Goal: Task Accomplishment & Management: Manage account settings

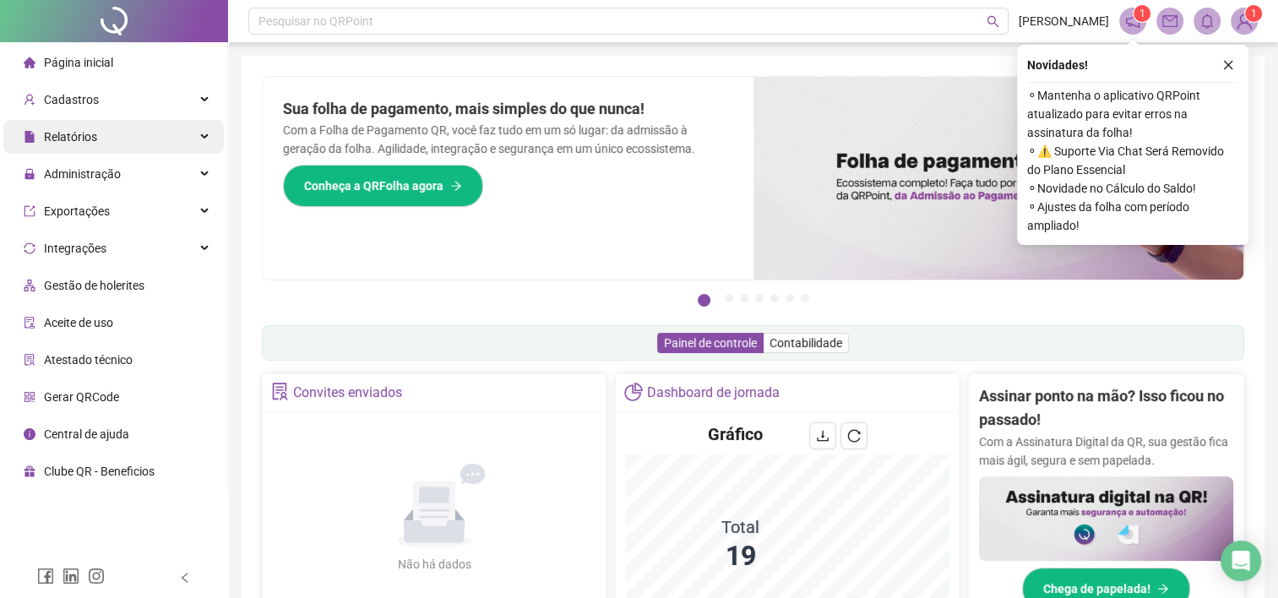
click at [206, 131] on div "Relatórios" at bounding box center [113, 137] width 220 height 34
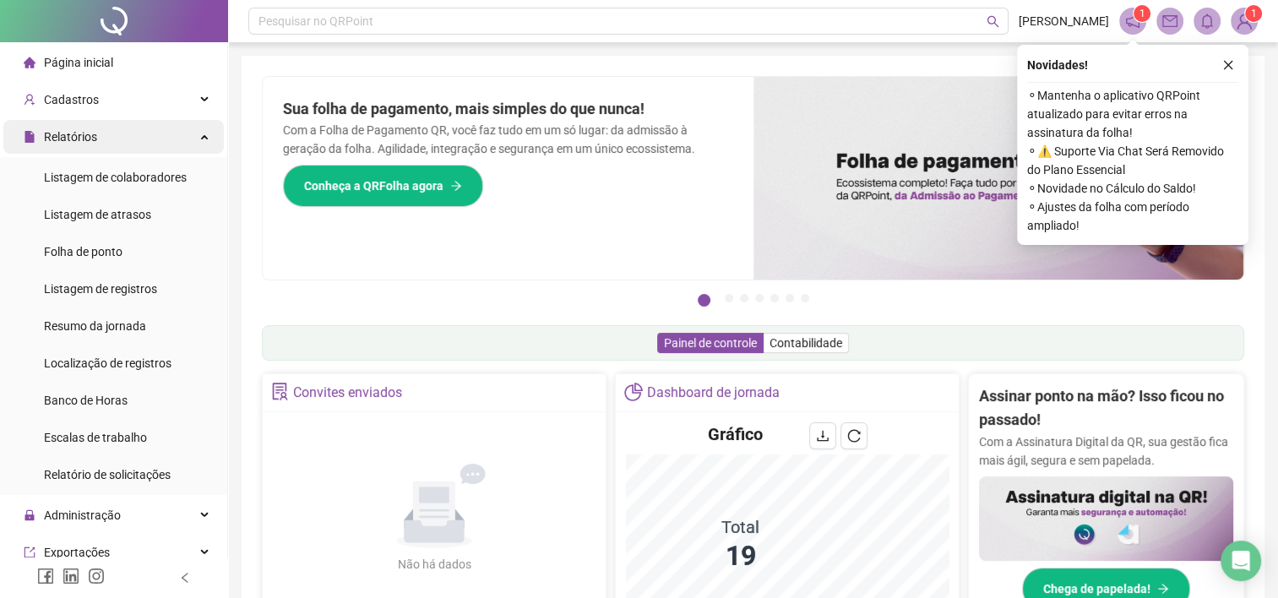
click at [206, 131] on div "Relatórios" at bounding box center [113, 137] width 220 height 34
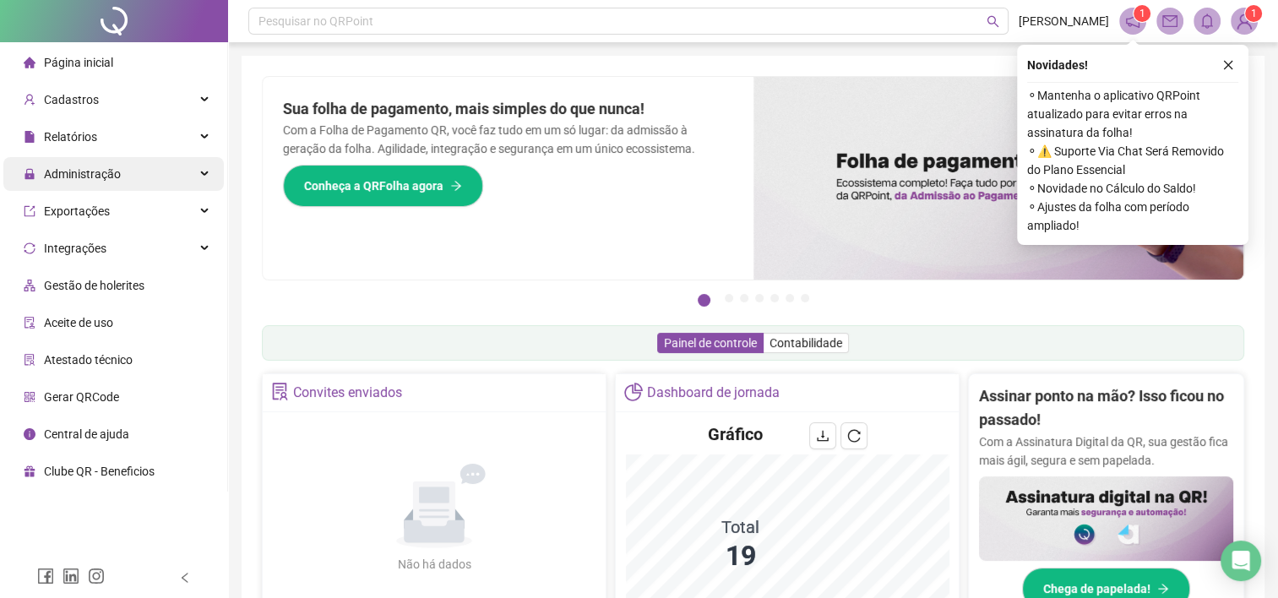
click at [196, 170] on div "Administração" at bounding box center [113, 174] width 220 height 34
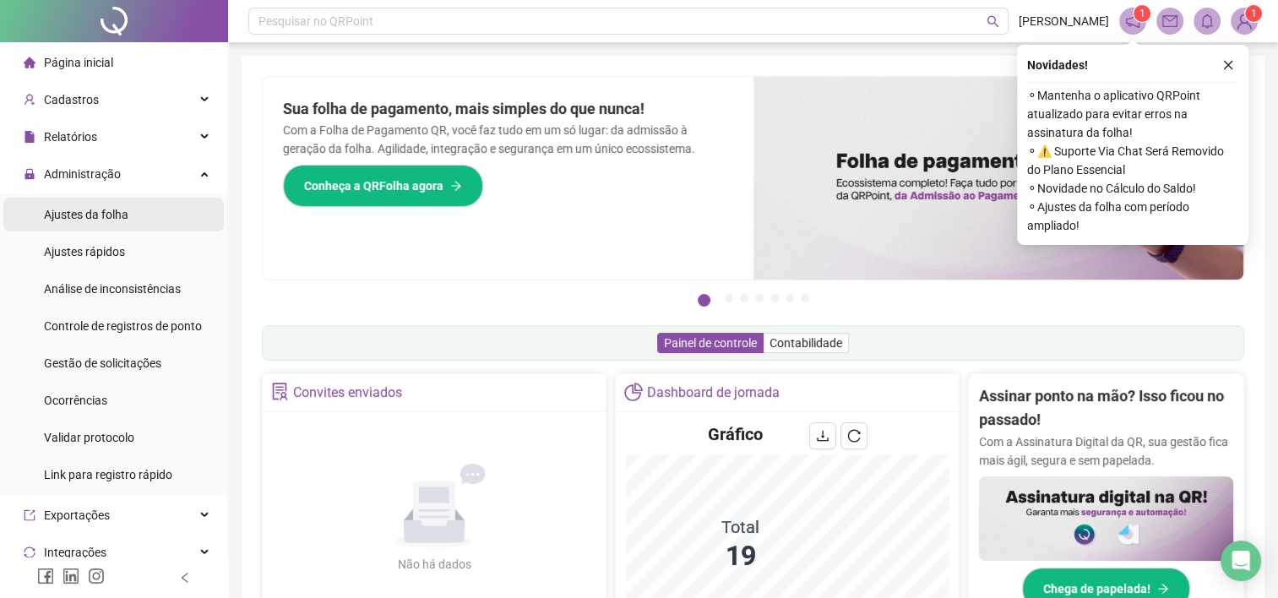
click at [131, 220] on li "Ajustes da folha" at bounding box center [113, 215] width 220 height 34
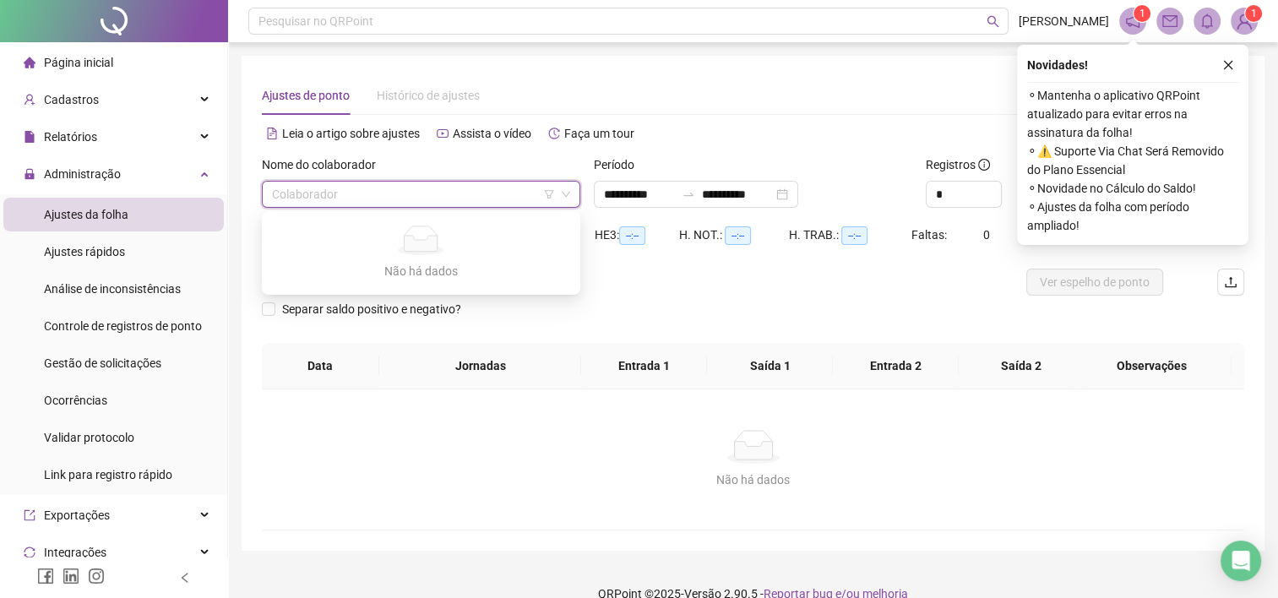
click at [385, 198] on input "search" at bounding box center [413, 194] width 283 height 25
click at [490, 194] on input "search" at bounding box center [413, 194] width 283 height 25
type input "**"
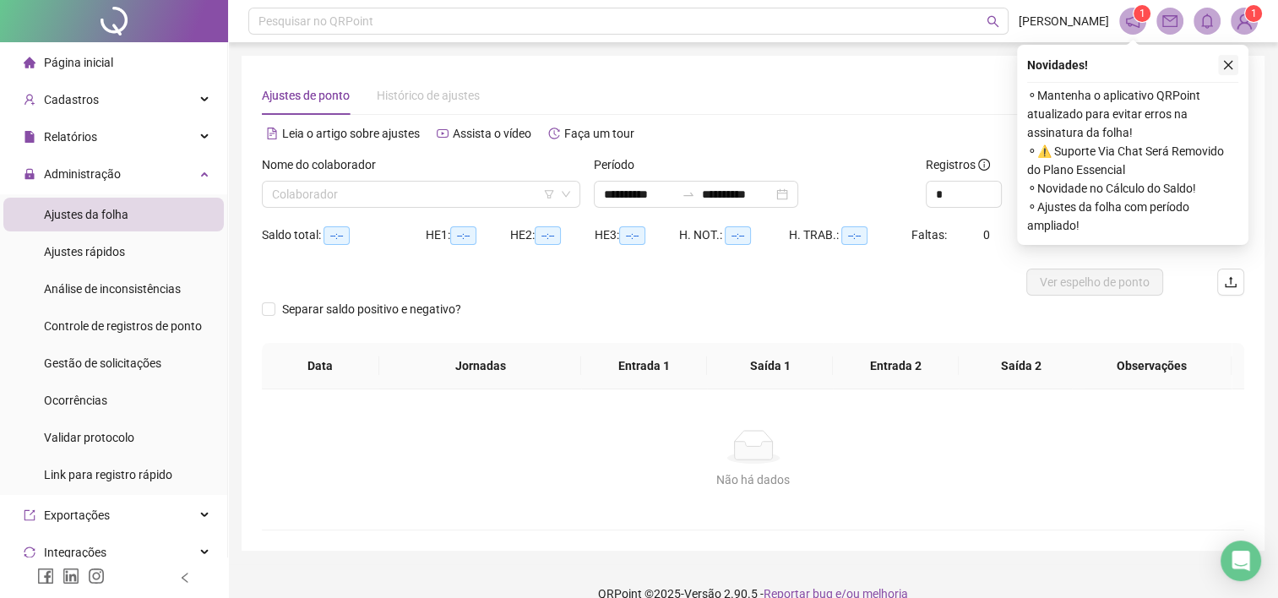
click at [1229, 64] on icon "close" at bounding box center [1228, 65] width 12 height 12
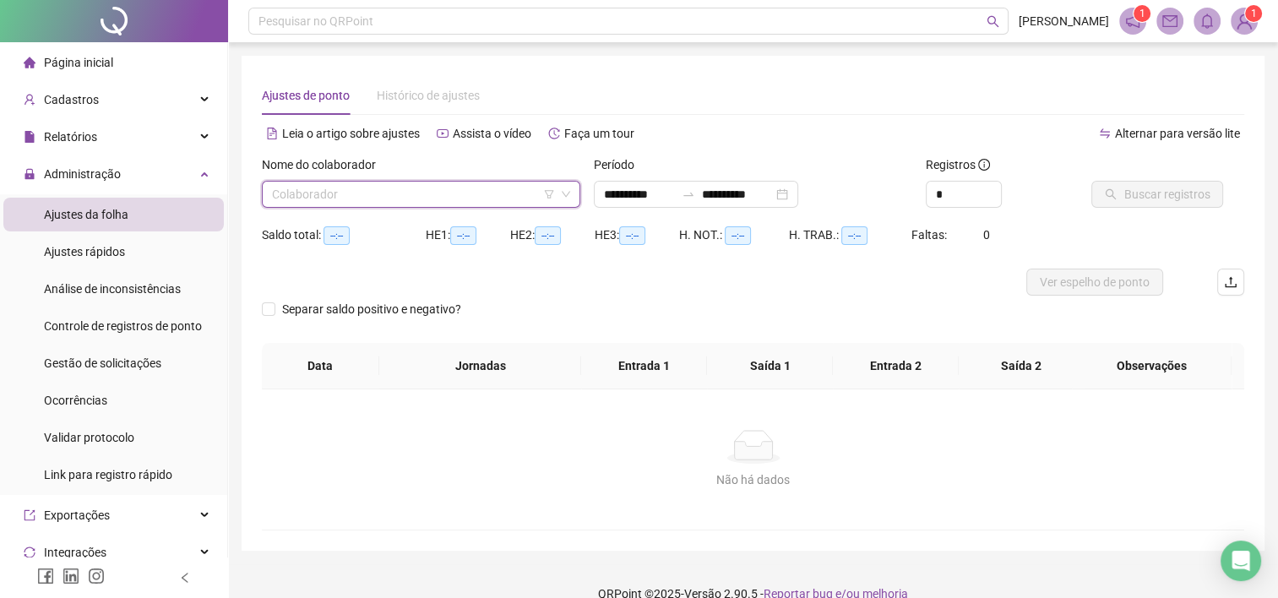
click at [473, 186] on input "search" at bounding box center [413, 194] width 283 height 25
type input "**********"
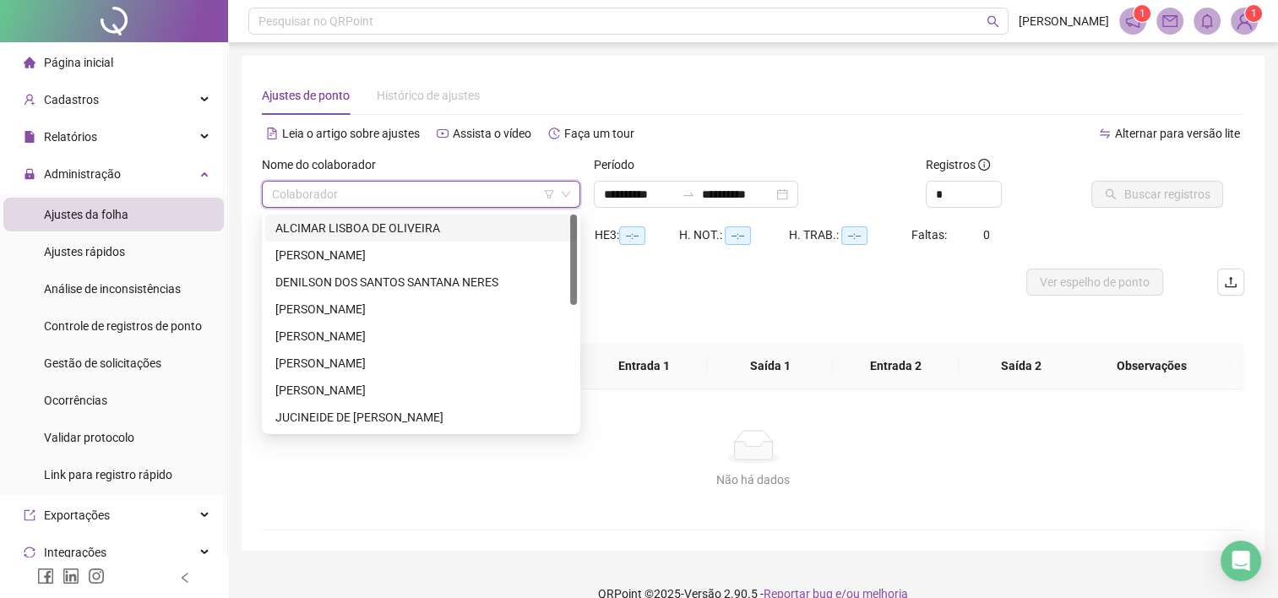
click at [453, 233] on div "ALCIMAR LISBOA DE OLIVEIRA" at bounding box center [420, 228] width 291 height 19
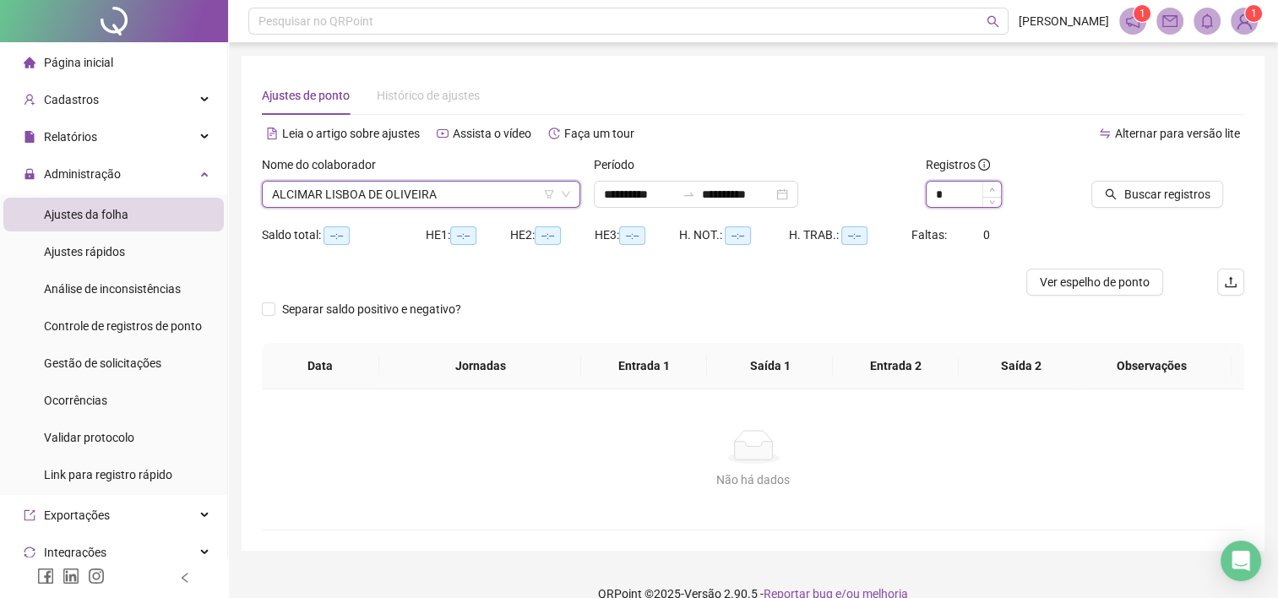
type input "*"
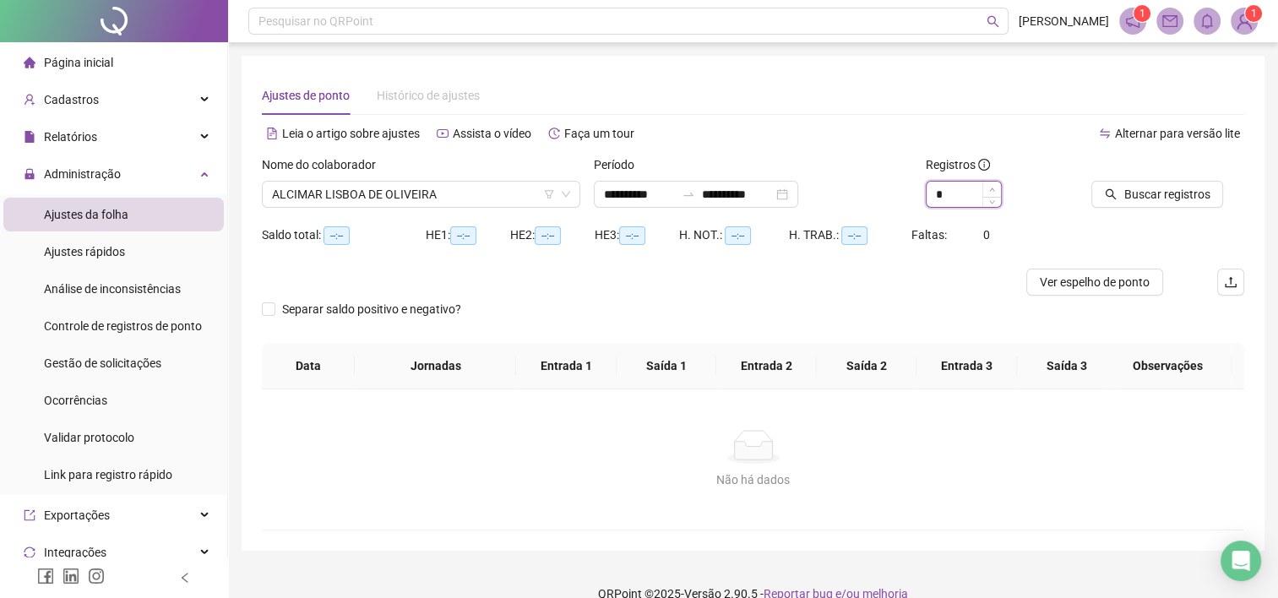
click at [993, 190] on icon "up" at bounding box center [992, 190] width 6 height 6
click at [1145, 182] on button "Buscar registros" at bounding box center [1157, 194] width 132 height 27
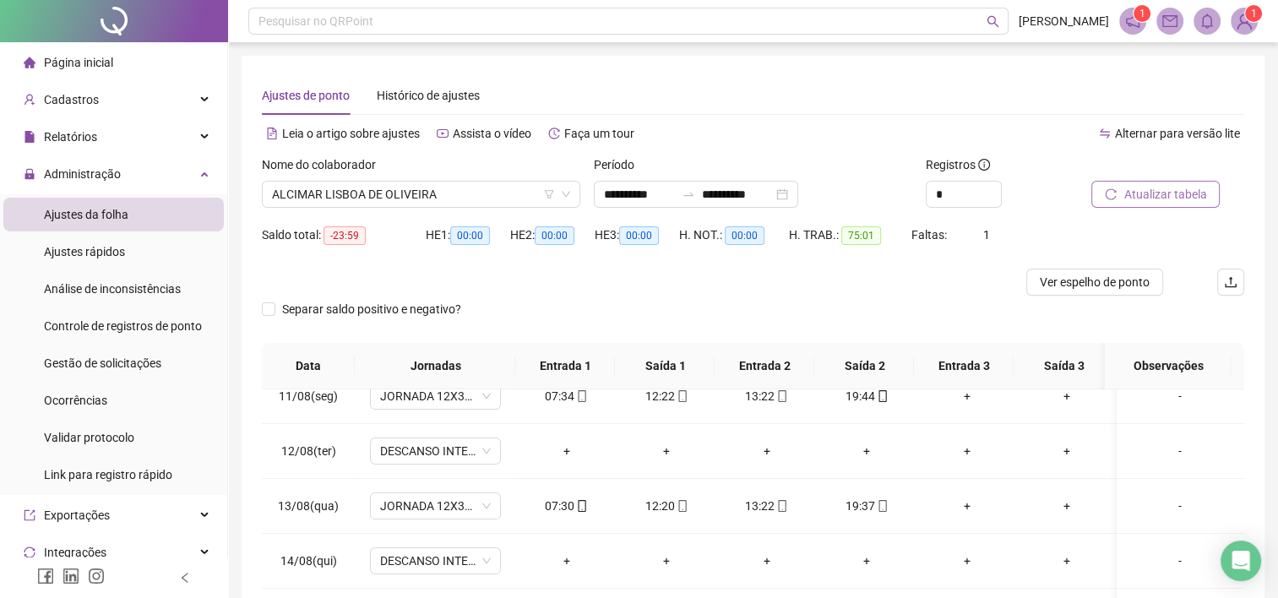
click at [1156, 190] on span "Atualizar tabela" at bounding box center [1164, 194] width 83 height 19
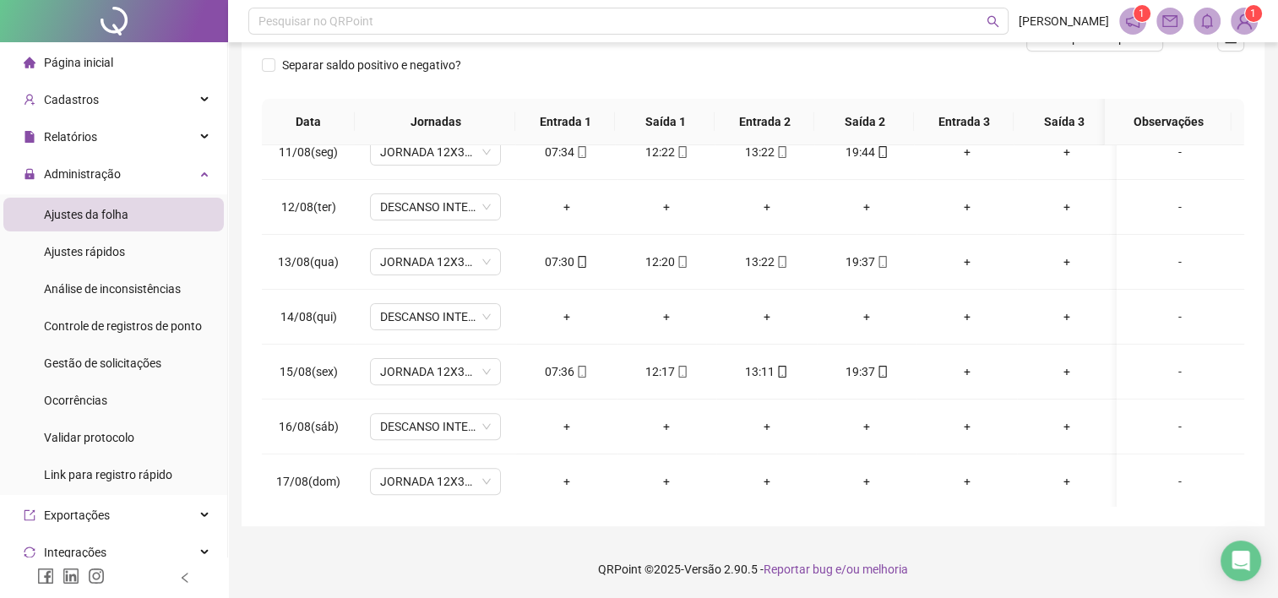
scroll to position [145, 0]
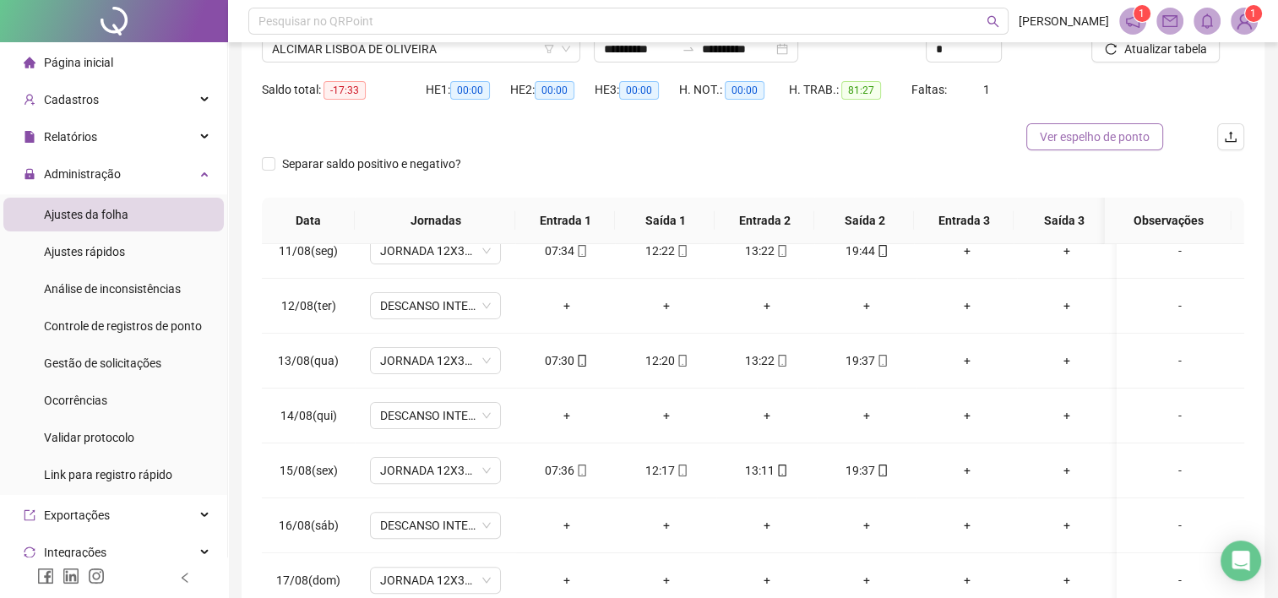
click at [1099, 133] on span "Ver espelho de ponto" at bounding box center [1095, 137] width 110 height 19
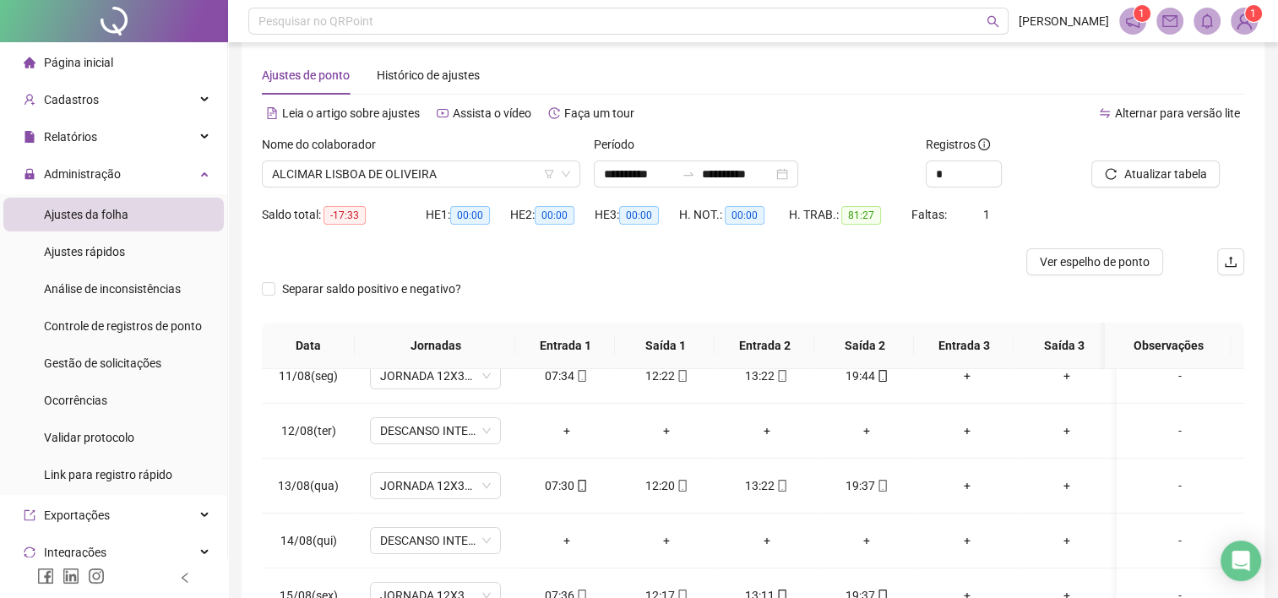
scroll to position [14, 0]
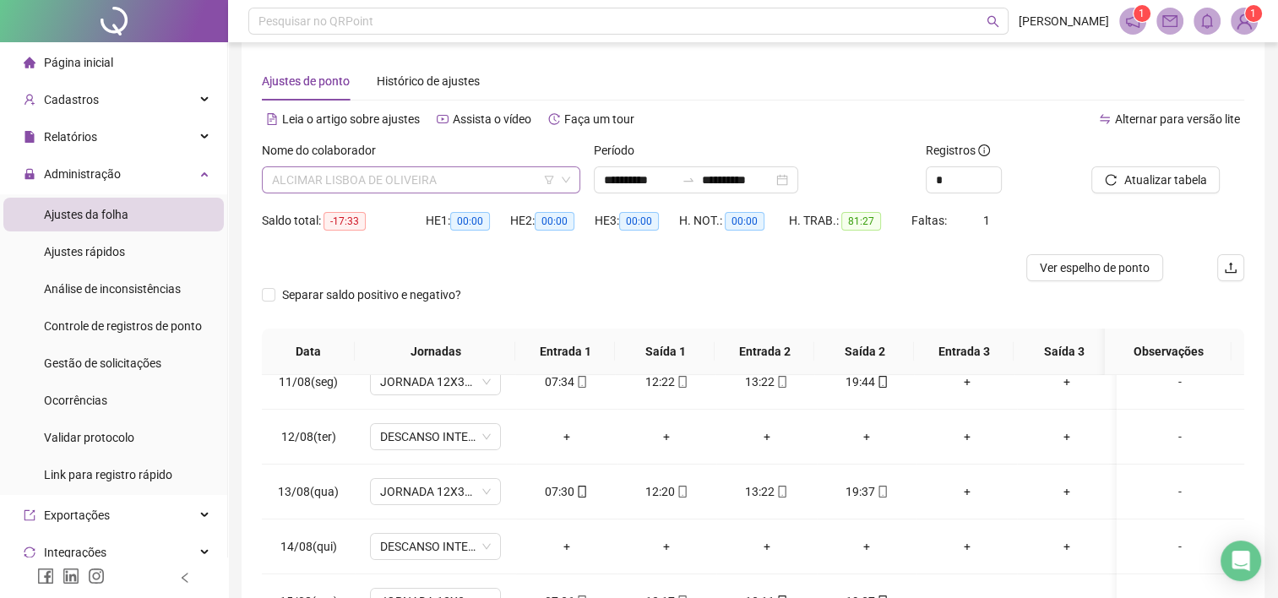
click at [469, 174] on span "ALCIMAR LISBOA DE OLIVEIRA" at bounding box center [421, 179] width 298 height 25
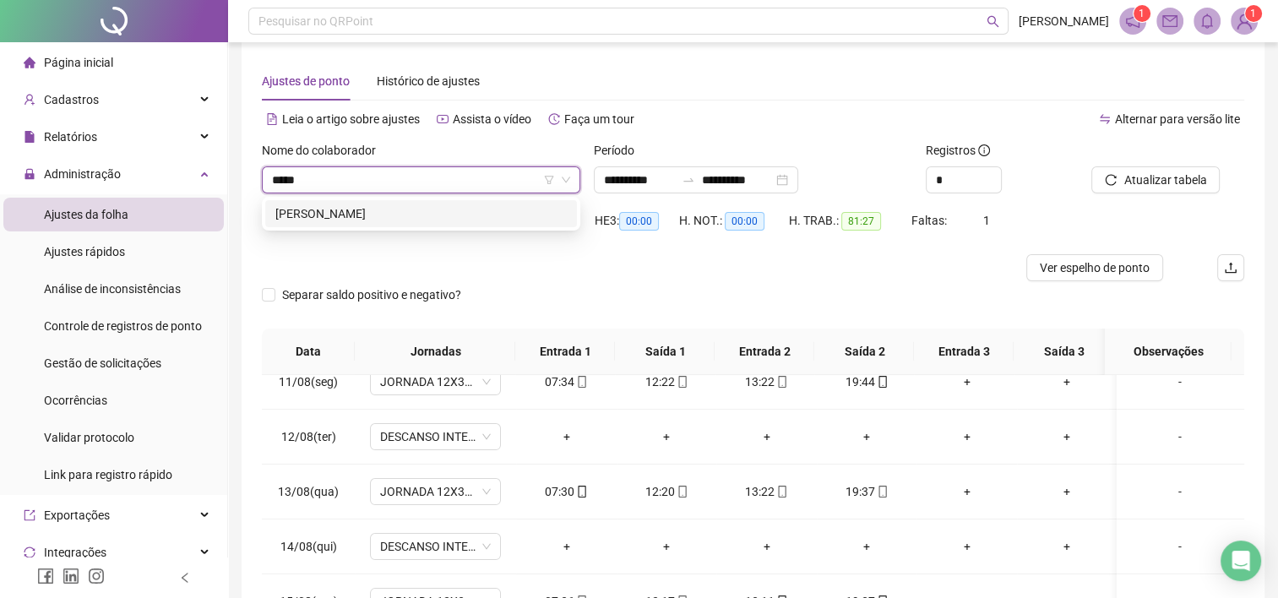
type input "******"
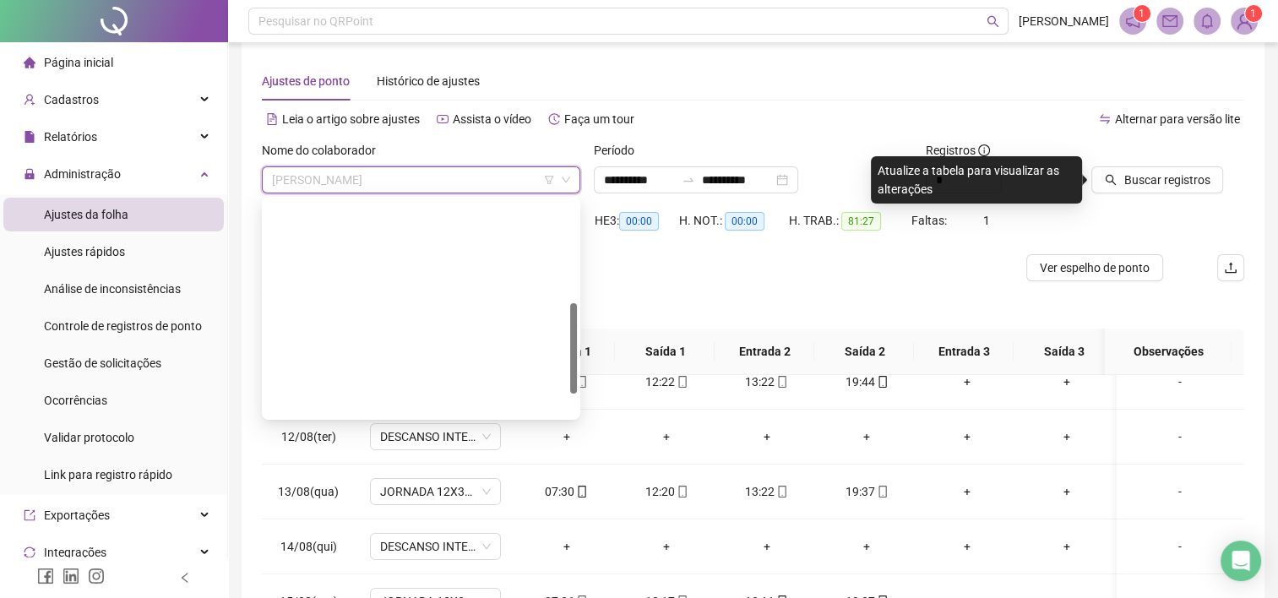
scroll to position [243, 0]
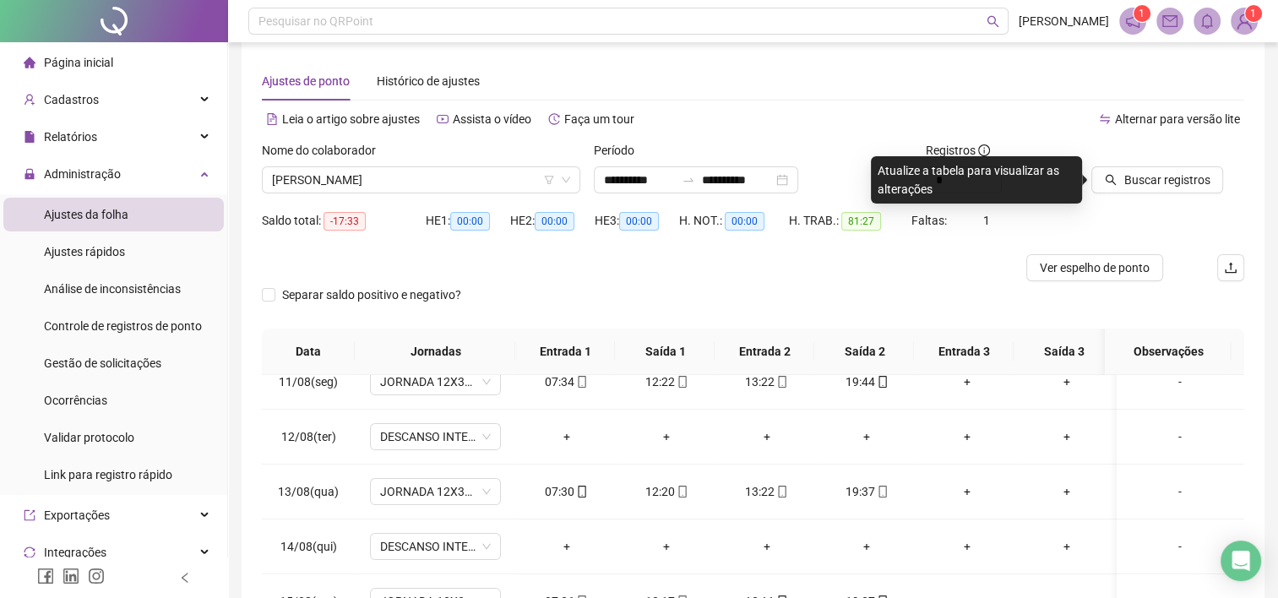
click at [652, 136] on div "Leia o artigo sobre ajustes Assista o vídeo Faça um tour" at bounding box center [508, 127] width 492 height 27
click at [1166, 174] on span "Buscar registros" at bounding box center [1166, 180] width 86 height 19
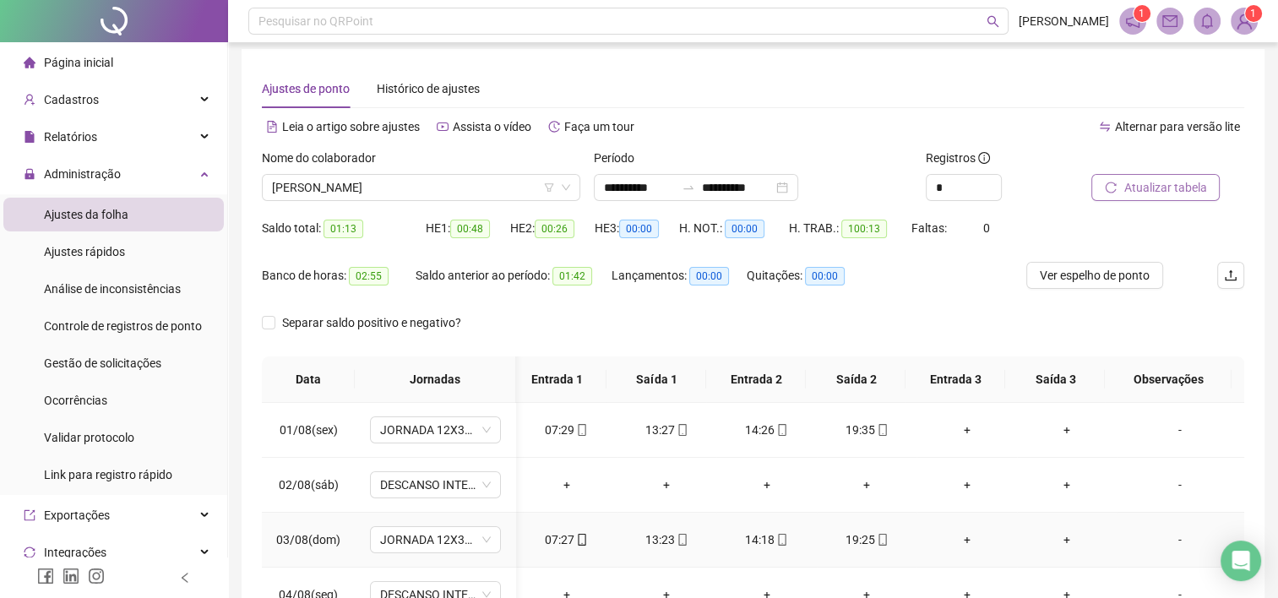
scroll to position [3, 0]
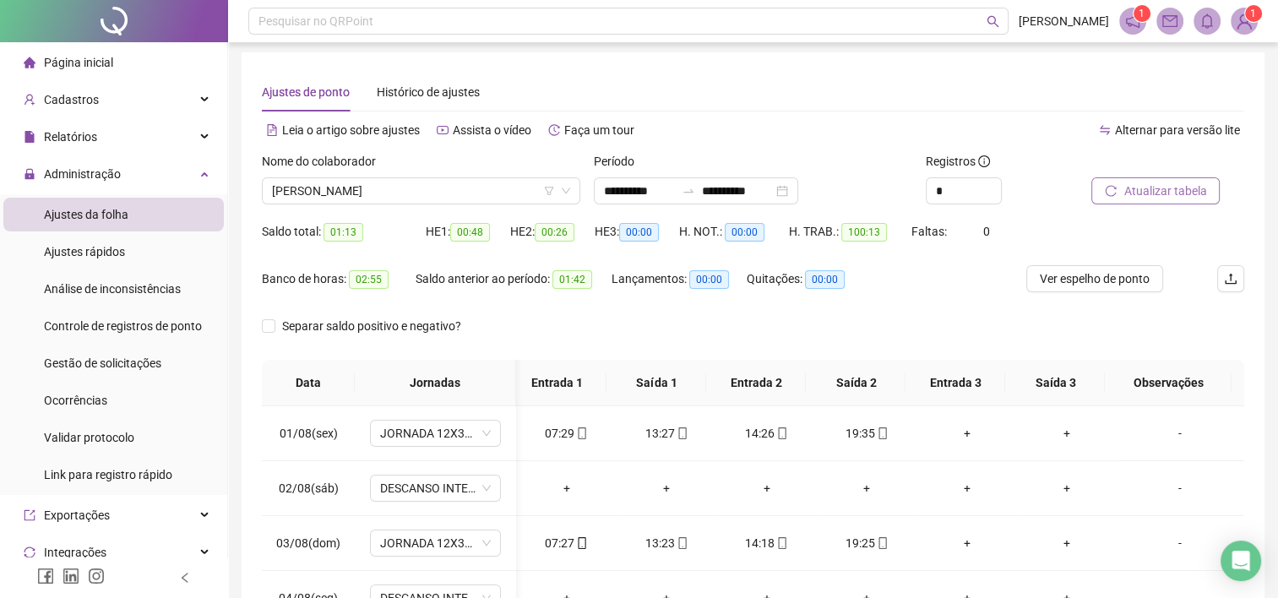
click at [1146, 186] on span "Atualizar tabela" at bounding box center [1164, 191] width 83 height 19
click at [1095, 281] on span "Ver espelho de ponto" at bounding box center [1095, 278] width 110 height 19
click at [501, 197] on span "[PERSON_NAME]" at bounding box center [421, 190] width 298 height 25
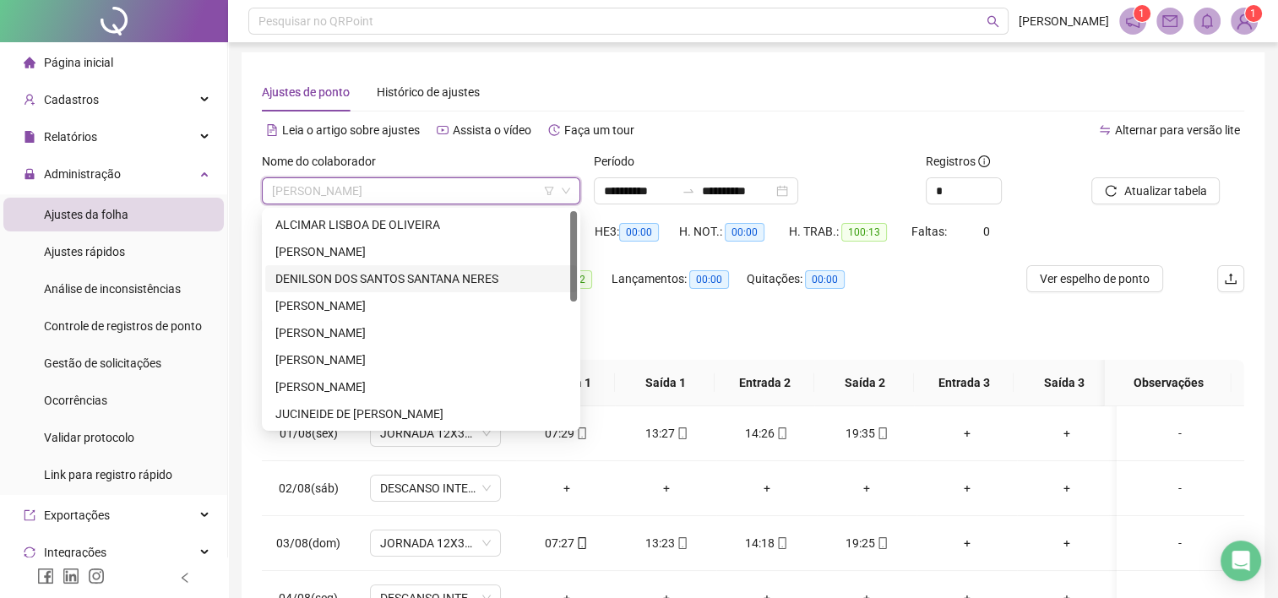
click at [431, 269] on div "DENILSON DOS SANTOS SANTANA NERES" at bounding box center [420, 278] width 291 height 19
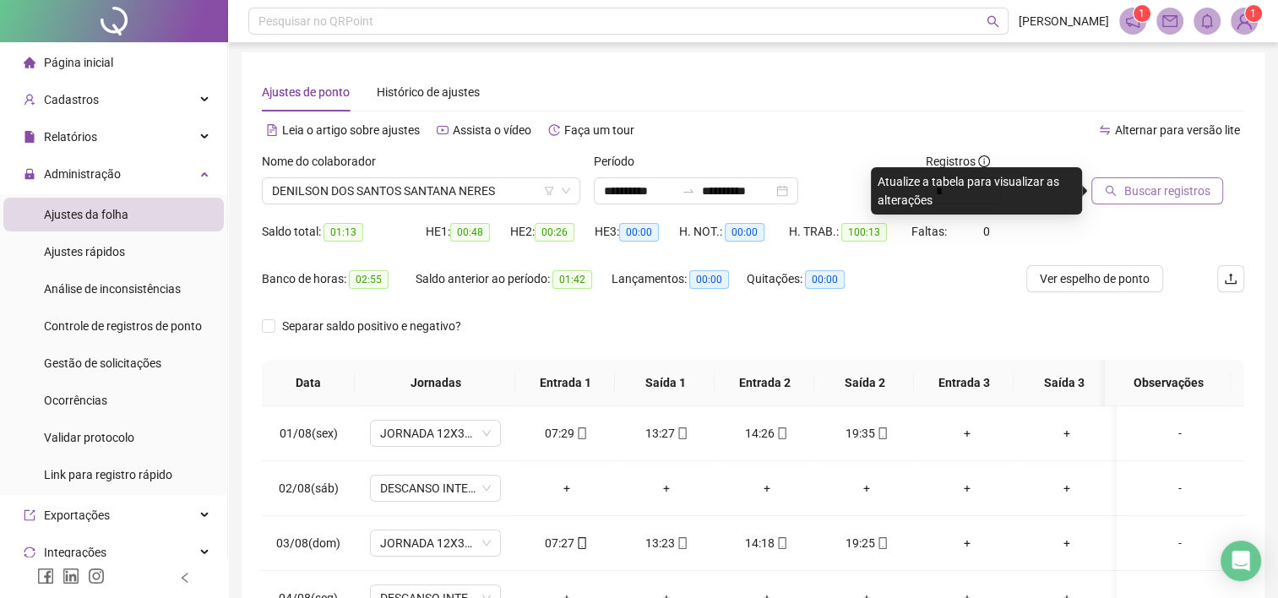
click at [1134, 192] on span "Buscar registros" at bounding box center [1166, 191] width 86 height 19
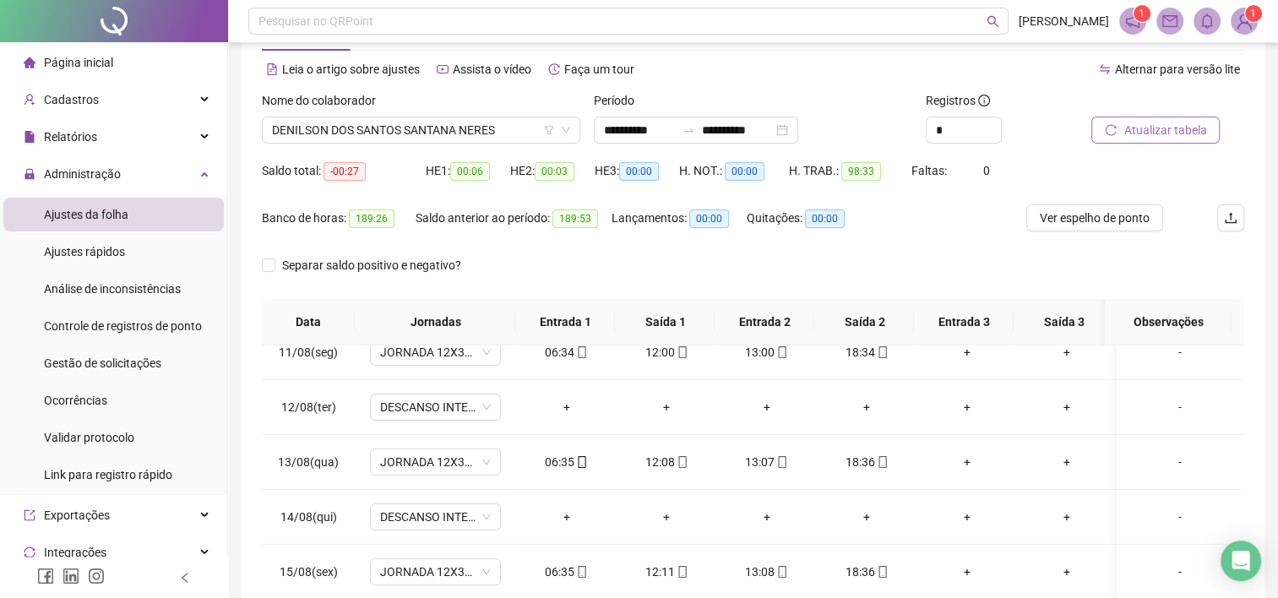
scroll to position [20, 0]
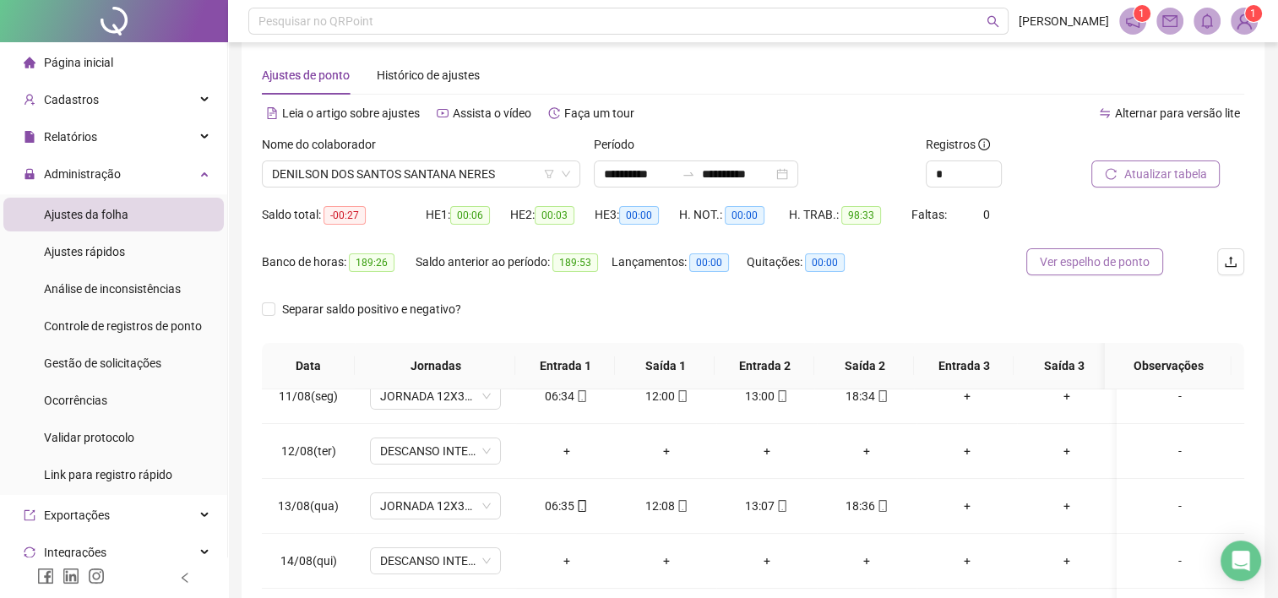
click at [1102, 258] on span "Ver espelho de ponto" at bounding box center [1095, 262] width 110 height 19
click at [512, 179] on span "DENILSON DOS SANTOS SANTANA NERES" at bounding box center [421, 173] width 298 height 25
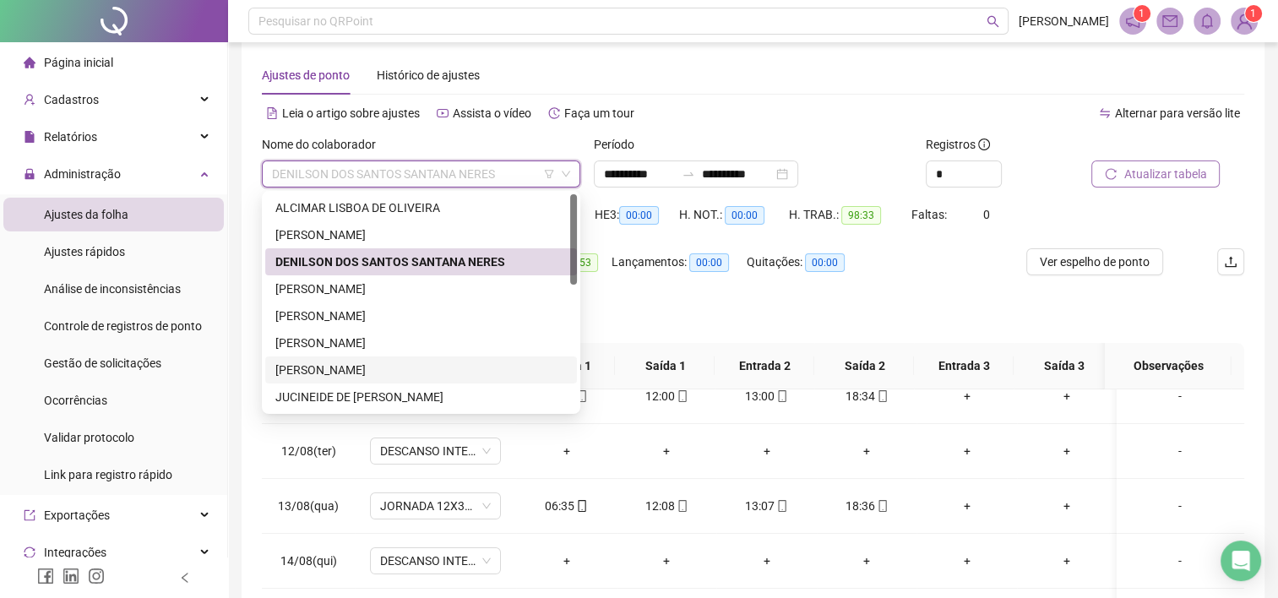
click at [362, 378] on div "[PERSON_NAME]" at bounding box center [420, 370] width 291 height 19
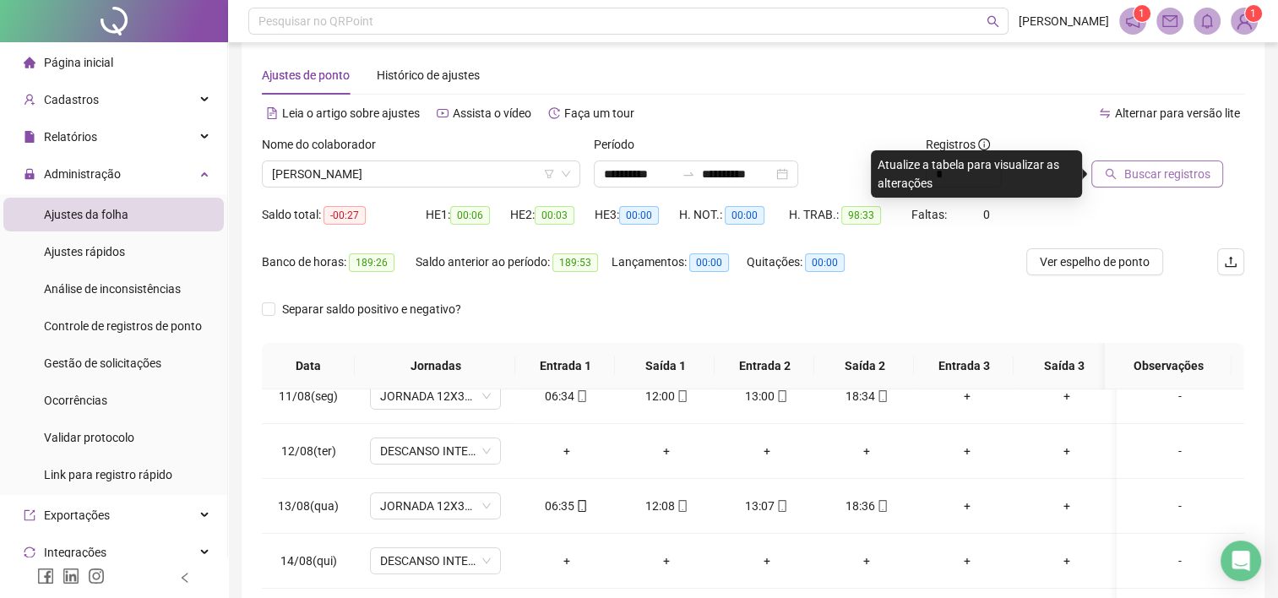
click at [1166, 180] on span "Buscar registros" at bounding box center [1166, 174] width 86 height 19
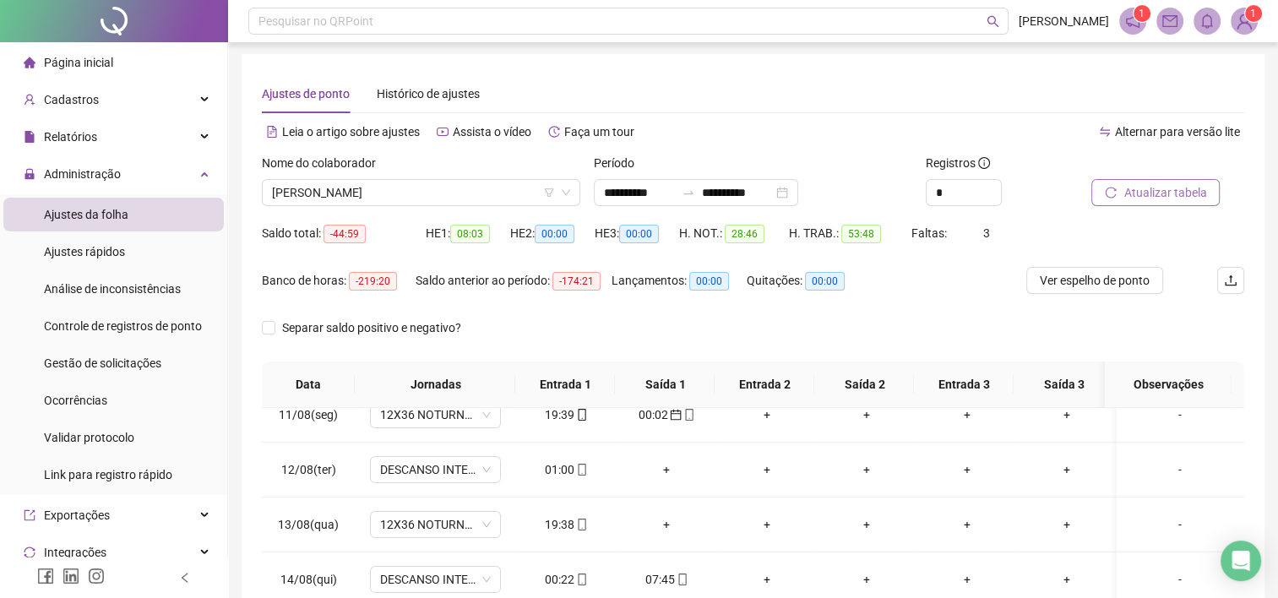
scroll to position [177, 0]
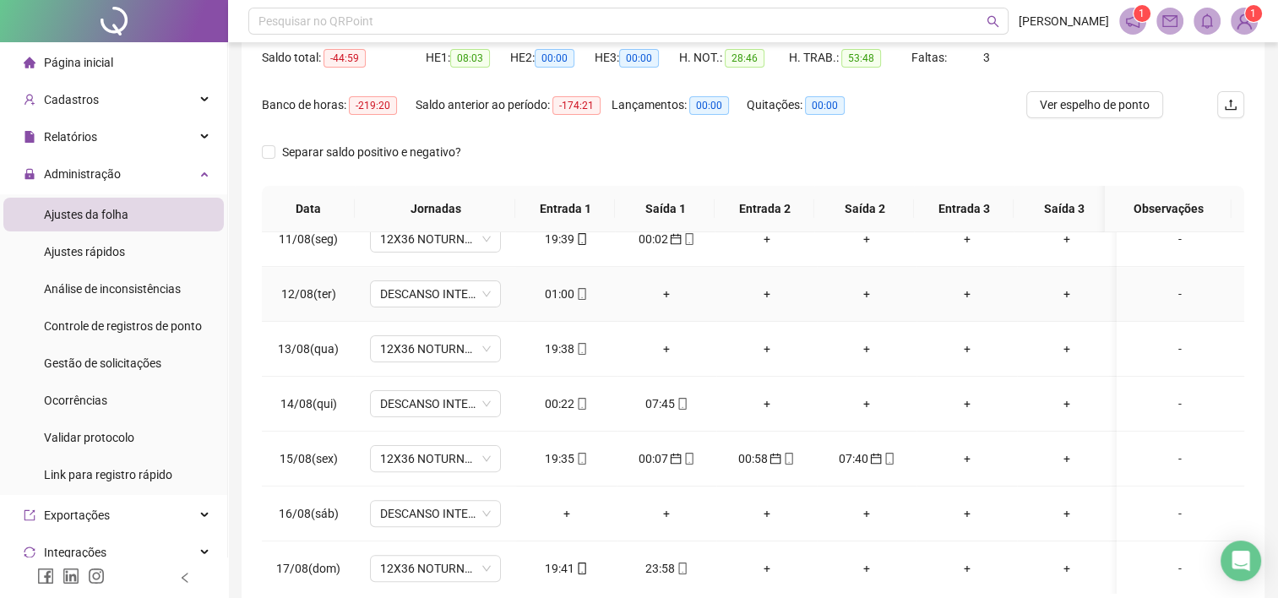
click at [557, 293] on div "01:00" at bounding box center [566, 294] width 73 height 19
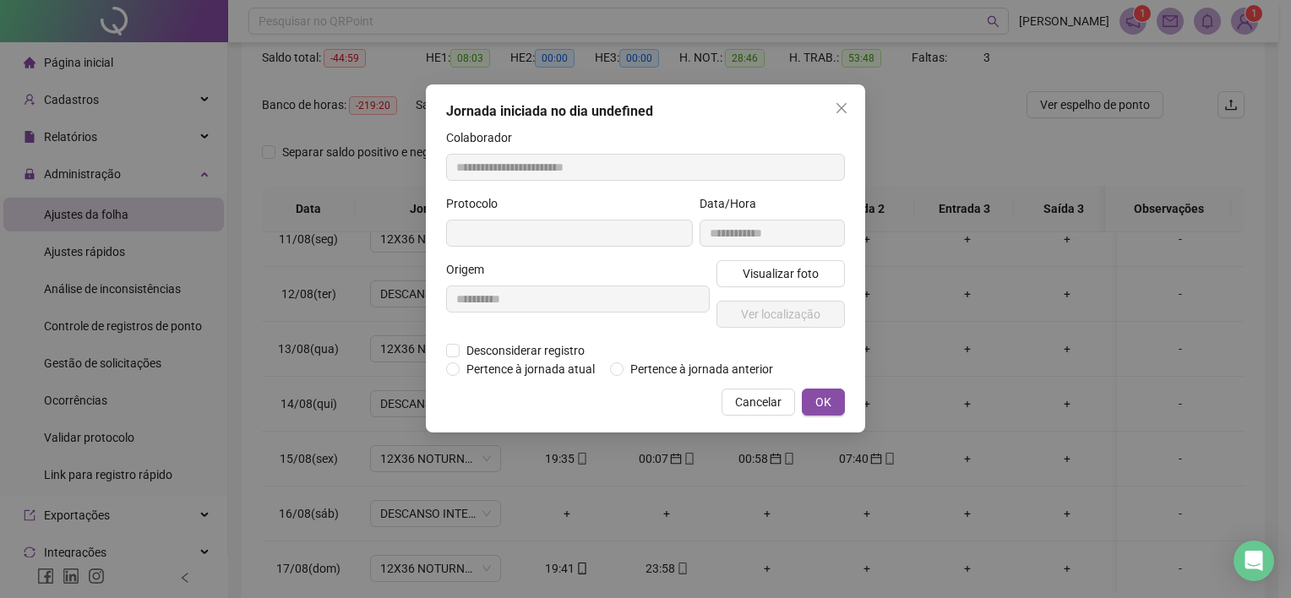
type input "**********"
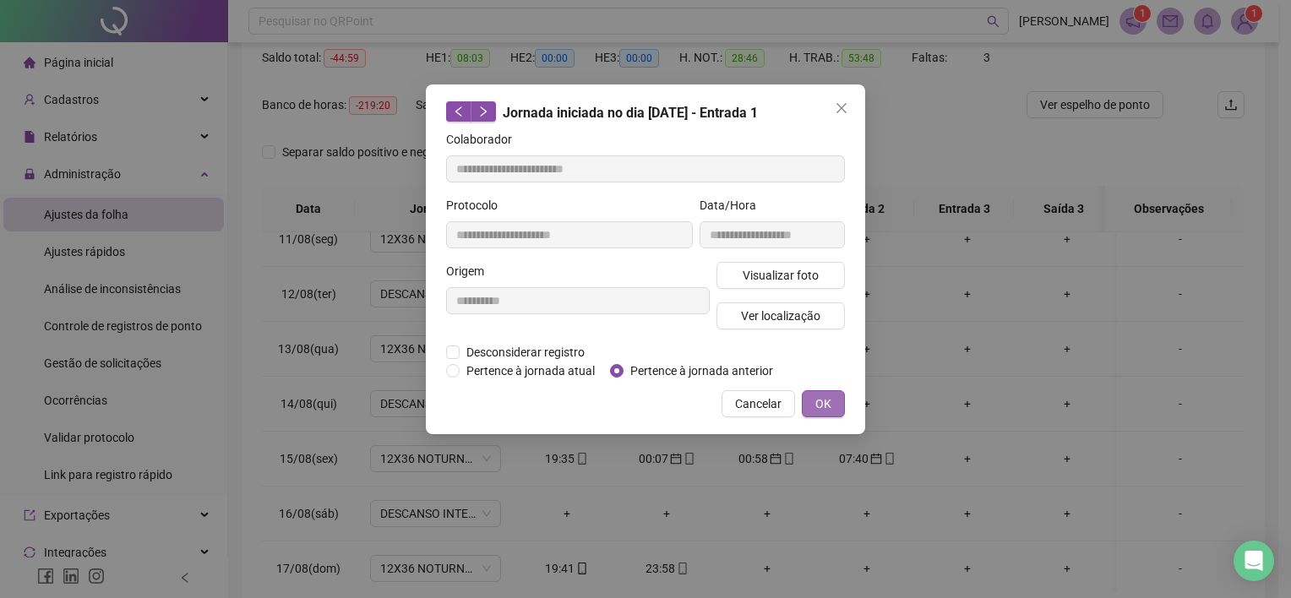
click at [831, 398] on span "OK" at bounding box center [823, 403] width 16 height 19
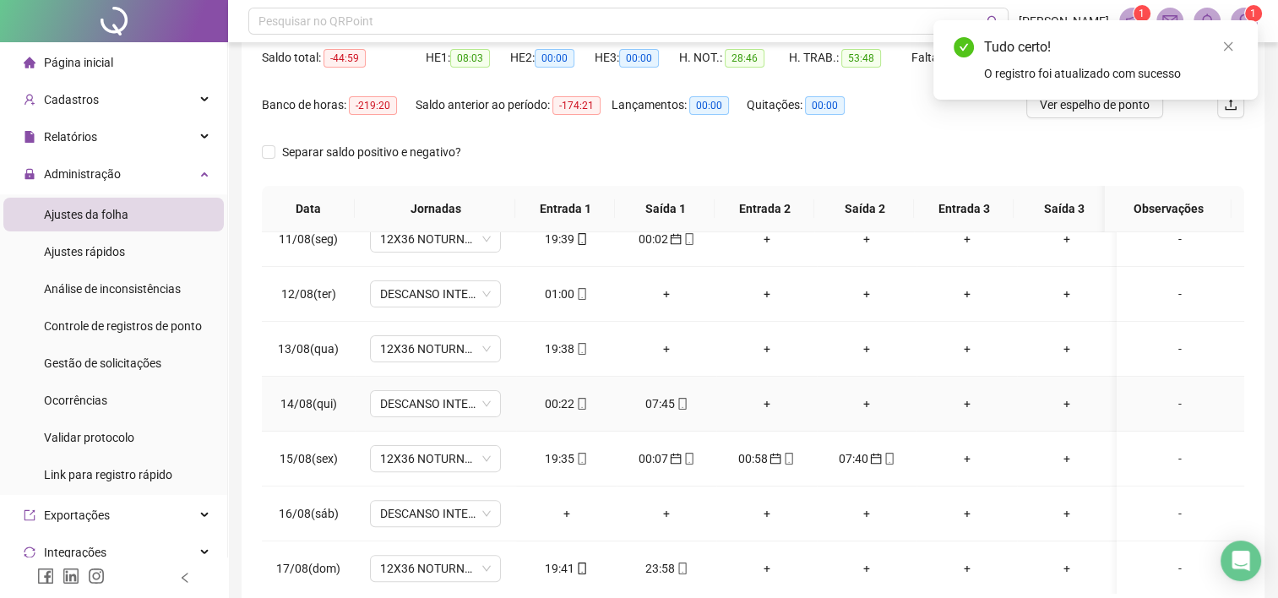
click at [552, 399] on div "00:22" at bounding box center [566, 403] width 73 height 19
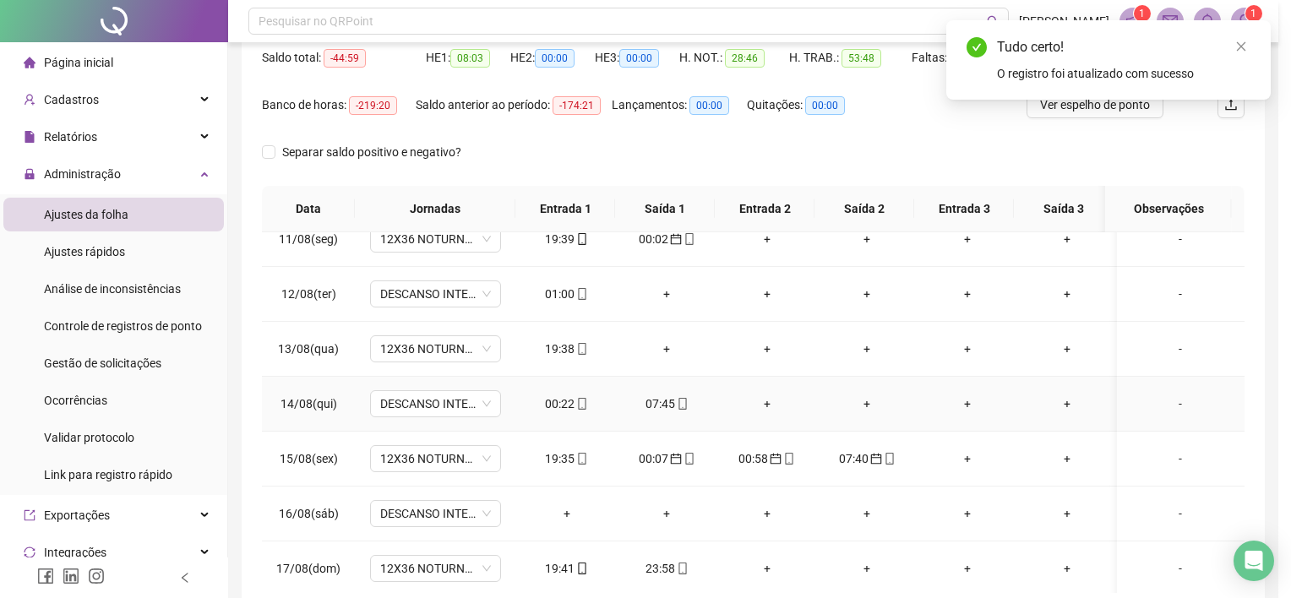
type input "**********"
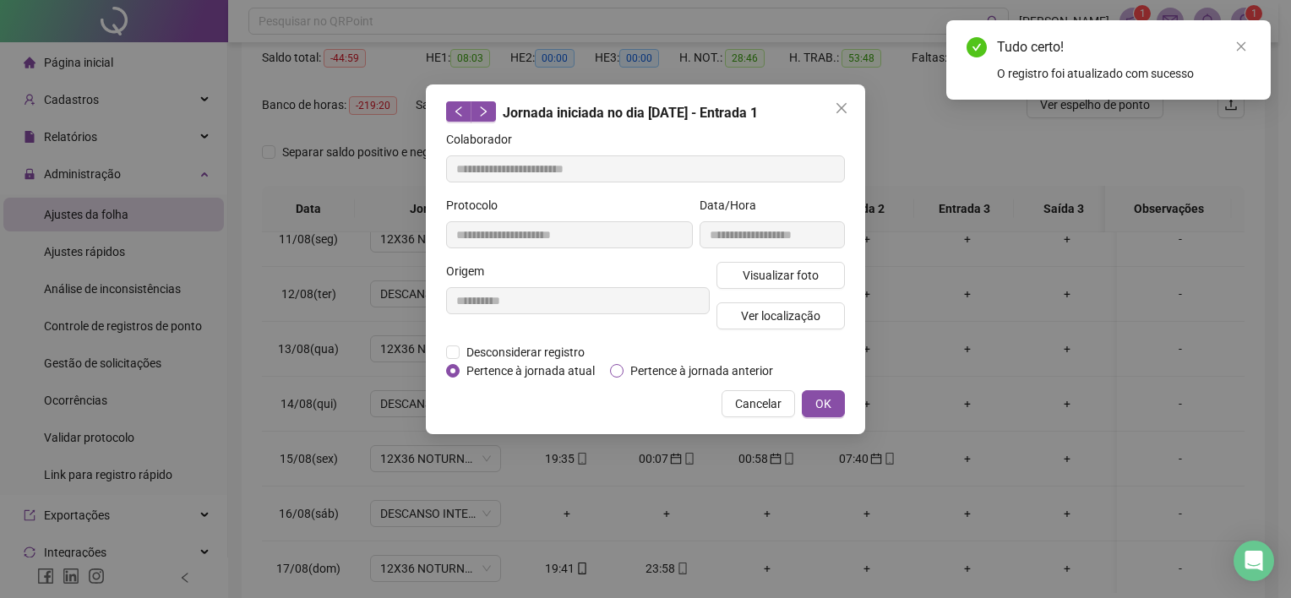
click at [677, 373] on span "Pertence à jornada anterior" at bounding box center [701, 371] width 156 height 19
click at [811, 404] on button "OK" at bounding box center [823, 403] width 43 height 27
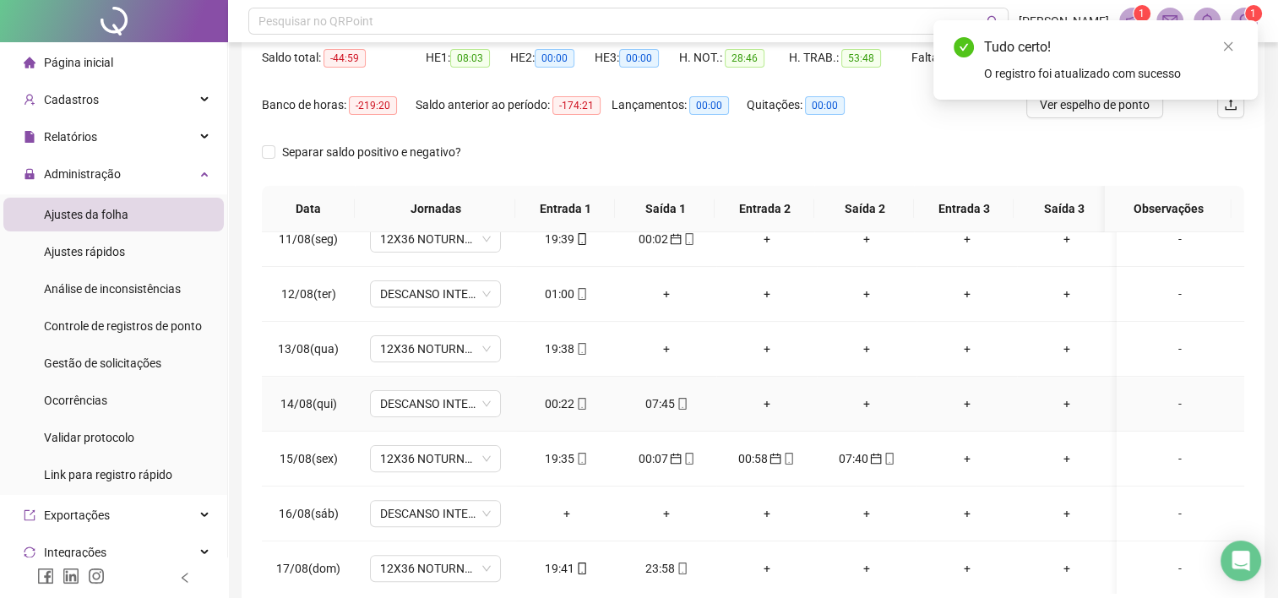
click at [663, 399] on div "07:45" at bounding box center [666, 403] width 73 height 19
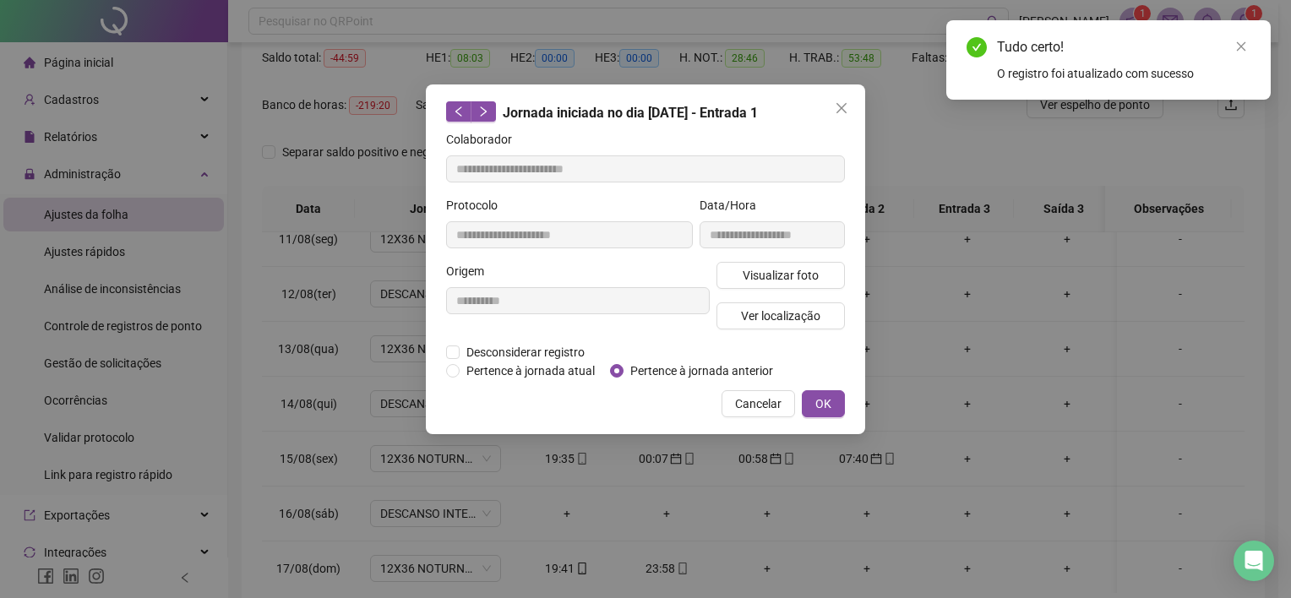
click at [741, 372] on span "Pertence à jornada anterior" at bounding box center [701, 371] width 156 height 19
type input "**********"
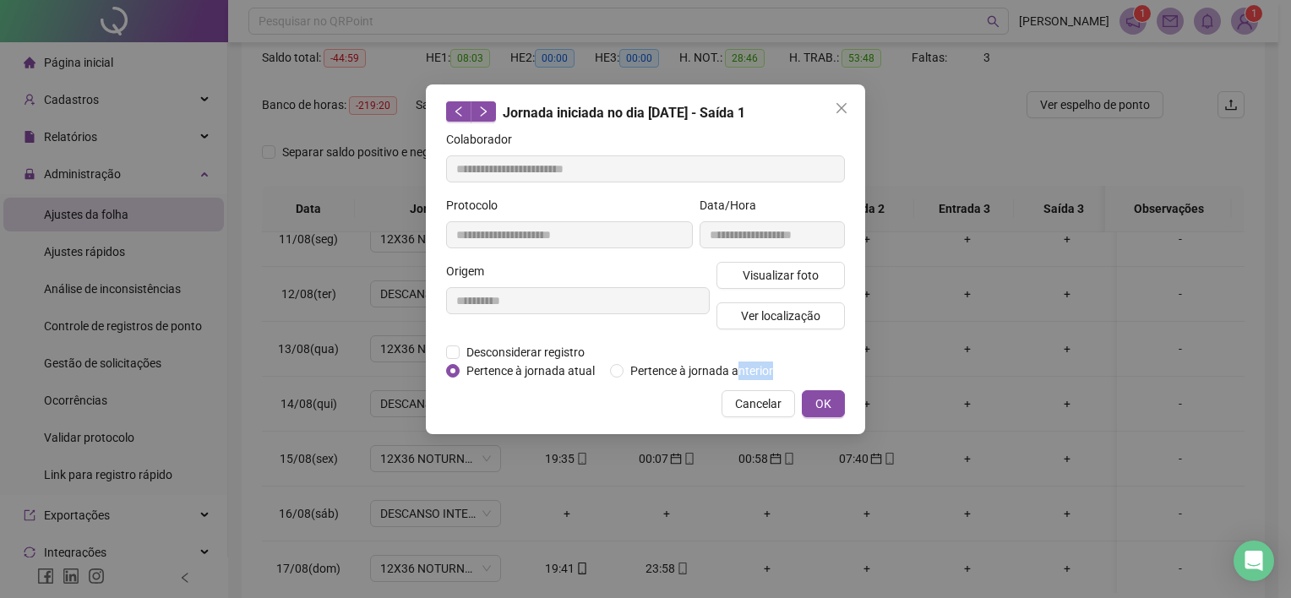
drag, startPoint x: 735, startPoint y: 367, endPoint x: 845, endPoint y: 405, distance: 116.2
click at [845, 405] on div "**********" at bounding box center [645, 259] width 439 height 350
drag, startPoint x: 845, startPoint y: 405, endPoint x: 712, endPoint y: 368, distance: 137.5
click at [712, 368] on span "Pertence à jornada anterior" at bounding box center [701, 371] width 156 height 19
click at [808, 399] on button "OK" at bounding box center [823, 403] width 43 height 27
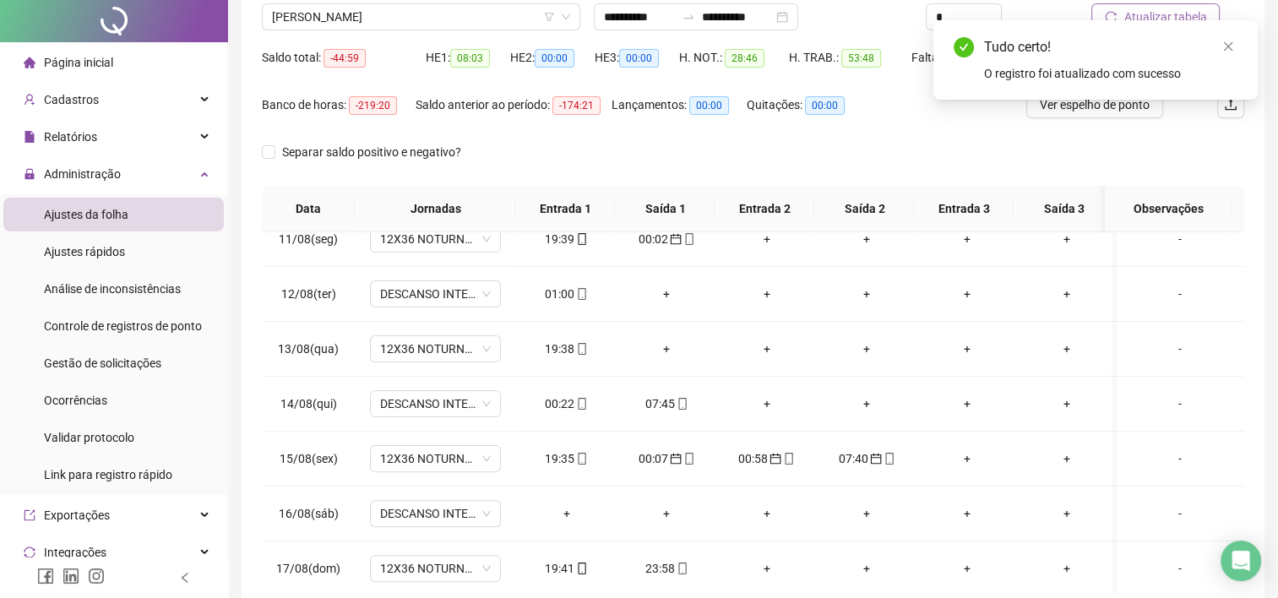
scroll to position [0, 0]
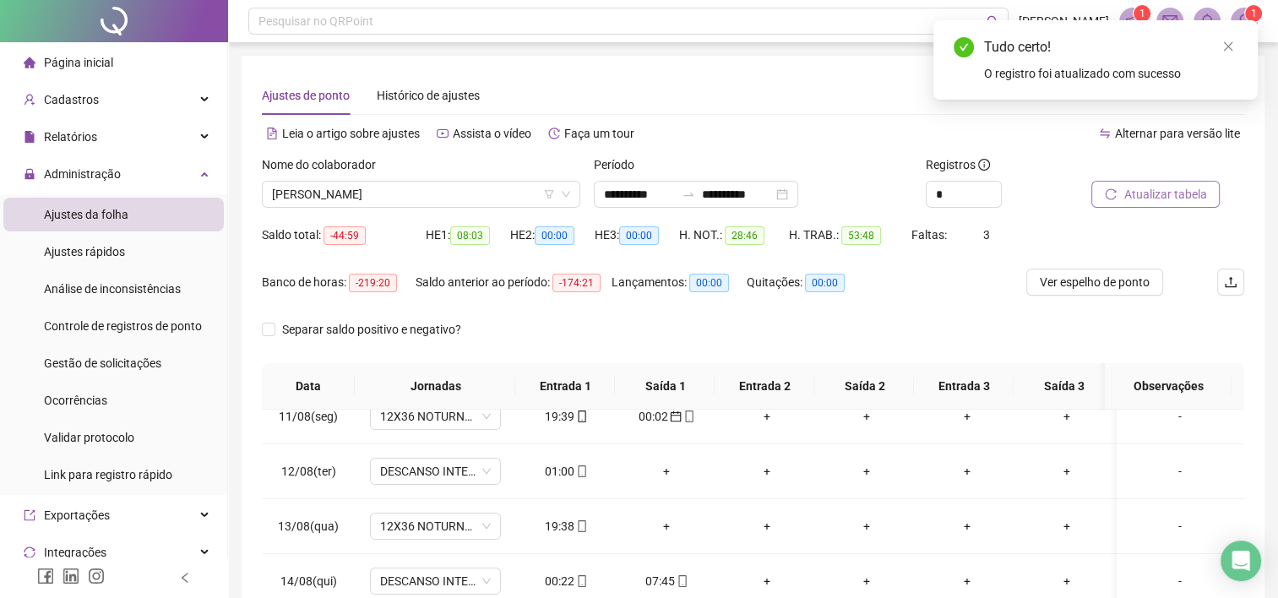
click at [1152, 193] on span "Atualizar tabela" at bounding box center [1164, 194] width 83 height 19
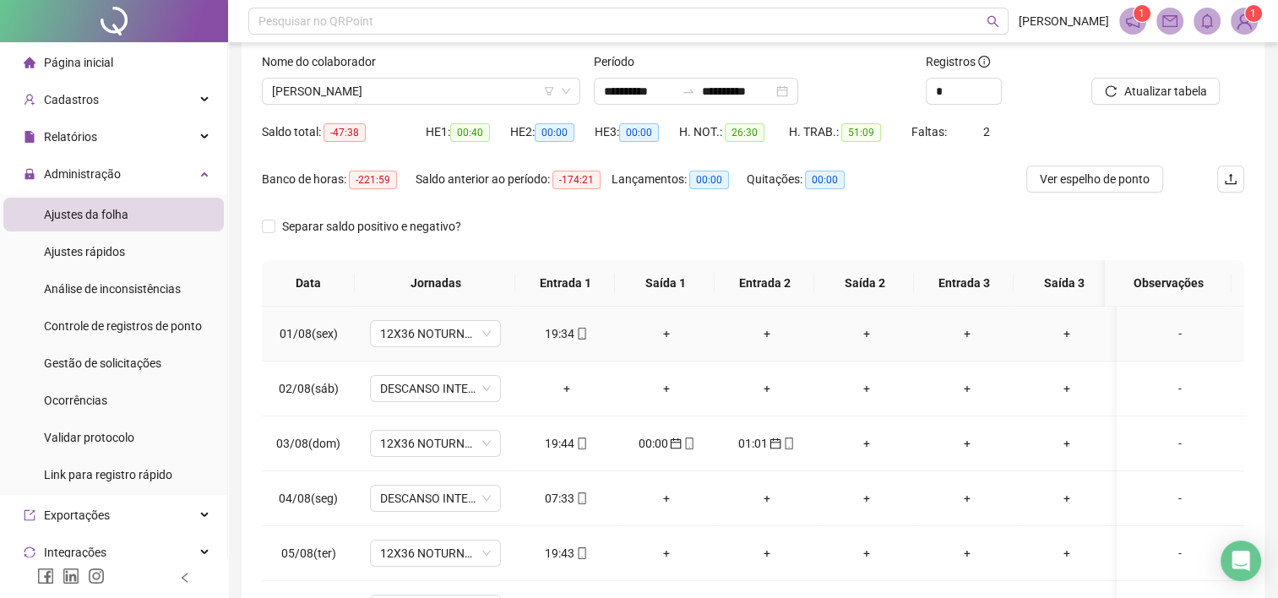
scroll to position [128, 0]
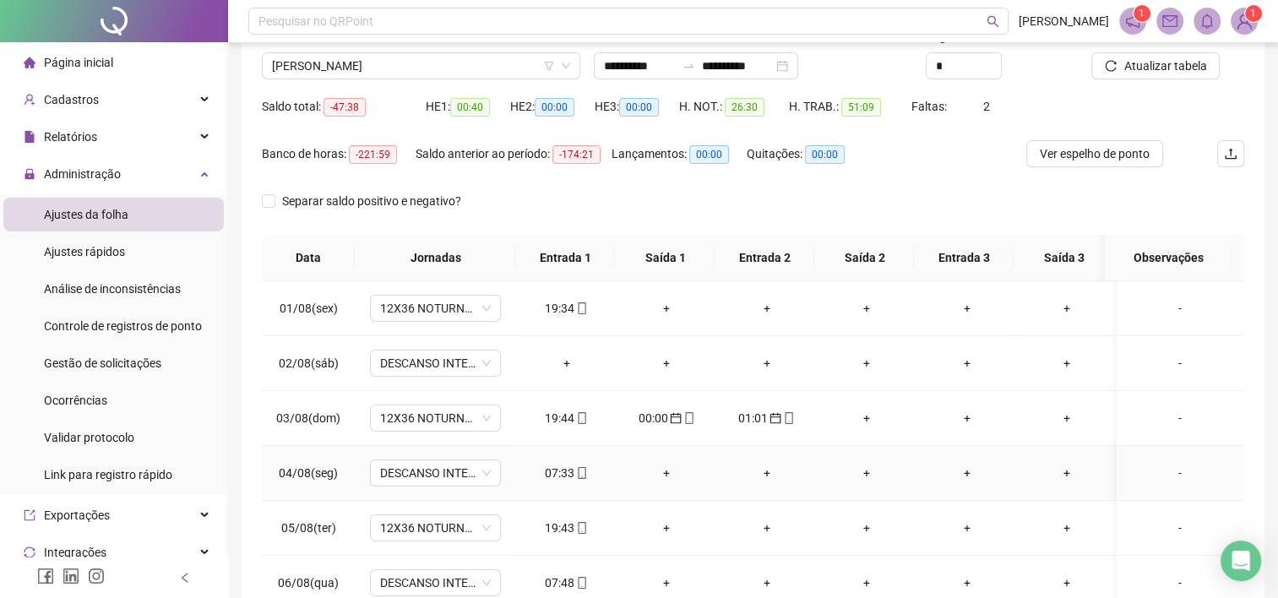
click at [552, 473] on div "07:33" at bounding box center [566, 473] width 73 height 19
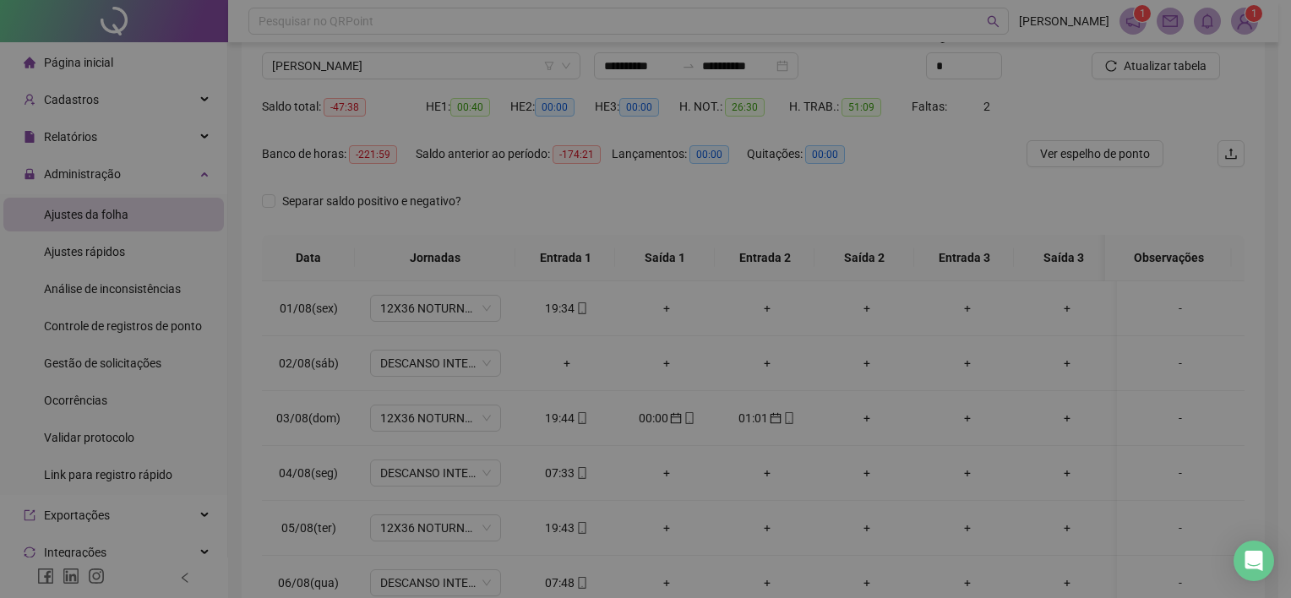
type input "**********"
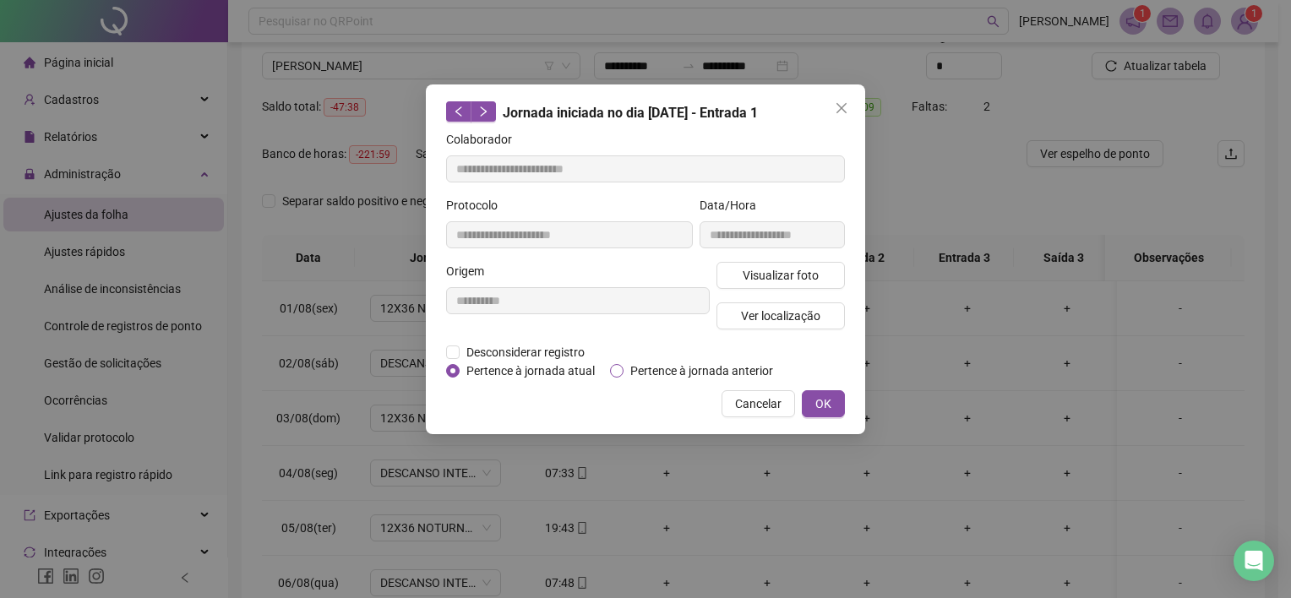
click at [639, 374] on span "Pertence à jornada anterior" at bounding box center [701, 371] width 156 height 19
click at [815, 397] on span "OK" at bounding box center [823, 403] width 16 height 19
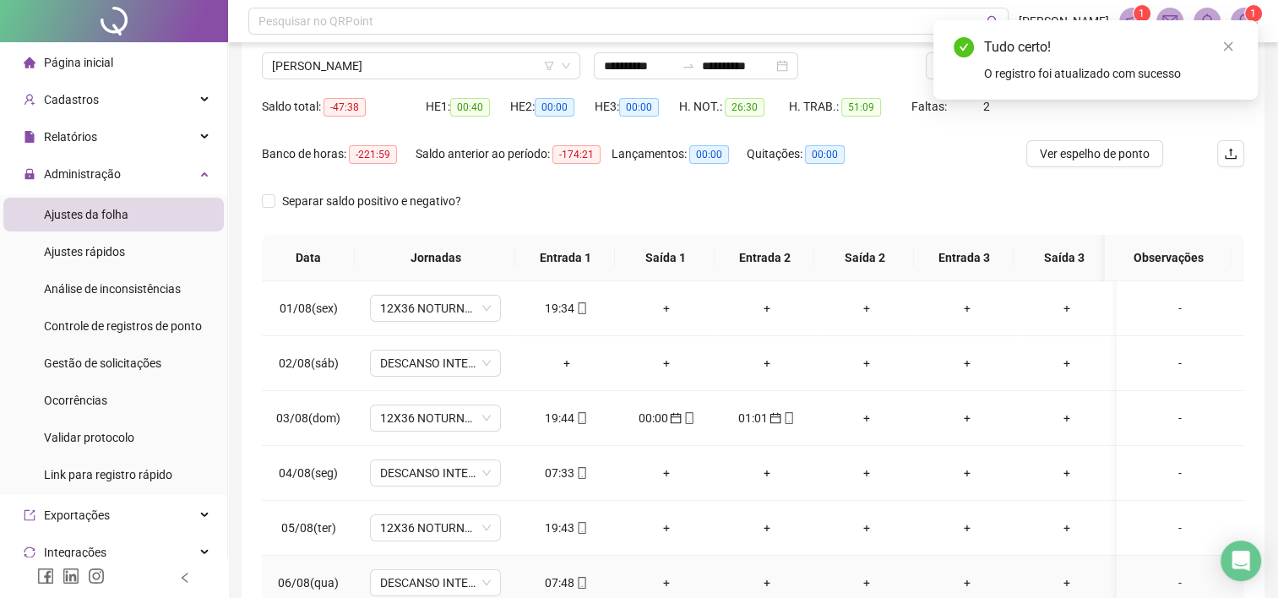
click at [558, 578] on div "07:48" at bounding box center [566, 583] width 73 height 19
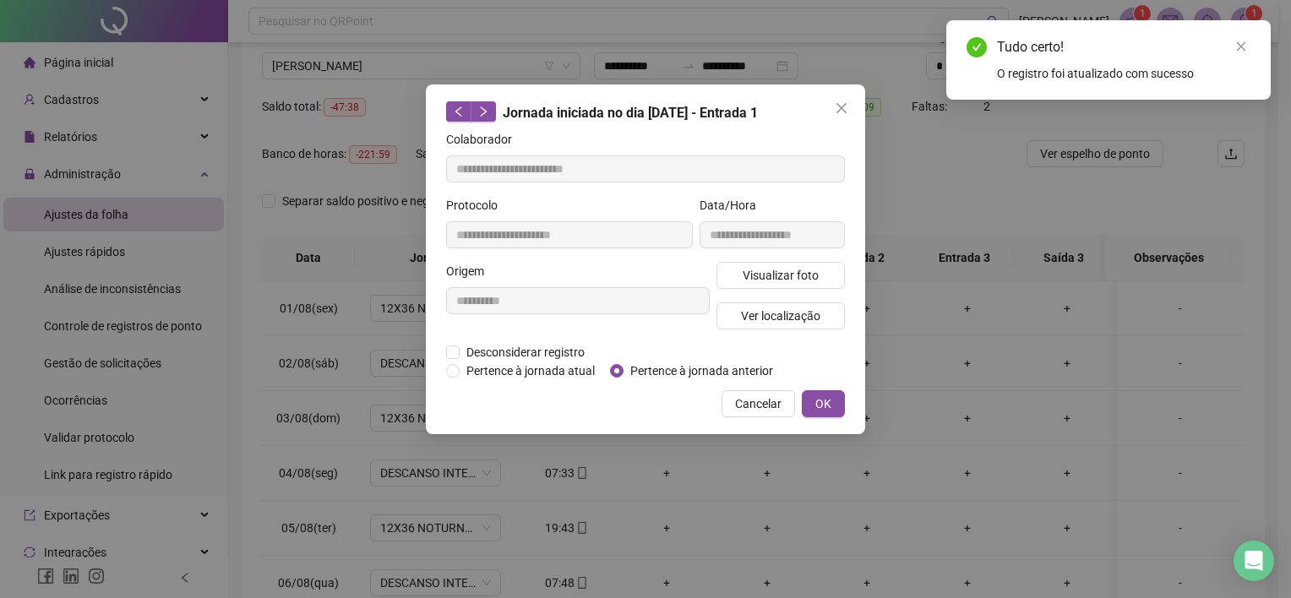
type input "**********"
click at [615, 377] on label "Pertence à jornada anterior" at bounding box center [695, 371] width 170 height 19
click at [808, 397] on button "OK" at bounding box center [823, 403] width 43 height 27
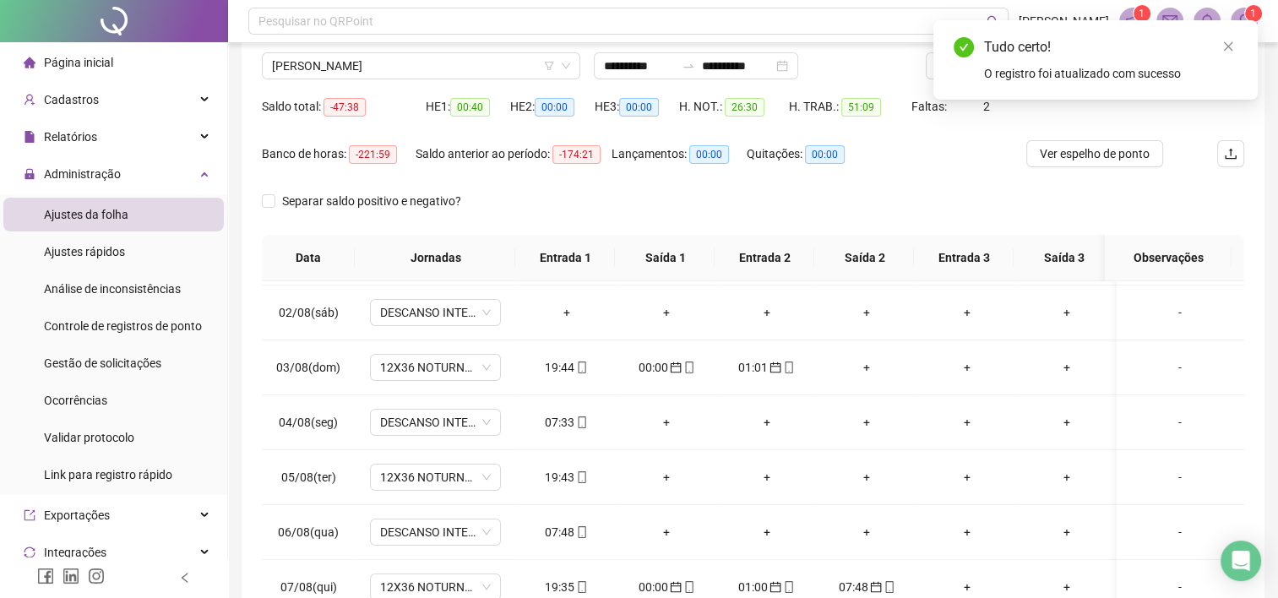
scroll to position [0, 0]
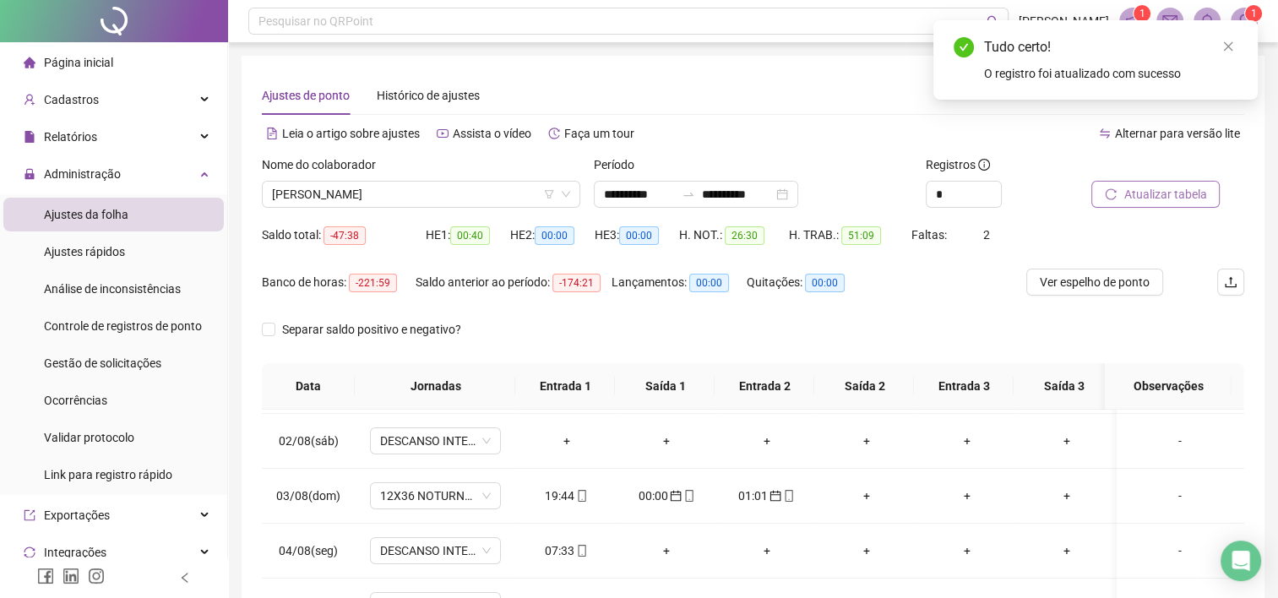
click at [1125, 191] on span "Atualizar tabela" at bounding box center [1164, 194] width 83 height 19
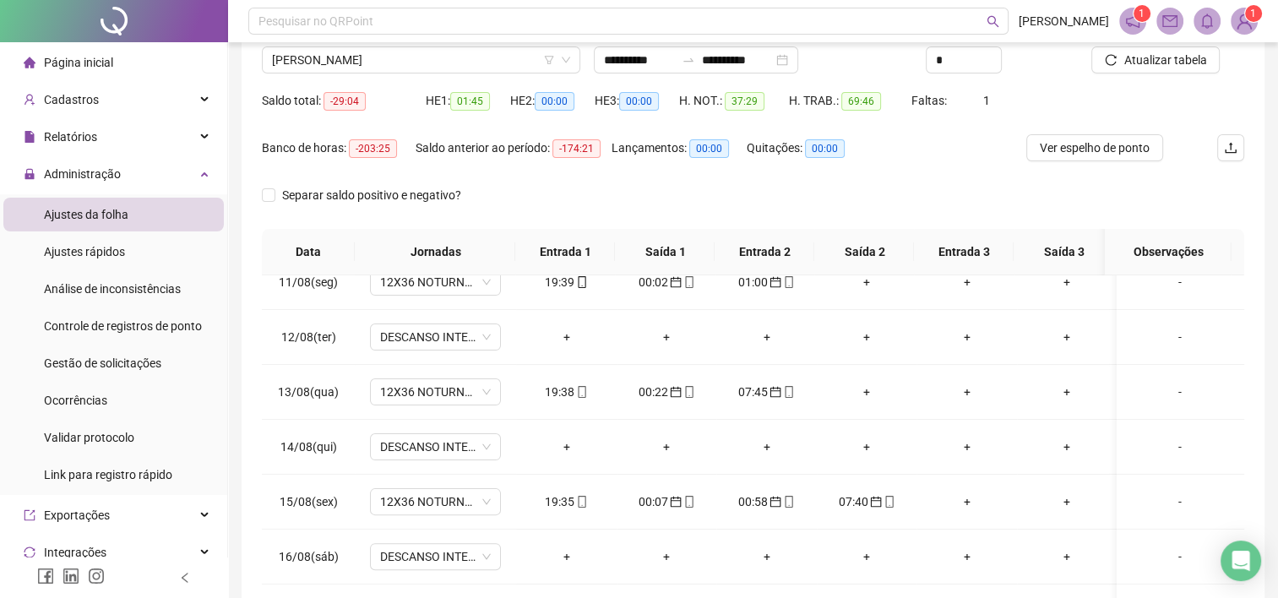
scroll to position [77, 0]
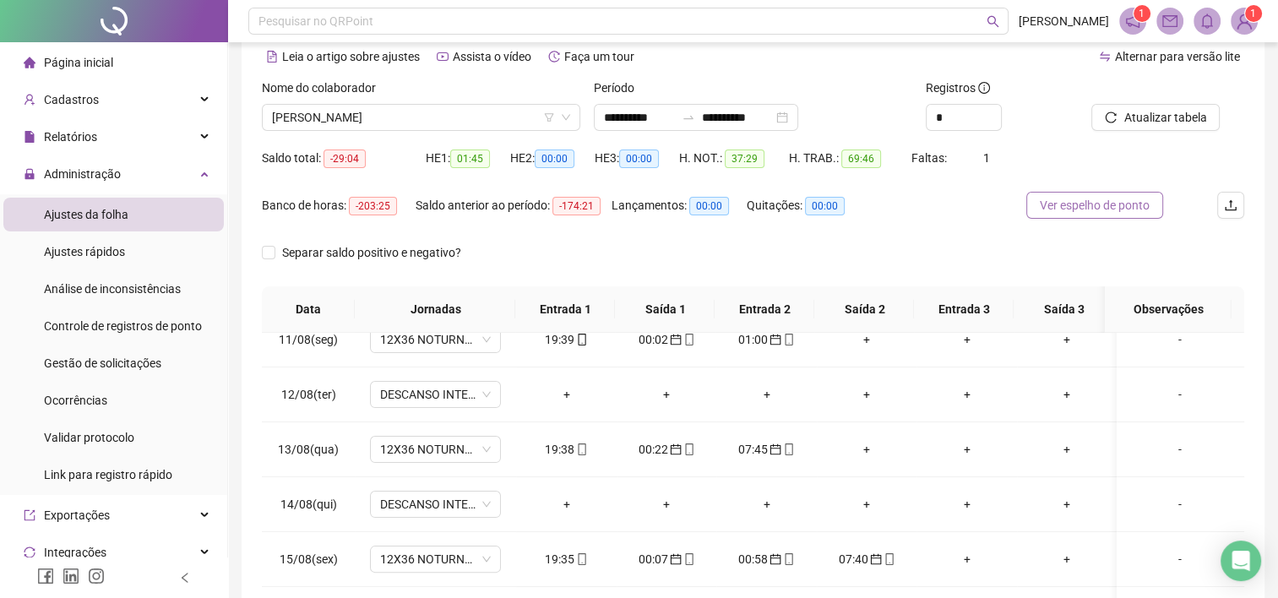
click at [1081, 211] on span "Ver espelho de ponto" at bounding box center [1095, 205] width 110 height 19
click at [486, 121] on span "[PERSON_NAME]" at bounding box center [421, 117] width 298 height 25
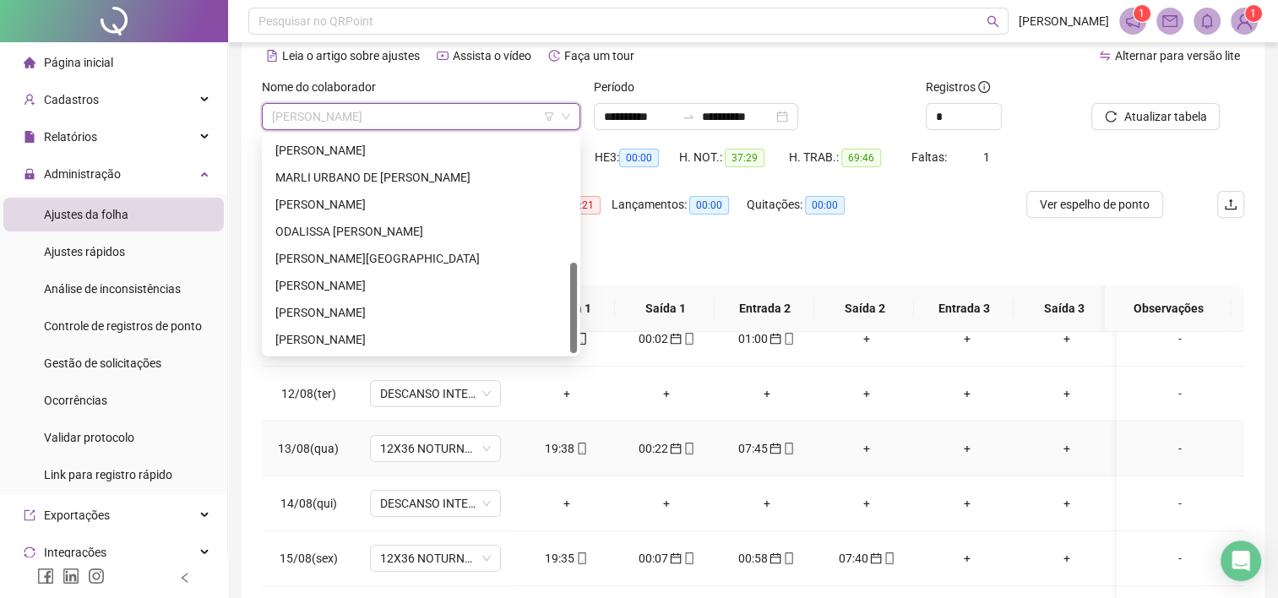
scroll to position [264, 0]
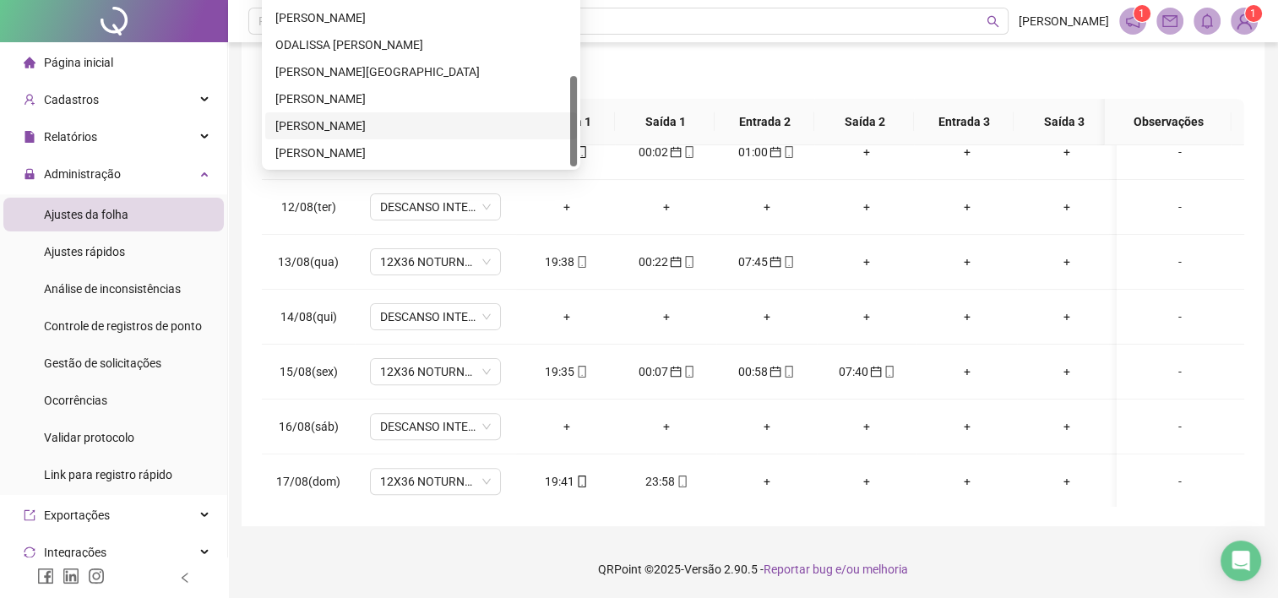
click at [421, 133] on div "[PERSON_NAME]" at bounding box center [420, 126] width 291 height 19
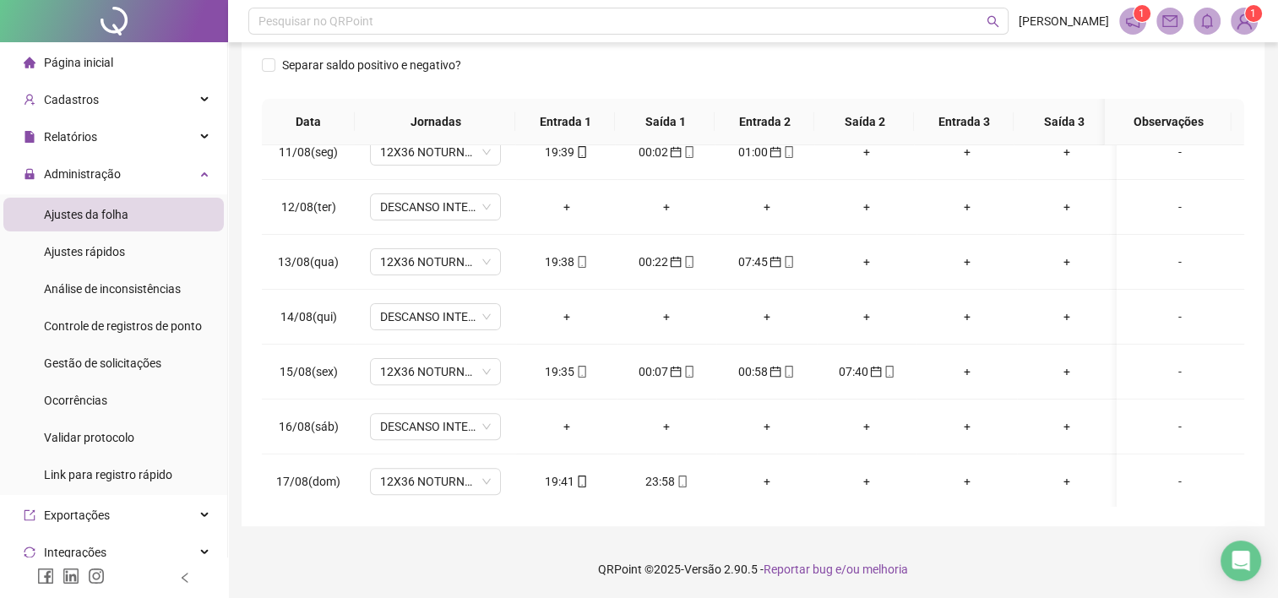
scroll to position [0, 0]
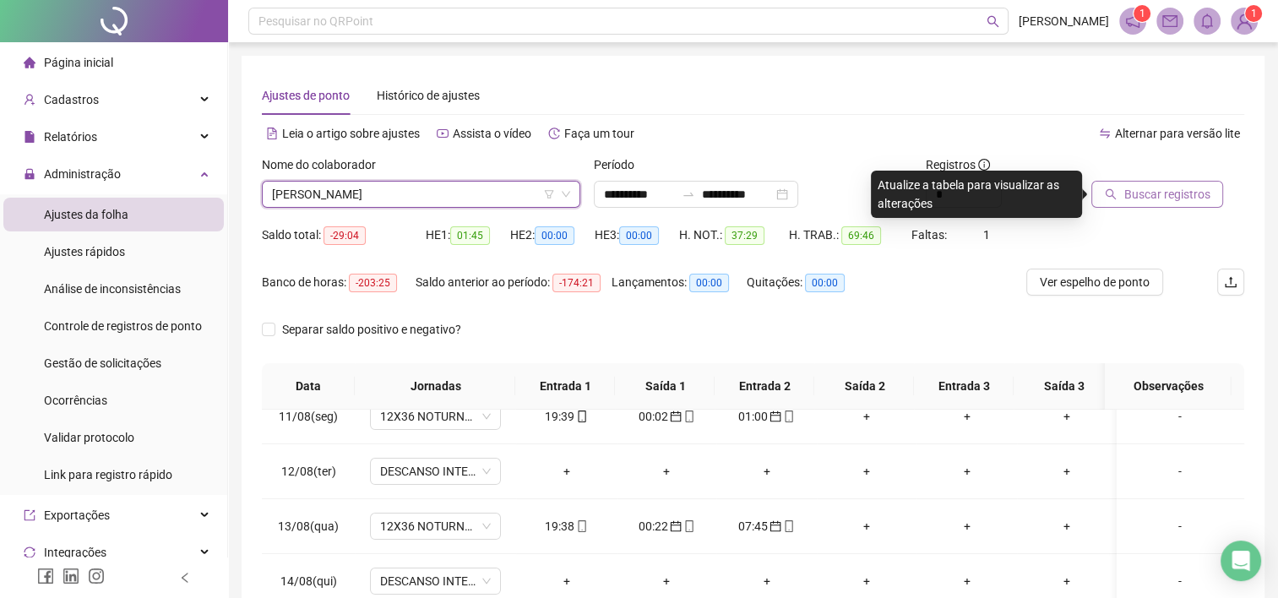
click at [1139, 189] on span "Buscar registros" at bounding box center [1166, 194] width 86 height 19
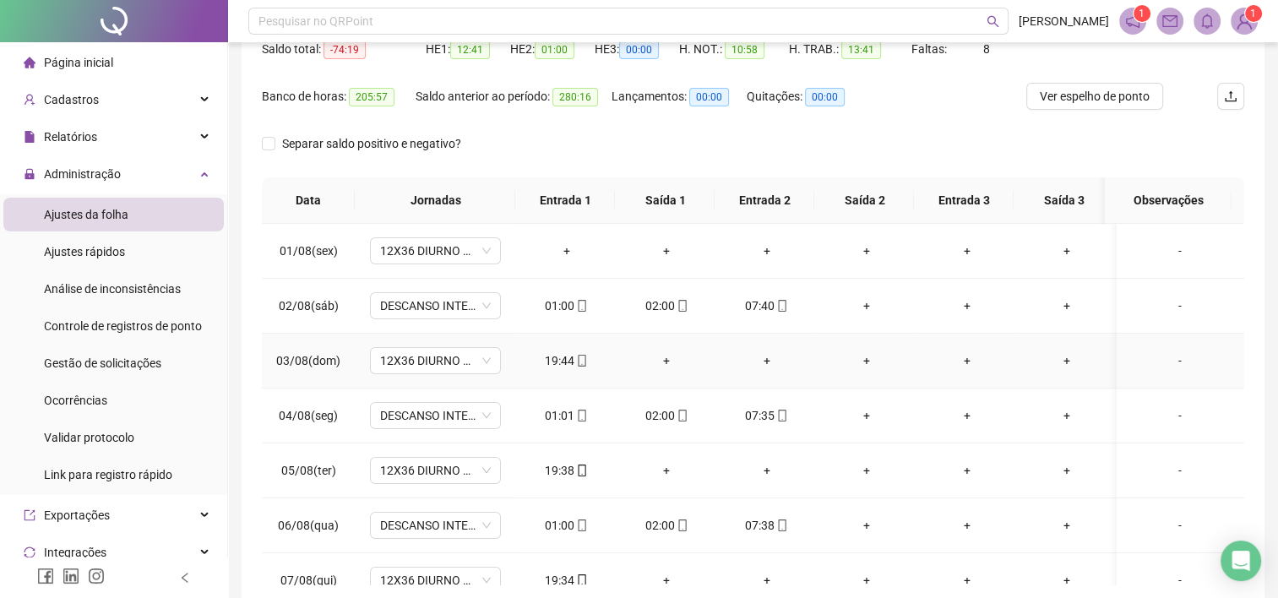
scroll to position [149, 0]
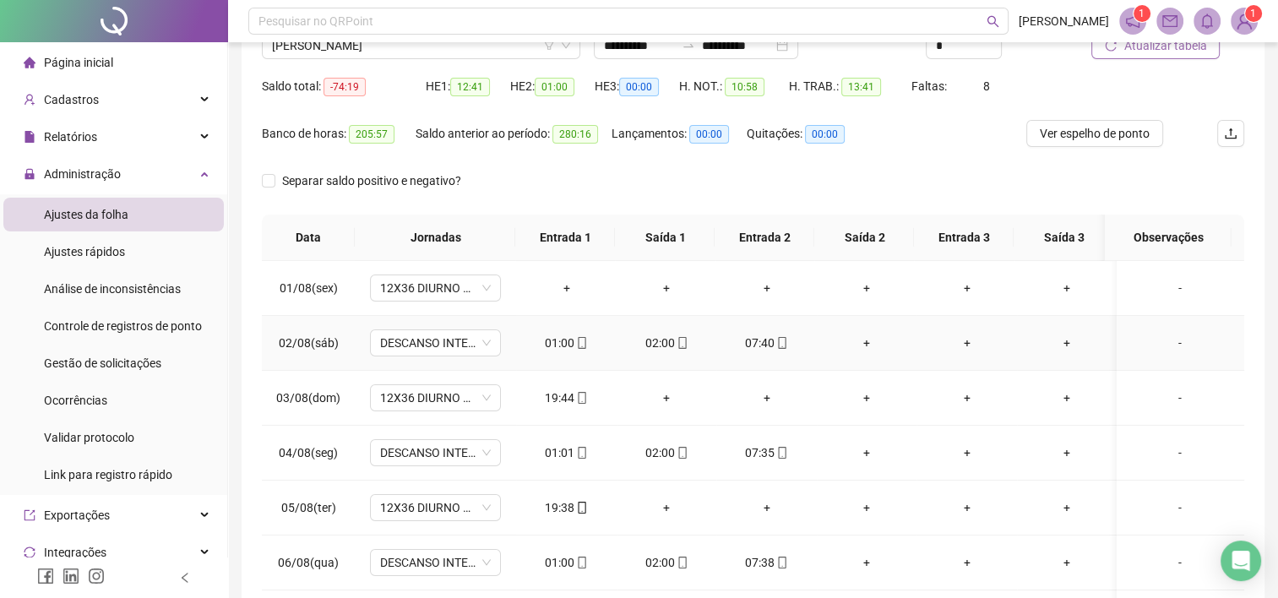
click at [571, 343] on div "01:00" at bounding box center [566, 343] width 73 height 19
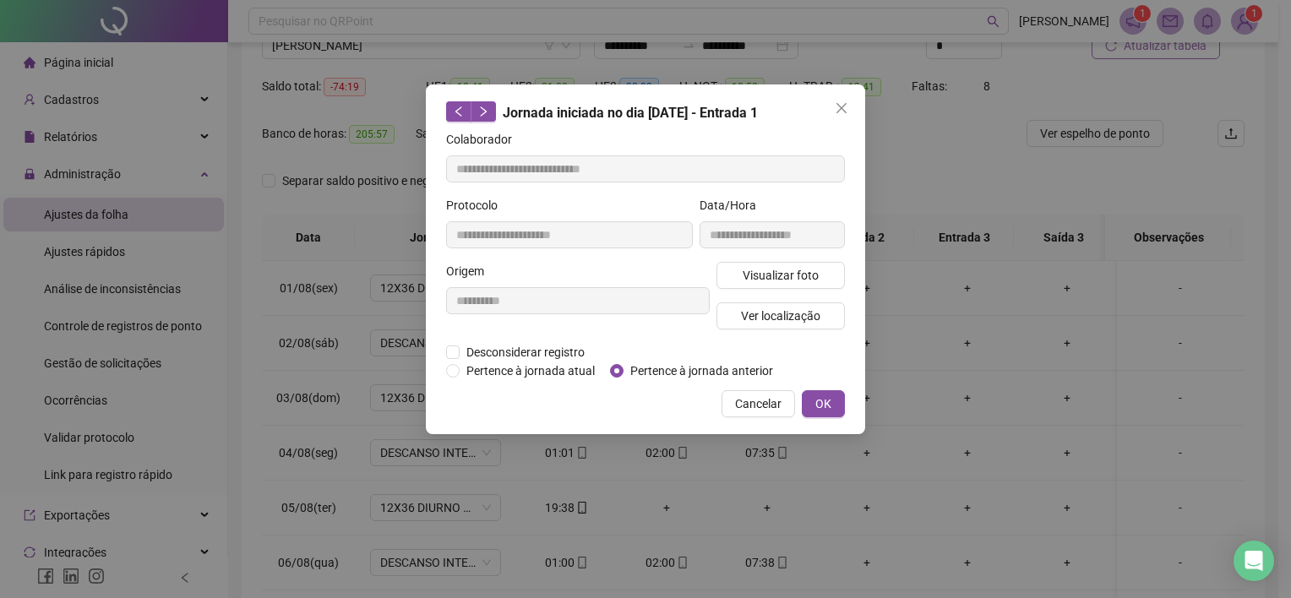
type input "**********"
click at [811, 412] on button "OK" at bounding box center [823, 403] width 43 height 27
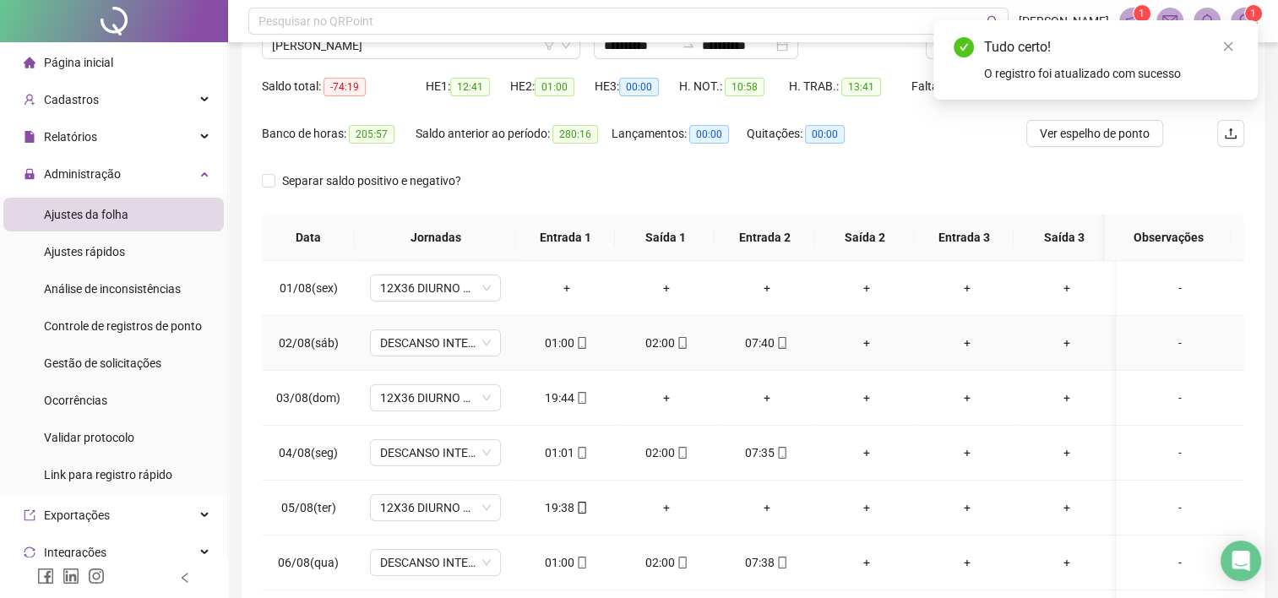
click at [649, 348] on div "02:00" at bounding box center [666, 343] width 73 height 19
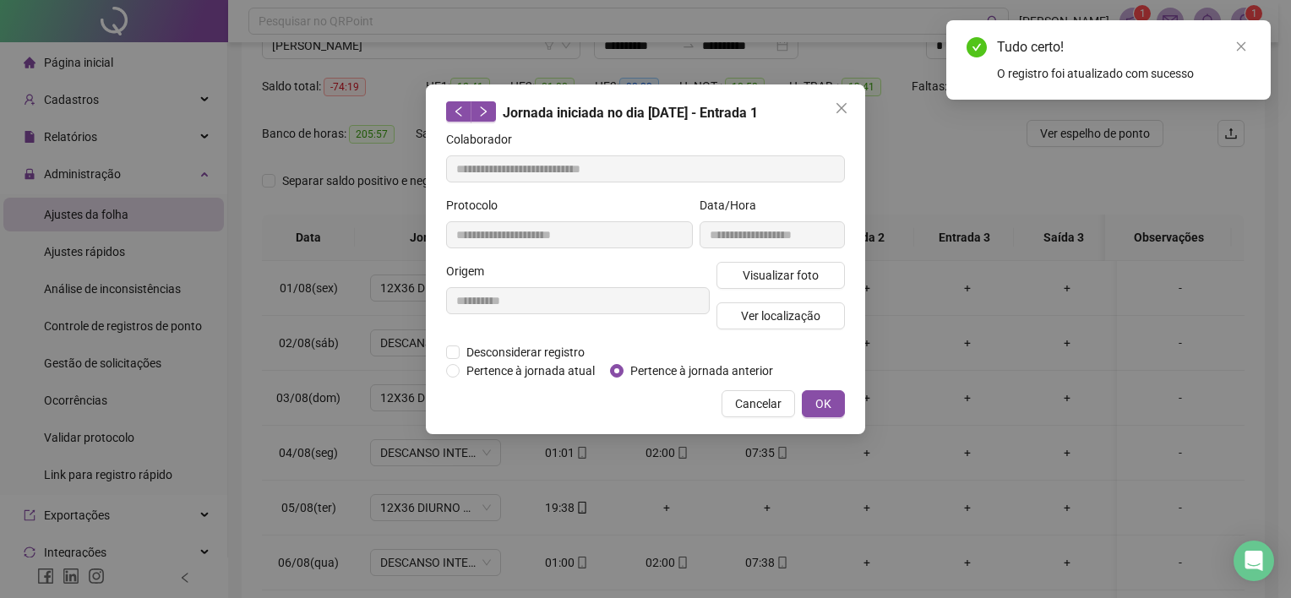
type input "**********"
click at [703, 375] on span "Pertence à jornada anterior" at bounding box center [701, 371] width 156 height 19
click at [836, 409] on button "OK" at bounding box center [823, 403] width 43 height 27
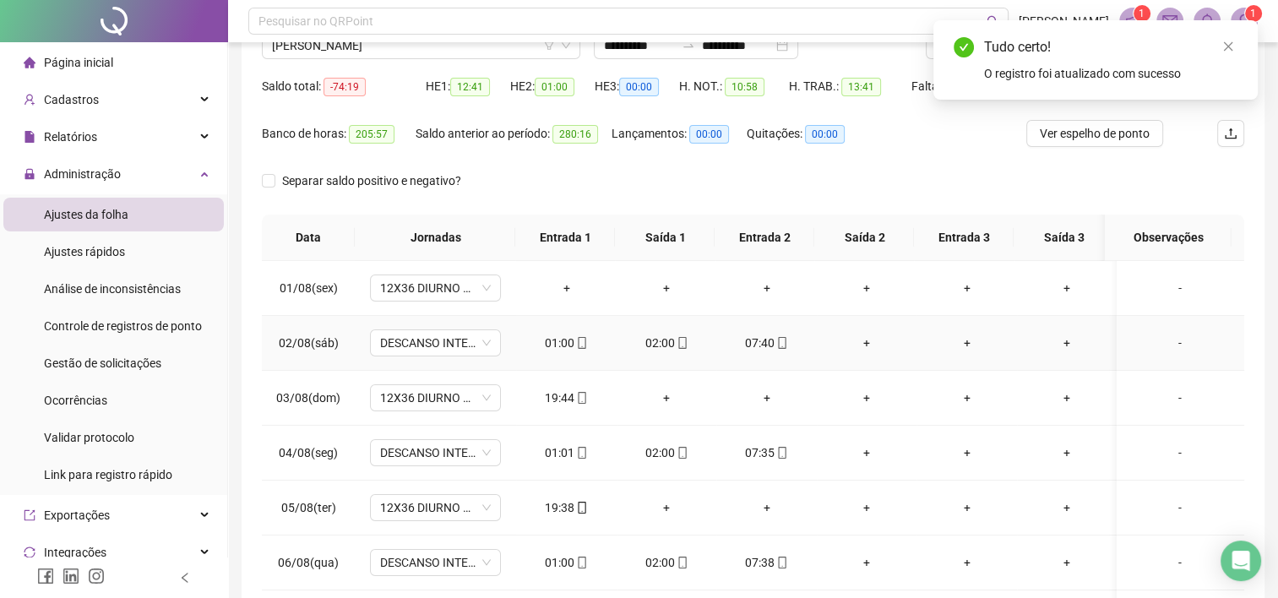
click at [758, 335] on div "07:40" at bounding box center [766, 343] width 73 height 19
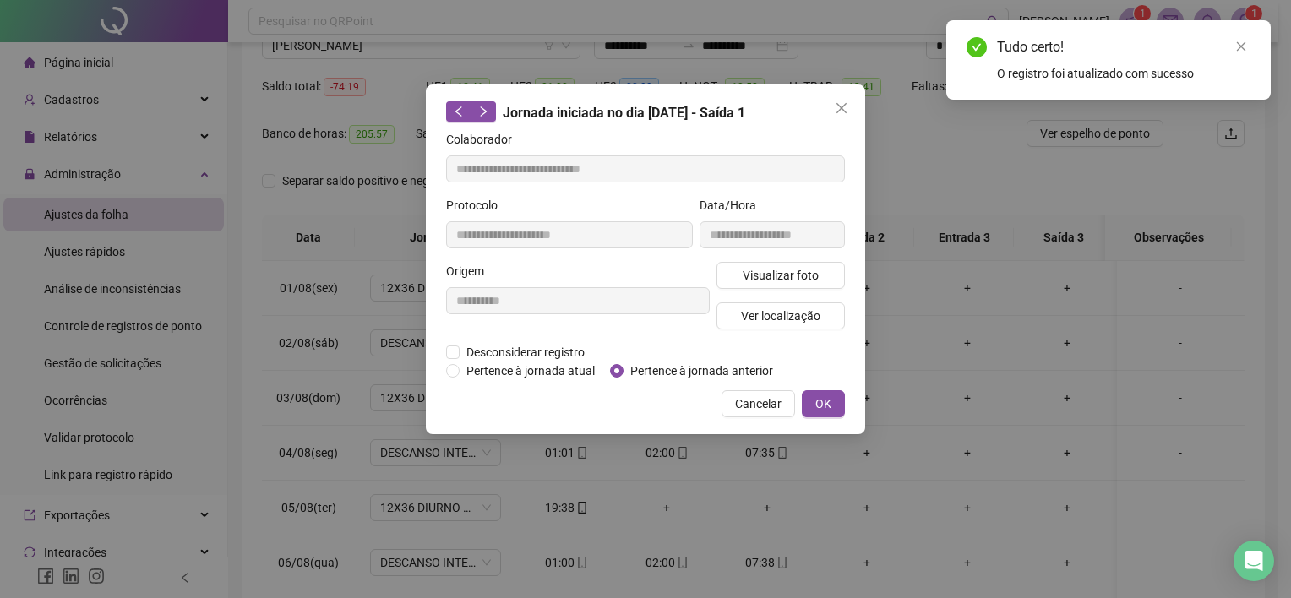
type input "**********"
click at [700, 375] on span "Pertence à jornada anterior" at bounding box center [701, 371] width 156 height 19
click at [810, 400] on button "OK" at bounding box center [823, 403] width 43 height 27
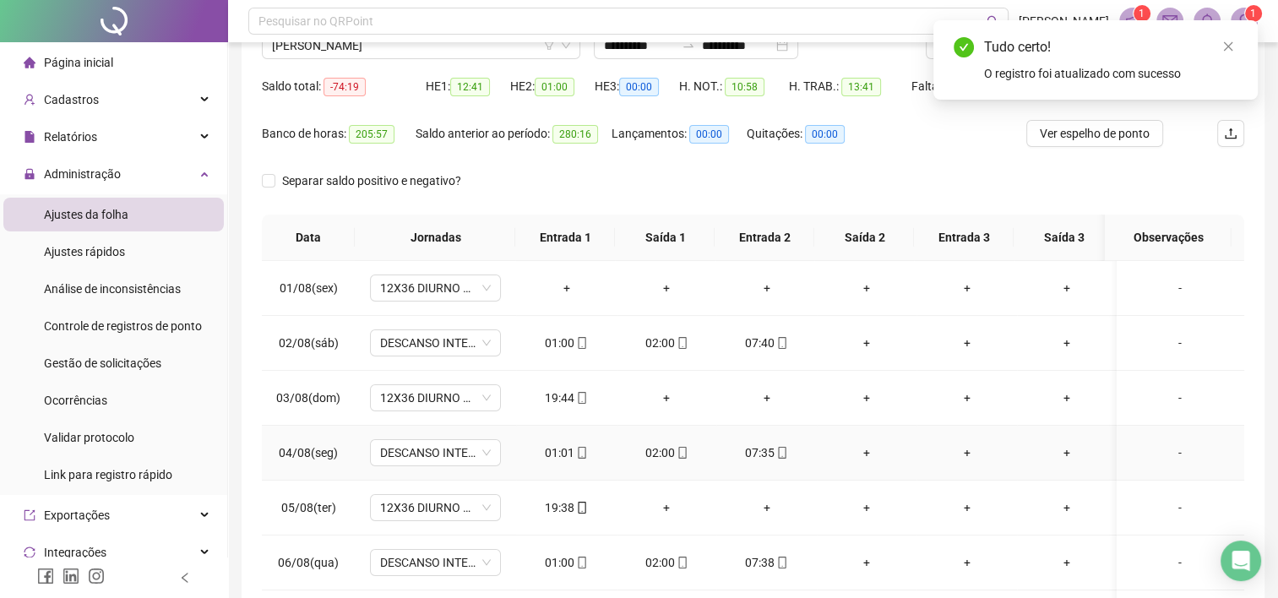
click at [561, 446] on div "01:01" at bounding box center [566, 452] width 73 height 19
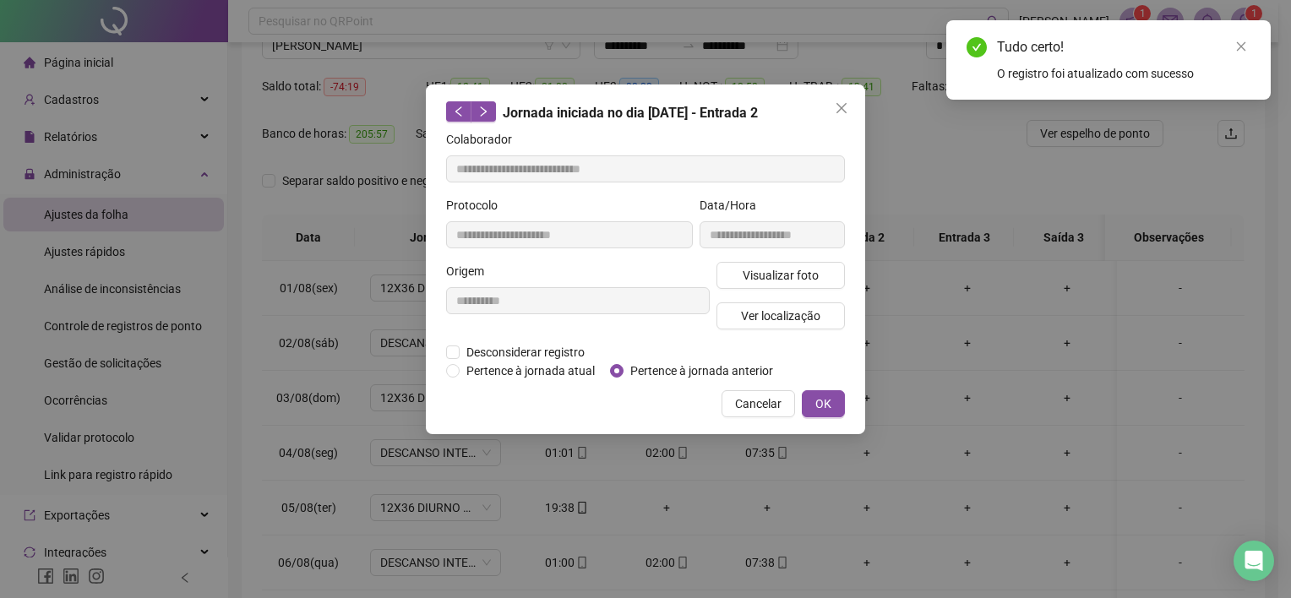
type input "**********"
click at [818, 400] on span "OK" at bounding box center [823, 403] width 16 height 19
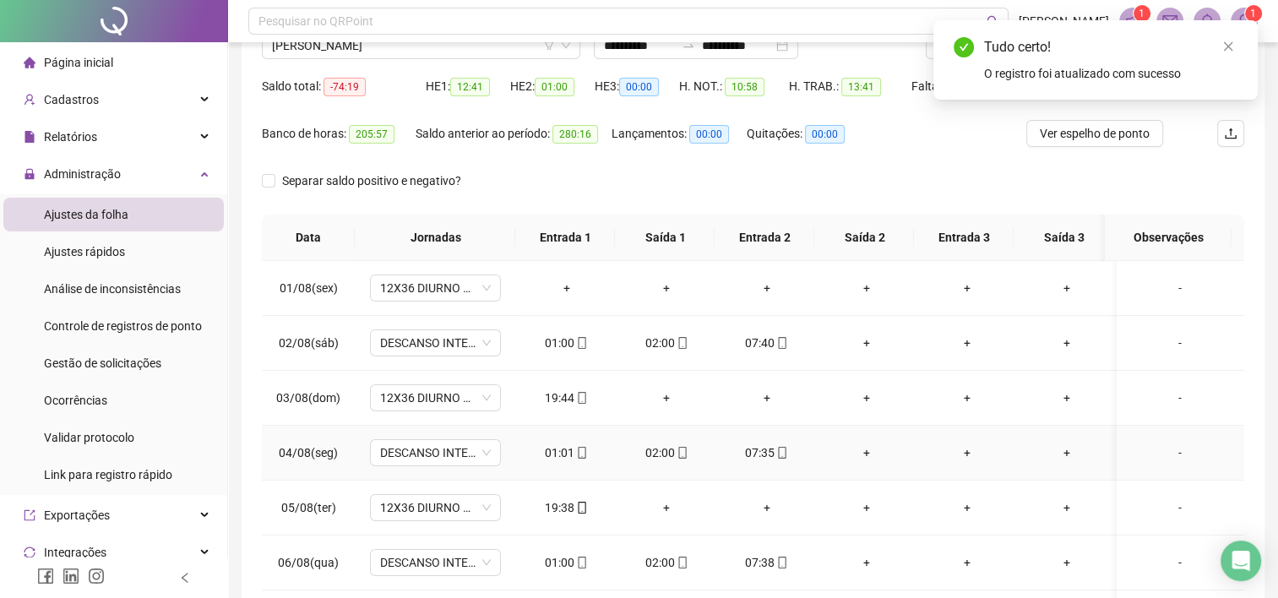
click at [660, 449] on div "02:00" at bounding box center [666, 452] width 73 height 19
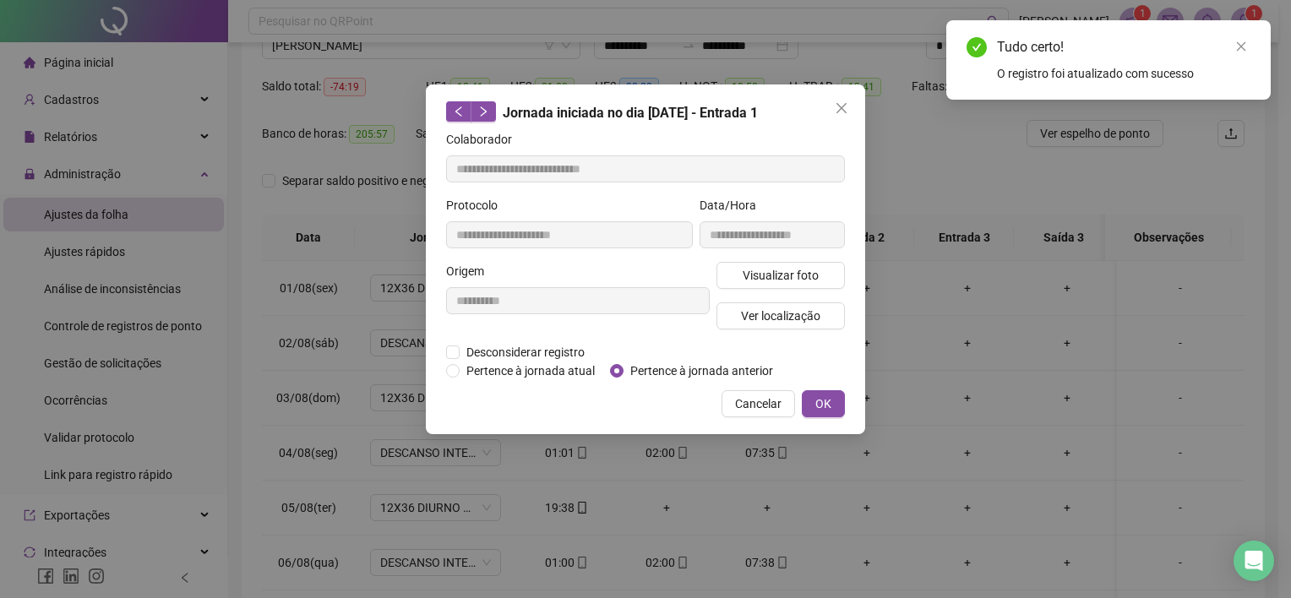
click at [658, 372] on span "Pertence à jornada anterior" at bounding box center [701, 371] width 156 height 19
type input "**********"
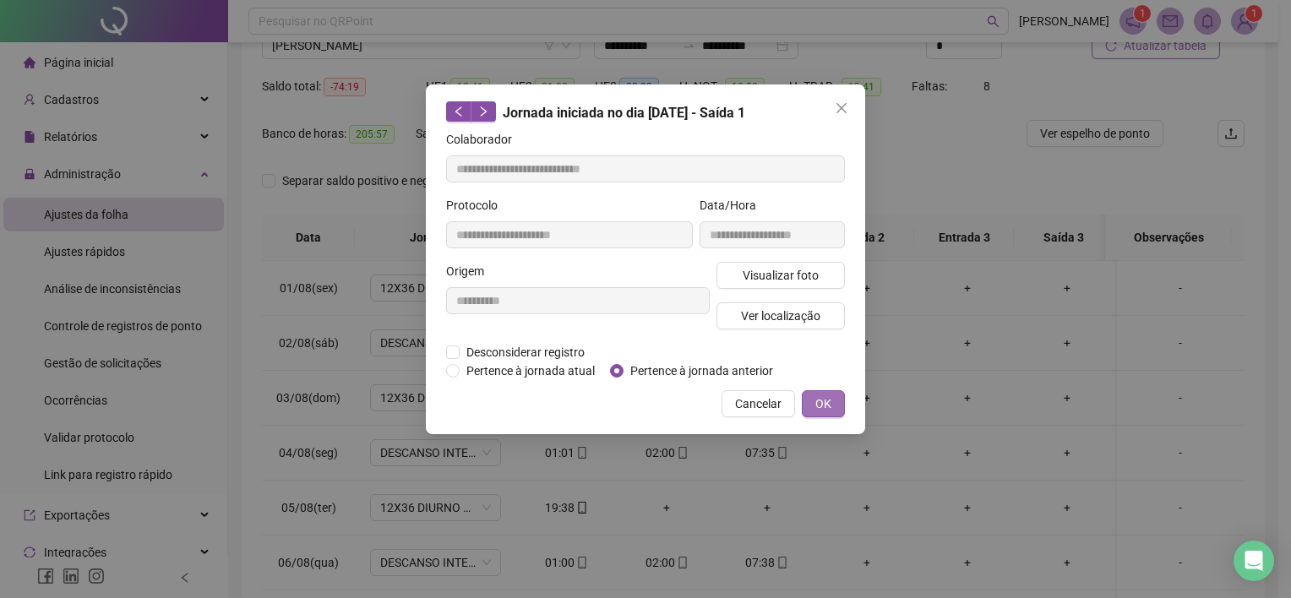
click at [802, 399] on button "OK" at bounding box center [823, 403] width 43 height 27
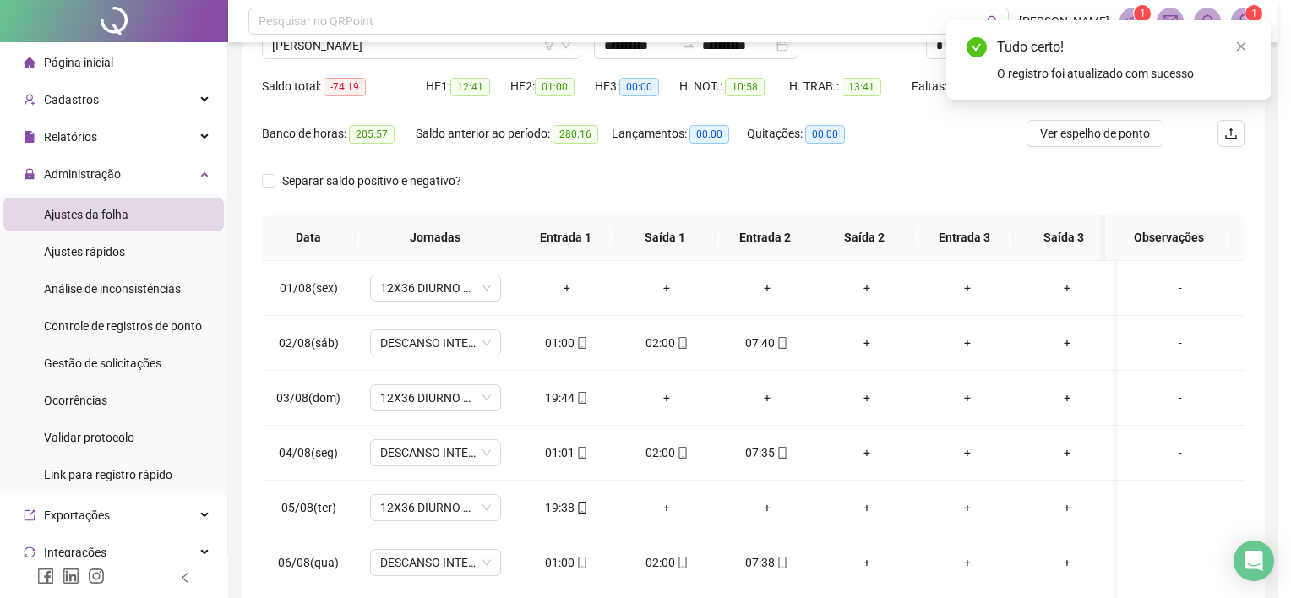
click at [817, 402] on div "**********" at bounding box center [645, 299] width 1291 height 598
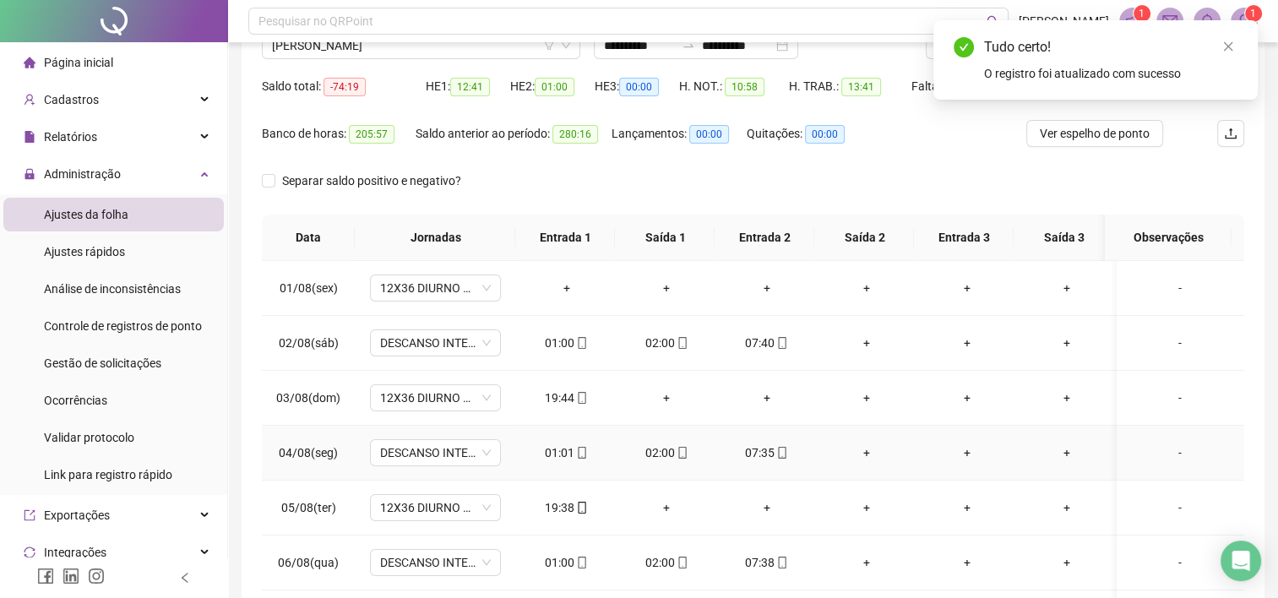
click at [761, 452] on div "07:35" at bounding box center [766, 452] width 73 height 19
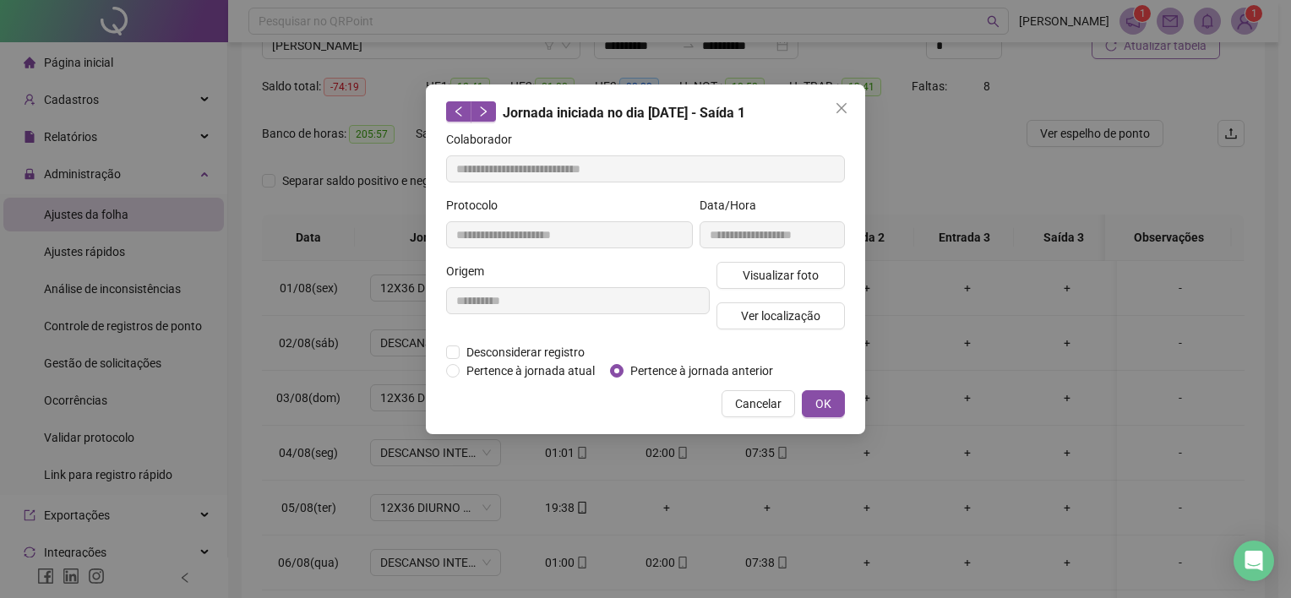
type input "**********"
click at [612, 362] on label "Pertence à jornada anterior" at bounding box center [695, 371] width 170 height 19
click at [818, 392] on button "OK" at bounding box center [823, 403] width 43 height 27
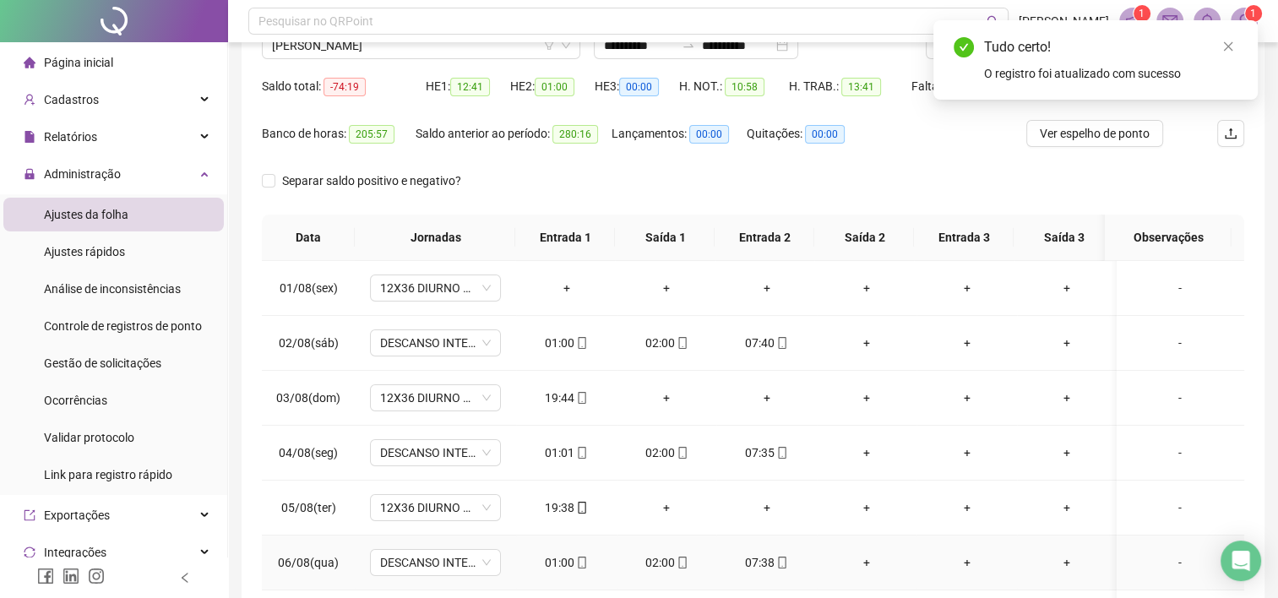
click at [557, 562] on div "01:00" at bounding box center [566, 562] width 73 height 19
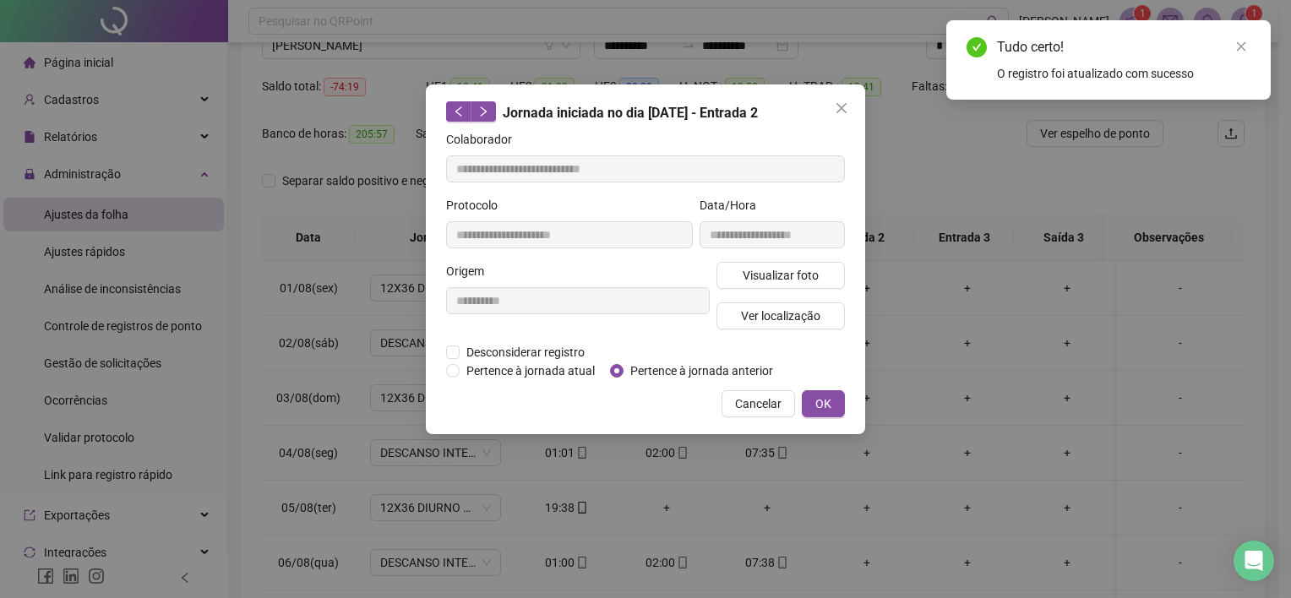
type input "**********"
click at [828, 394] on span "OK" at bounding box center [823, 403] width 16 height 19
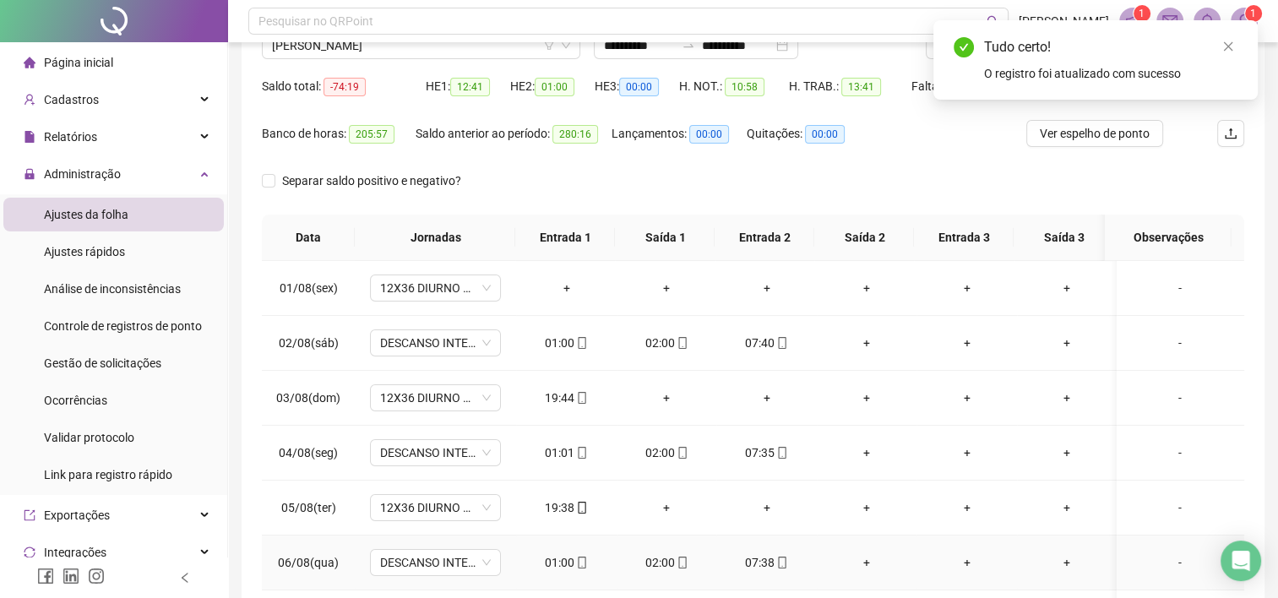
click at [662, 558] on div "02:00" at bounding box center [666, 562] width 73 height 19
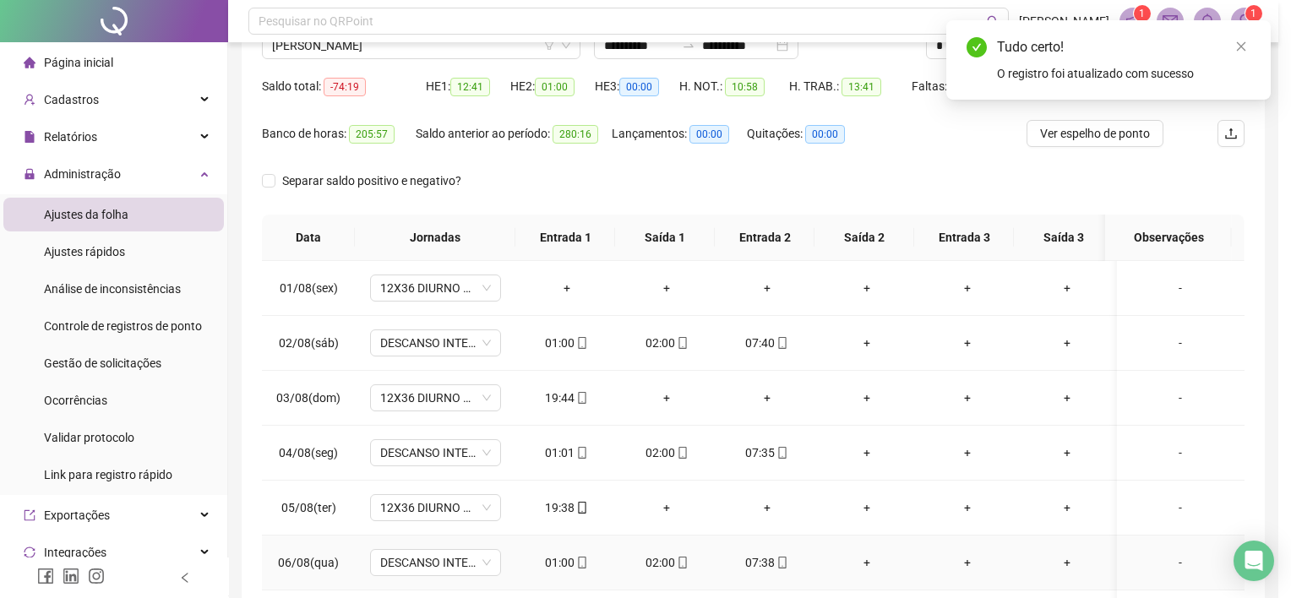
type input "**********"
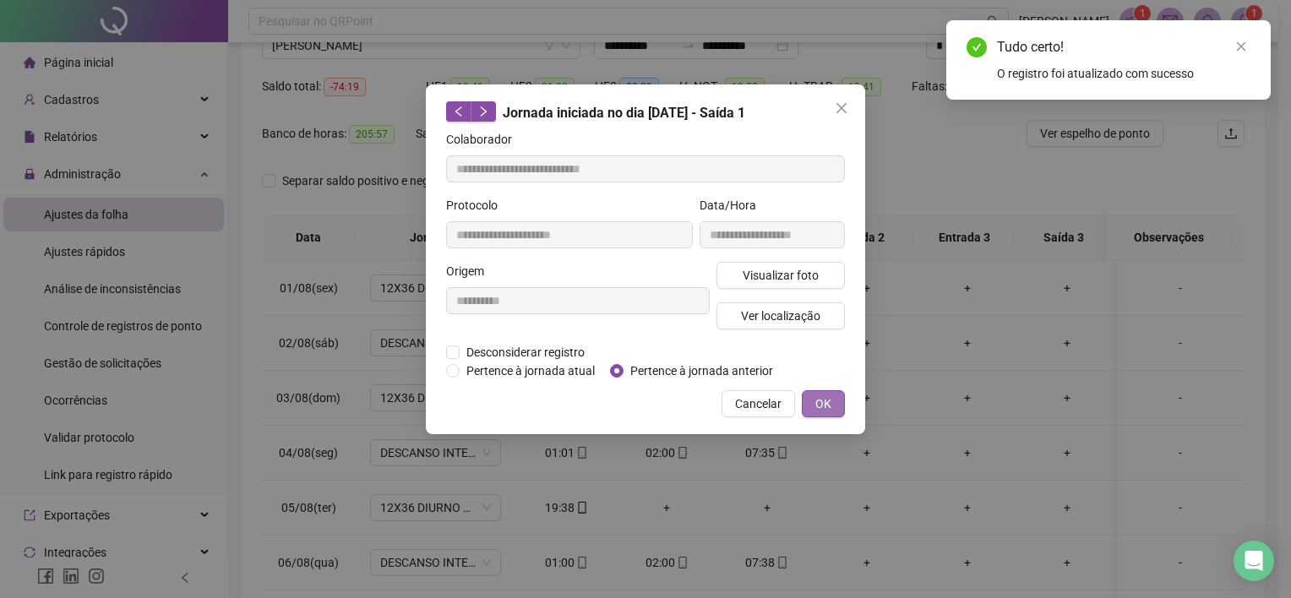
click at [822, 403] on span "OK" at bounding box center [823, 403] width 16 height 19
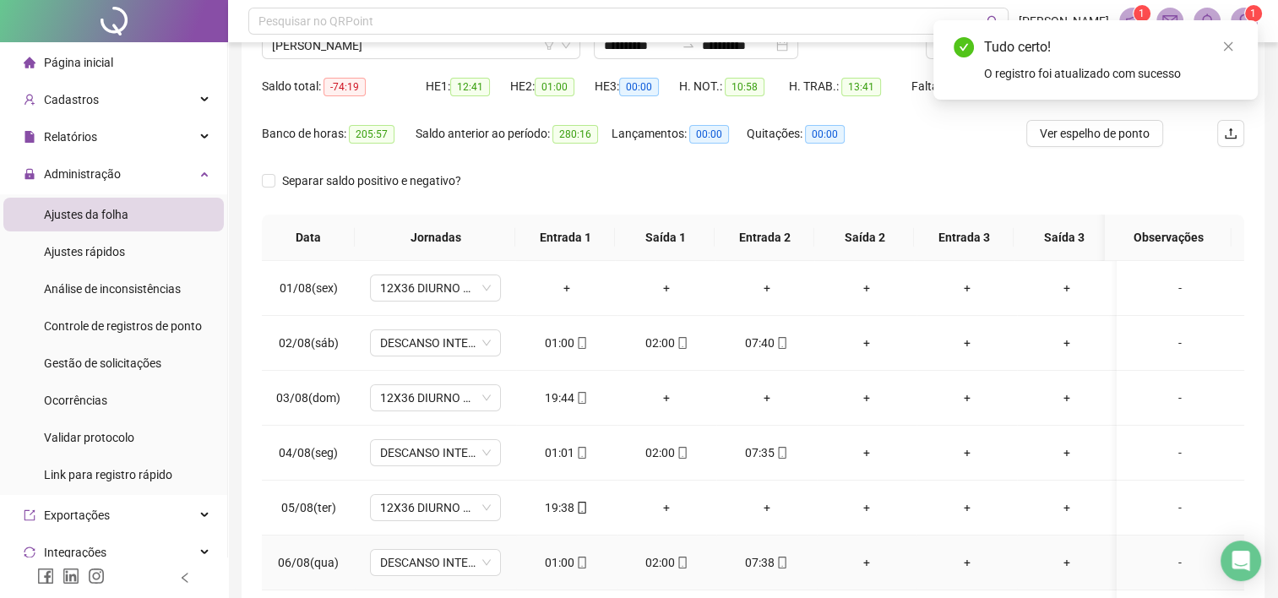
click at [757, 556] on div "07:38" at bounding box center [766, 562] width 73 height 19
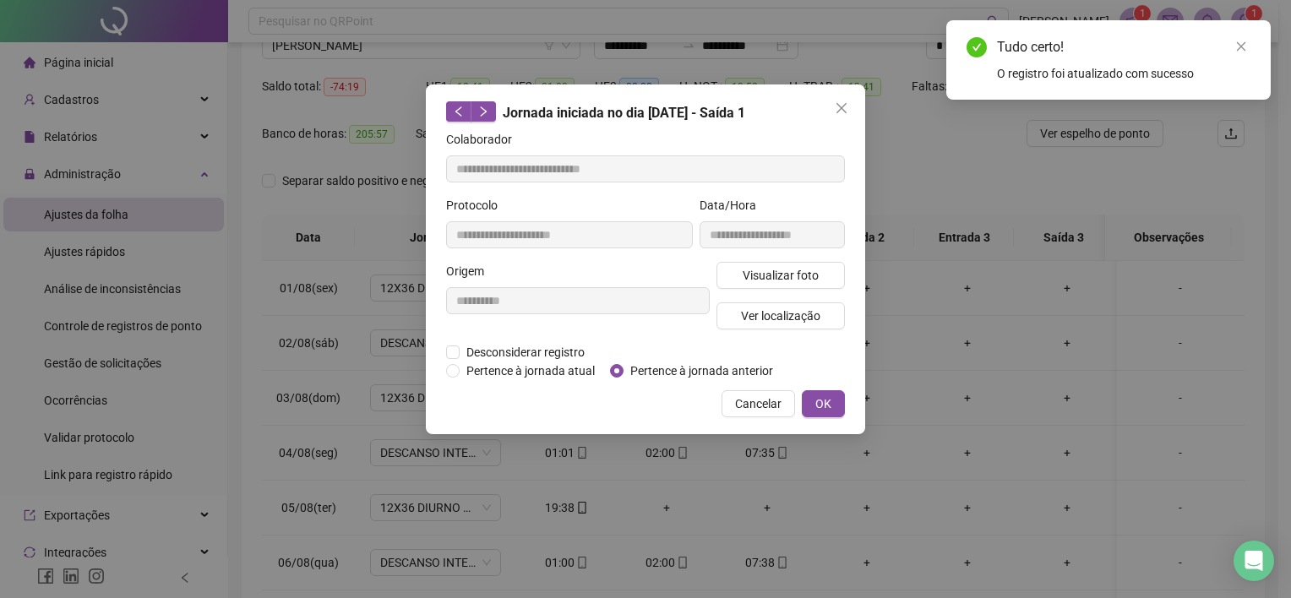
type input "**********"
click at [824, 410] on span "OK" at bounding box center [823, 403] width 16 height 19
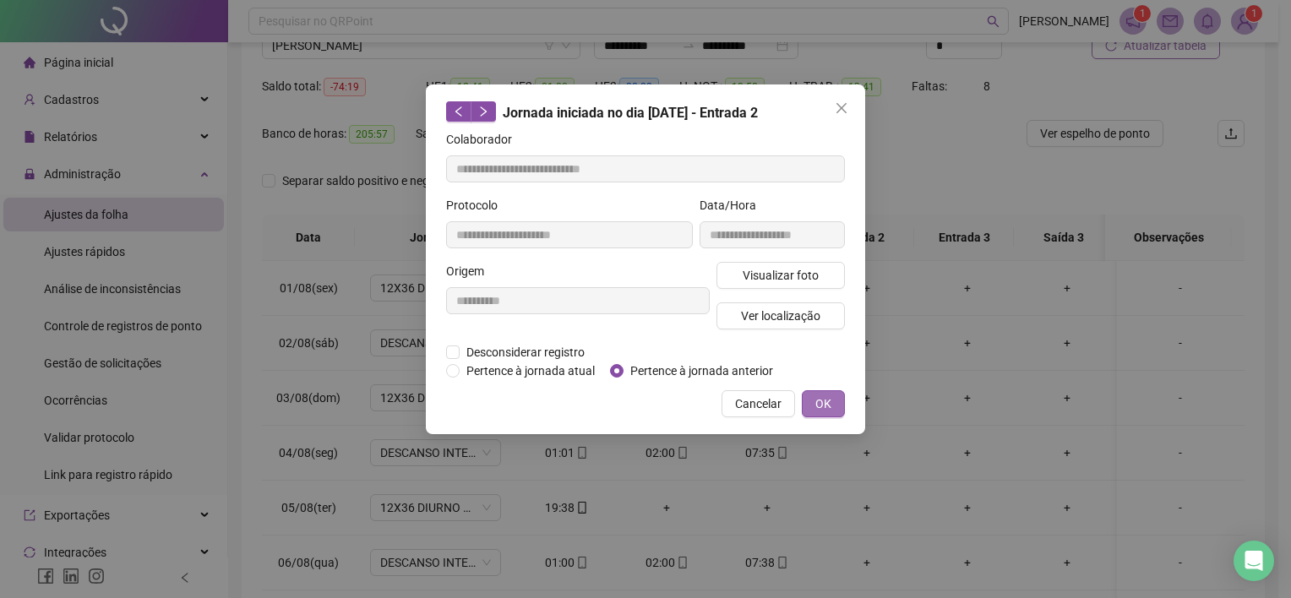
click at [828, 399] on span "OK" at bounding box center [823, 403] width 16 height 19
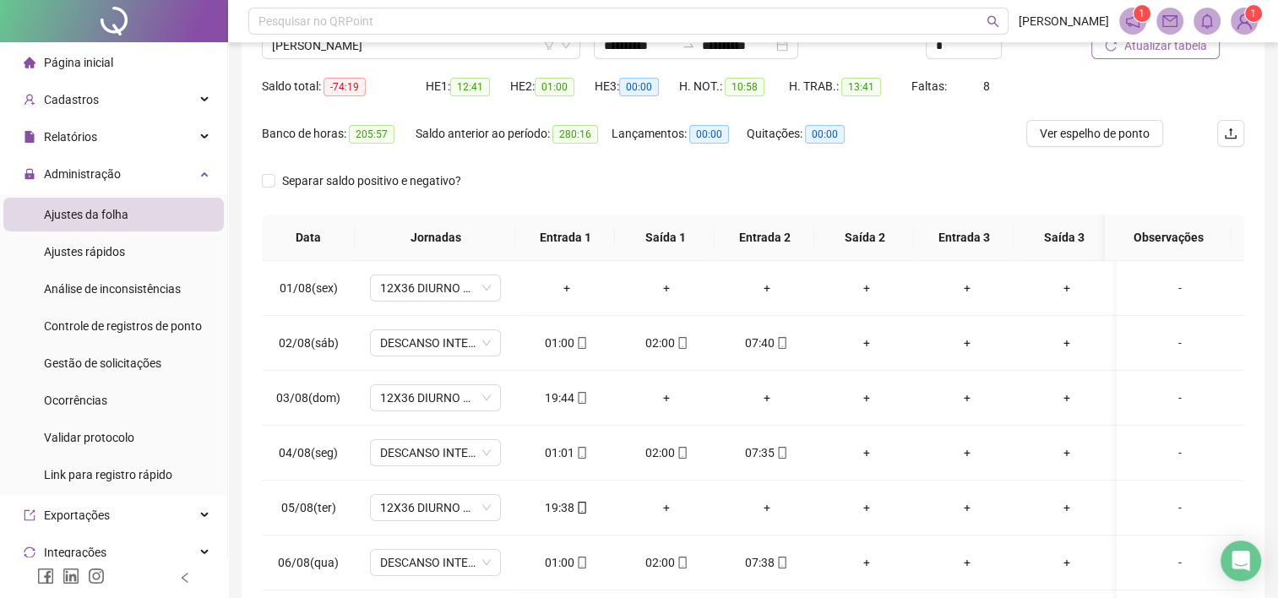
click at [1152, 55] on button "Atualizar tabela" at bounding box center [1155, 45] width 128 height 27
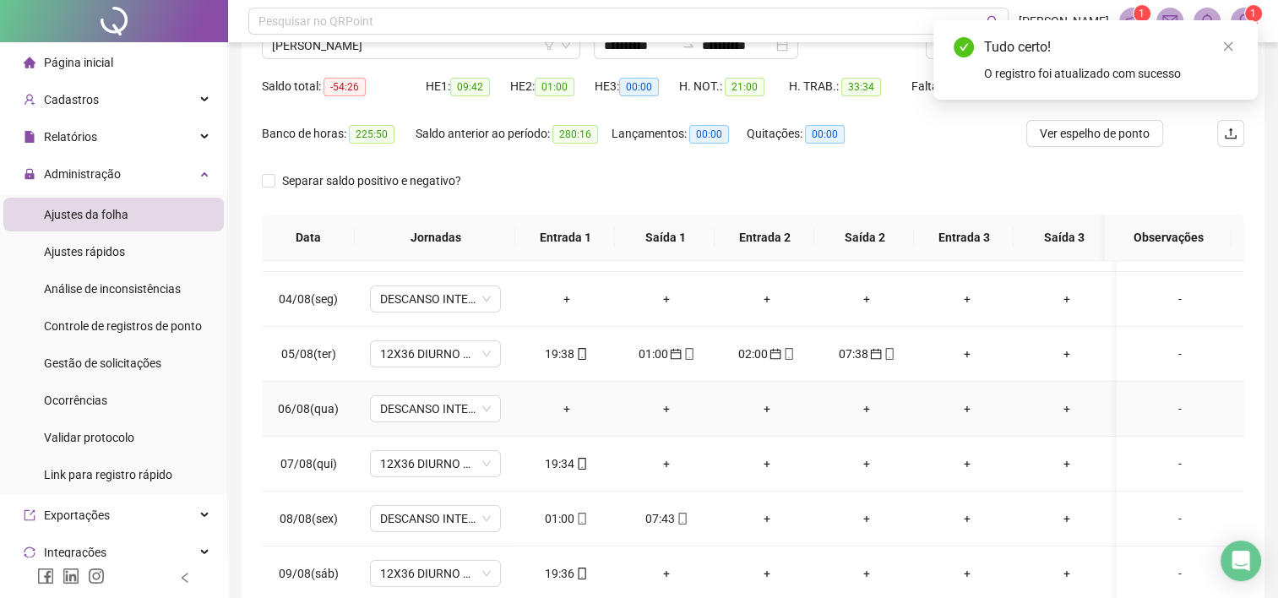
scroll to position [155, 0]
click at [568, 519] on div "01:00" at bounding box center [566, 517] width 73 height 19
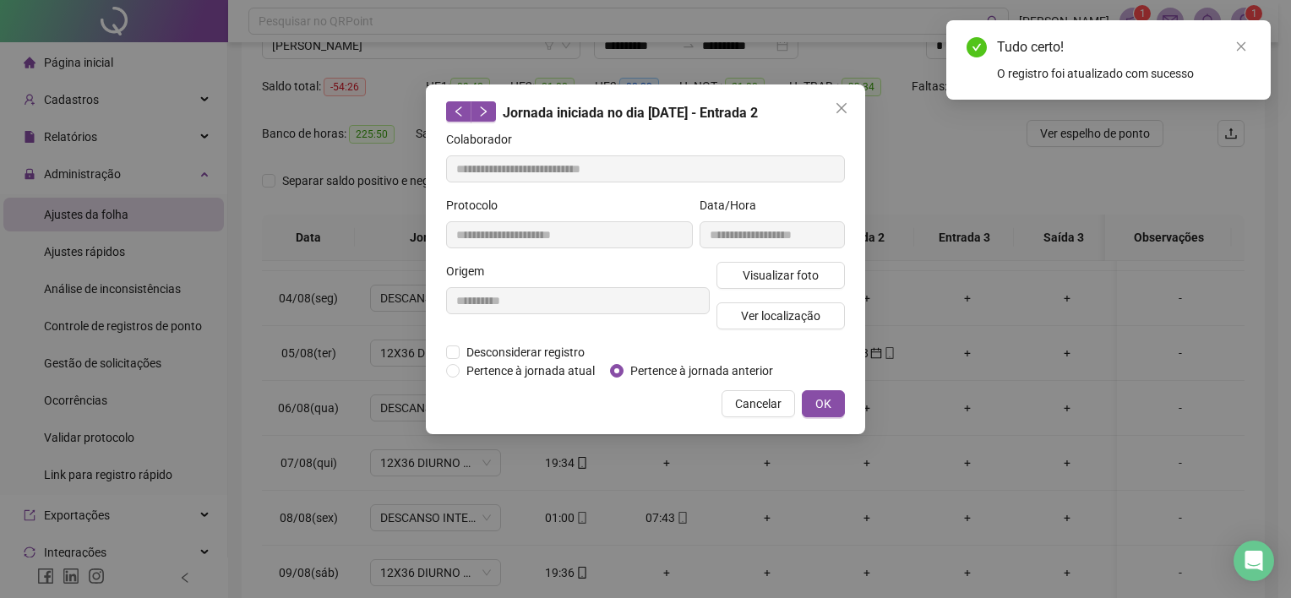
type input "**********"
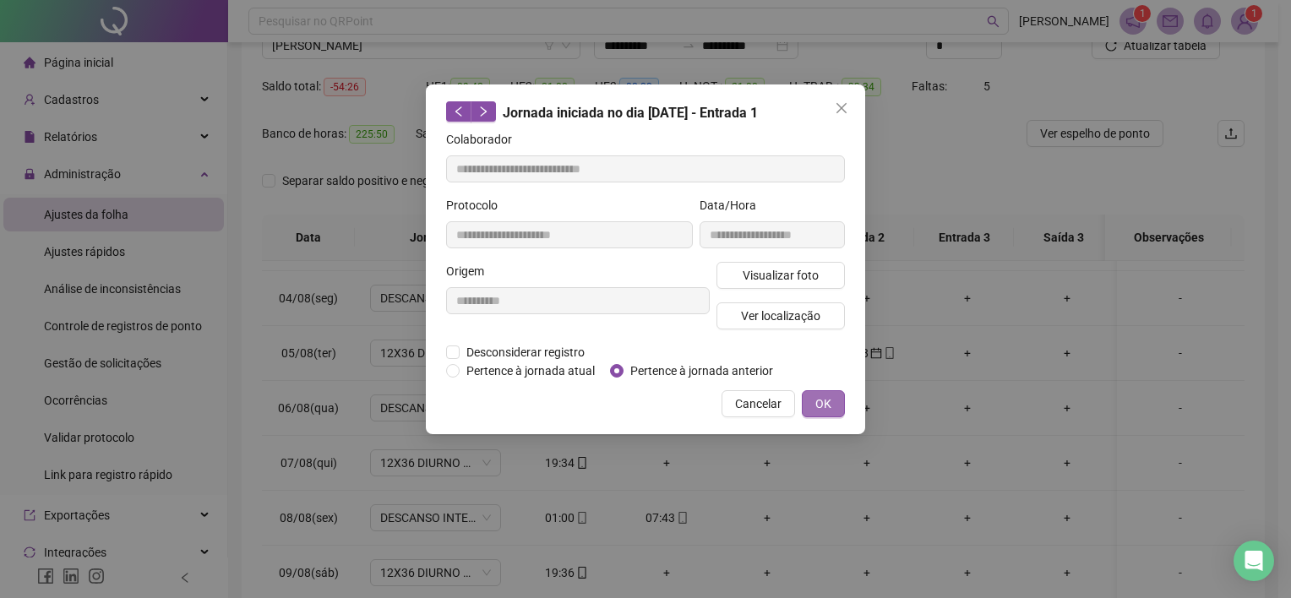
click at [811, 399] on button "OK" at bounding box center [823, 403] width 43 height 27
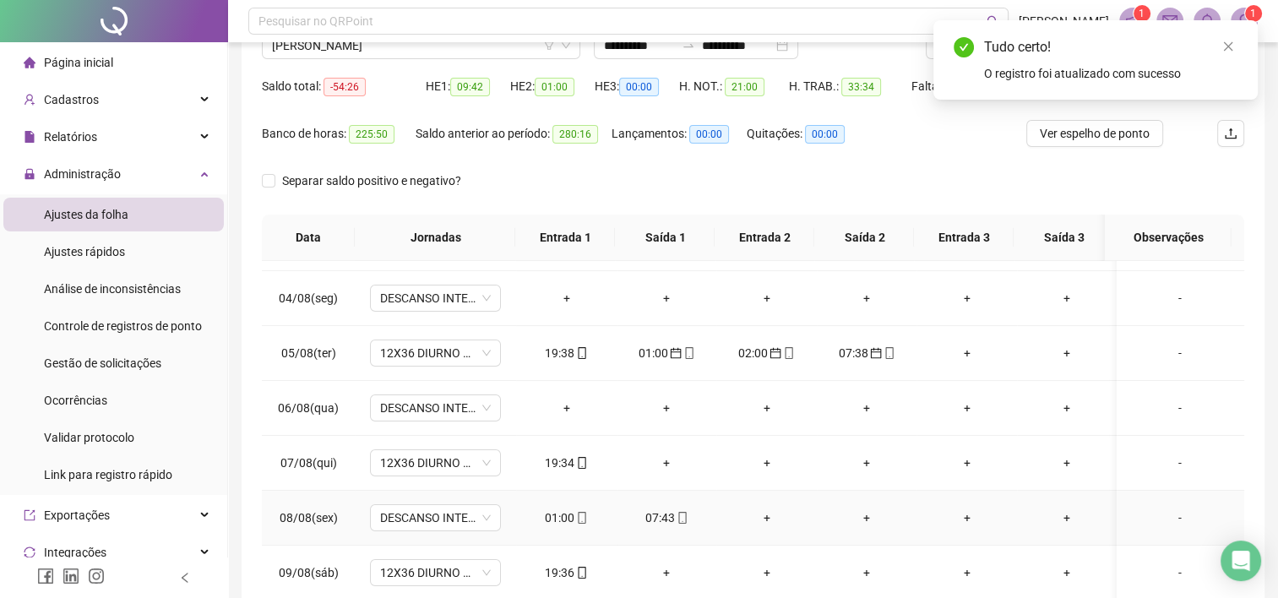
click at [666, 517] on div "07:43" at bounding box center [666, 517] width 73 height 19
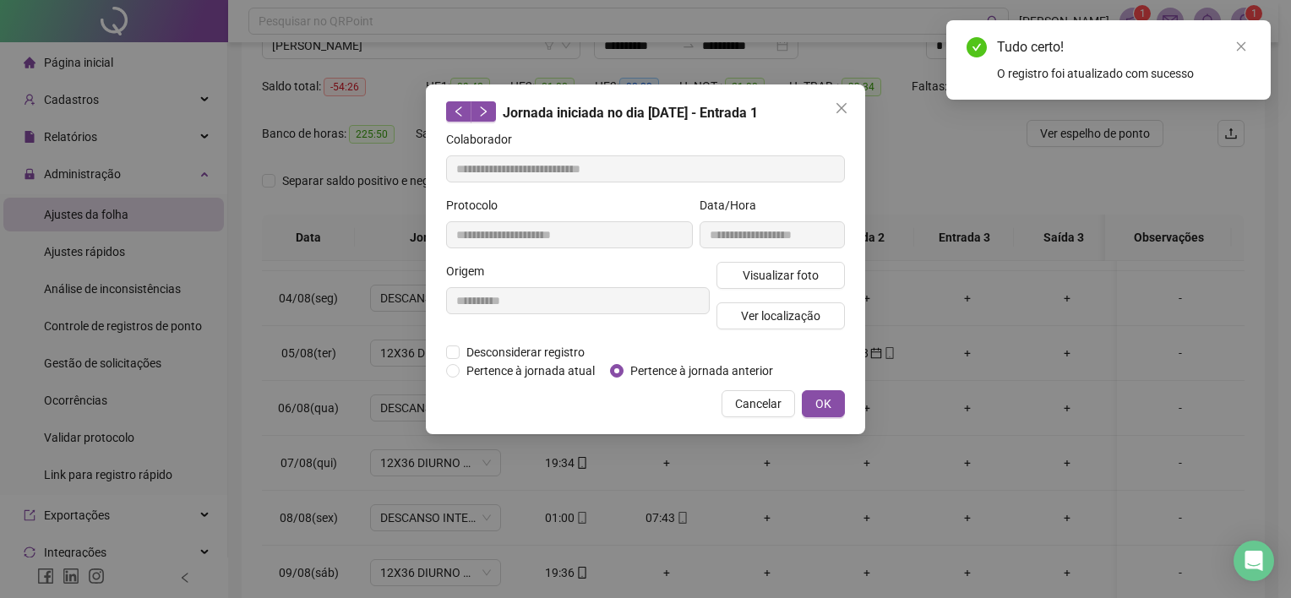
type input "**********"
click at [820, 401] on span "OK" at bounding box center [823, 403] width 16 height 19
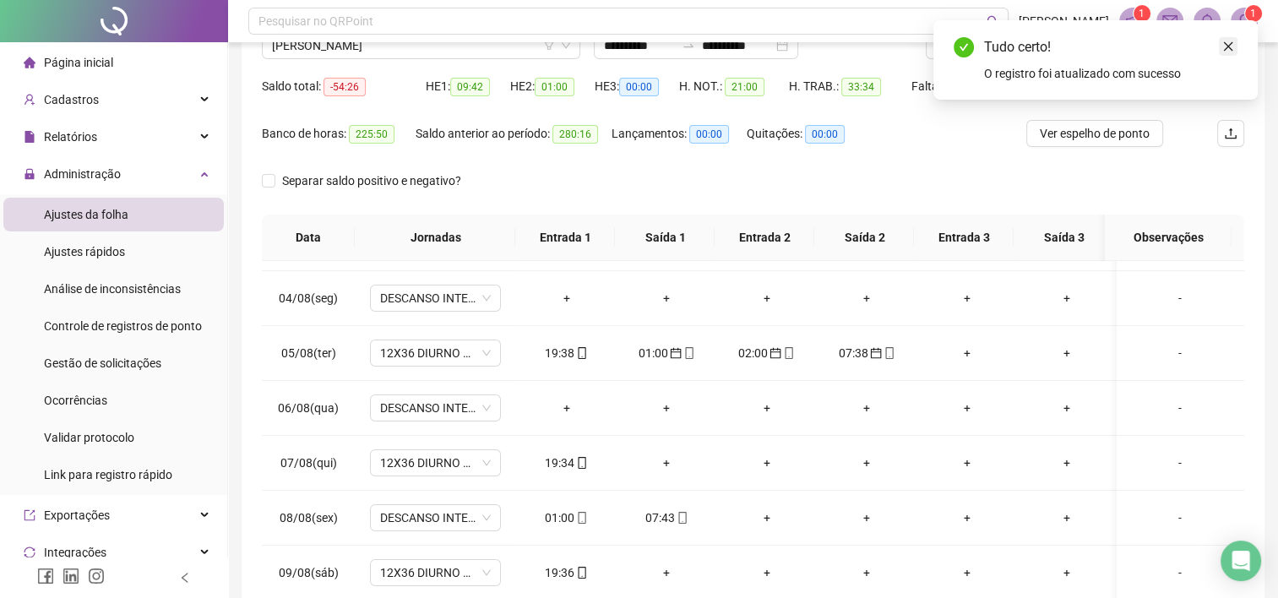
click at [1223, 45] on icon "close" at bounding box center [1228, 47] width 12 height 12
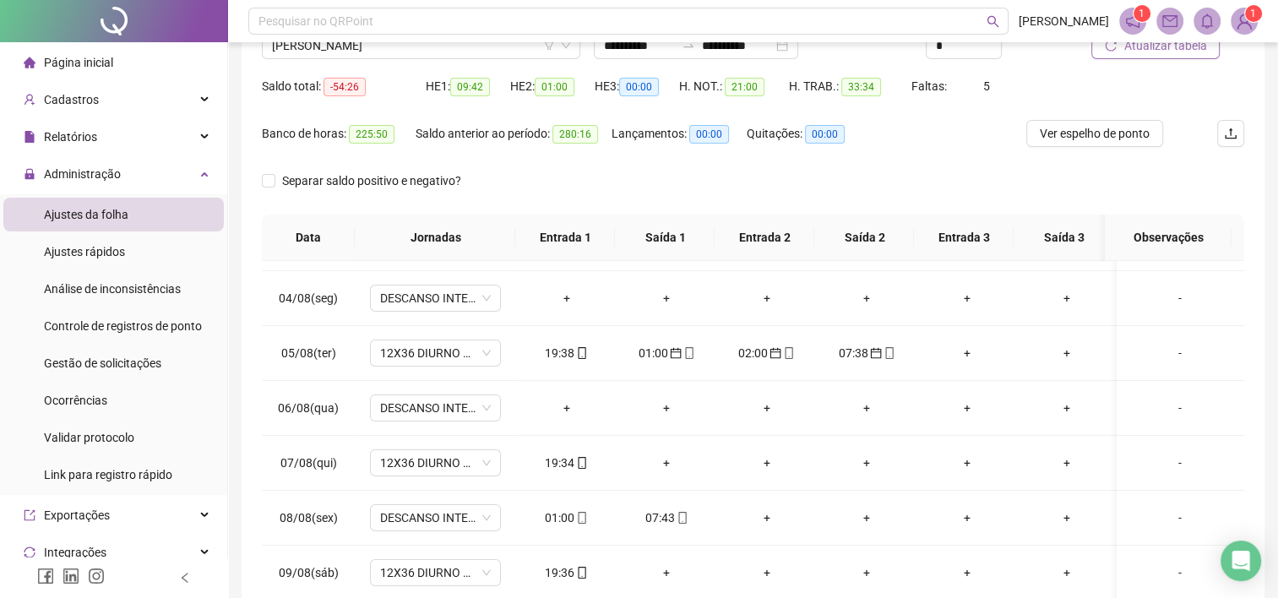
click at [1156, 47] on span "Atualizar tabela" at bounding box center [1164, 45] width 83 height 19
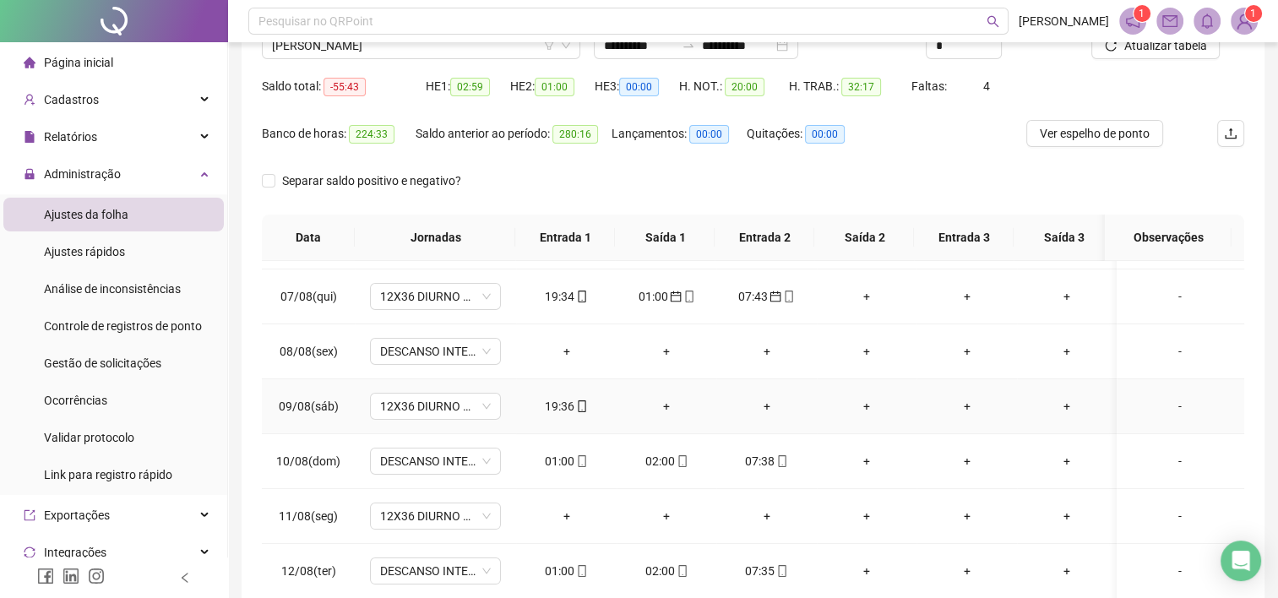
scroll to position [321, 0]
click at [551, 456] on div "01:00" at bounding box center [566, 461] width 73 height 19
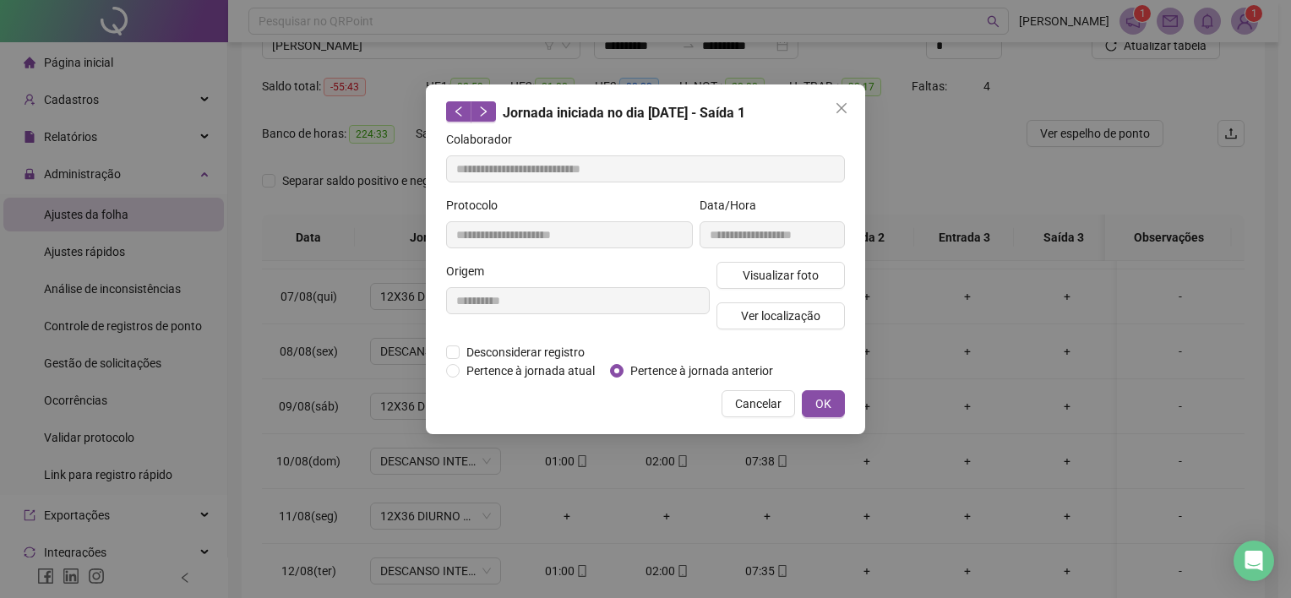
type input "**********"
click at [813, 395] on button "OK" at bounding box center [823, 403] width 43 height 27
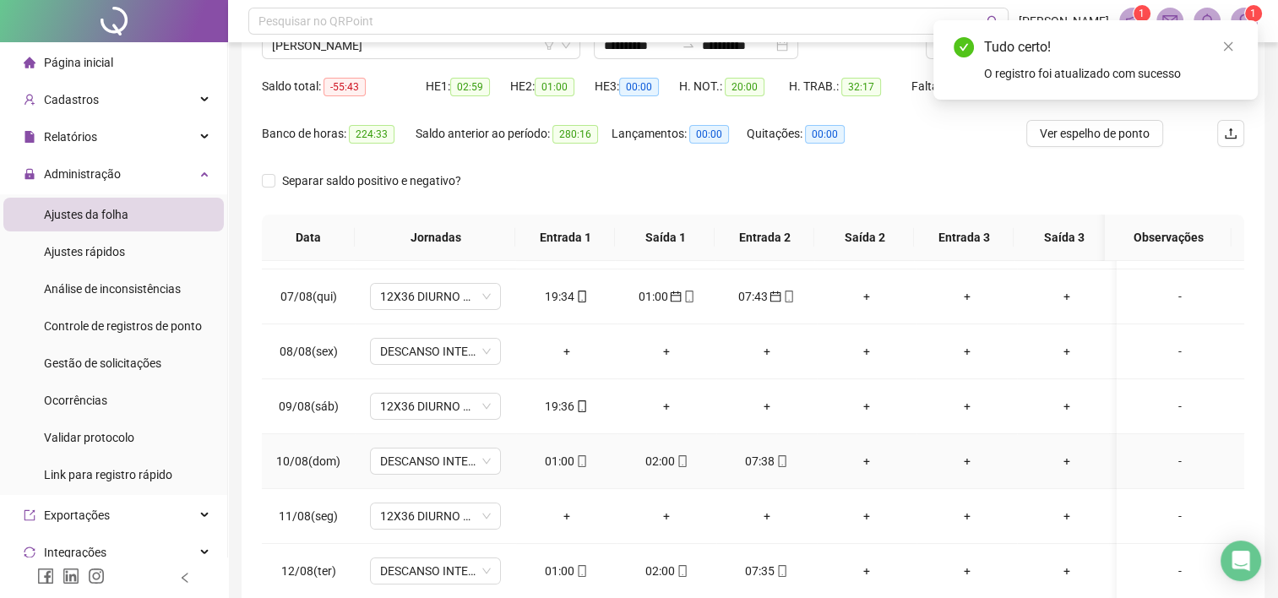
click at [662, 454] on div "02:00" at bounding box center [666, 461] width 73 height 19
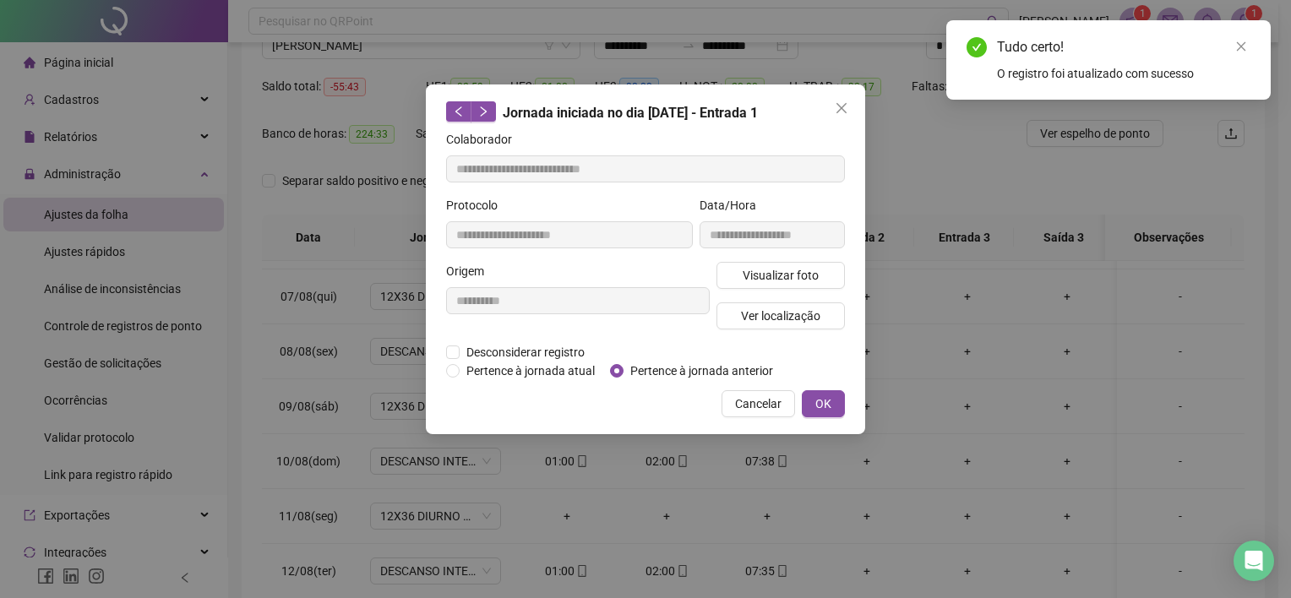
type input "**********"
click at [821, 392] on button "OK" at bounding box center [823, 403] width 43 height 27
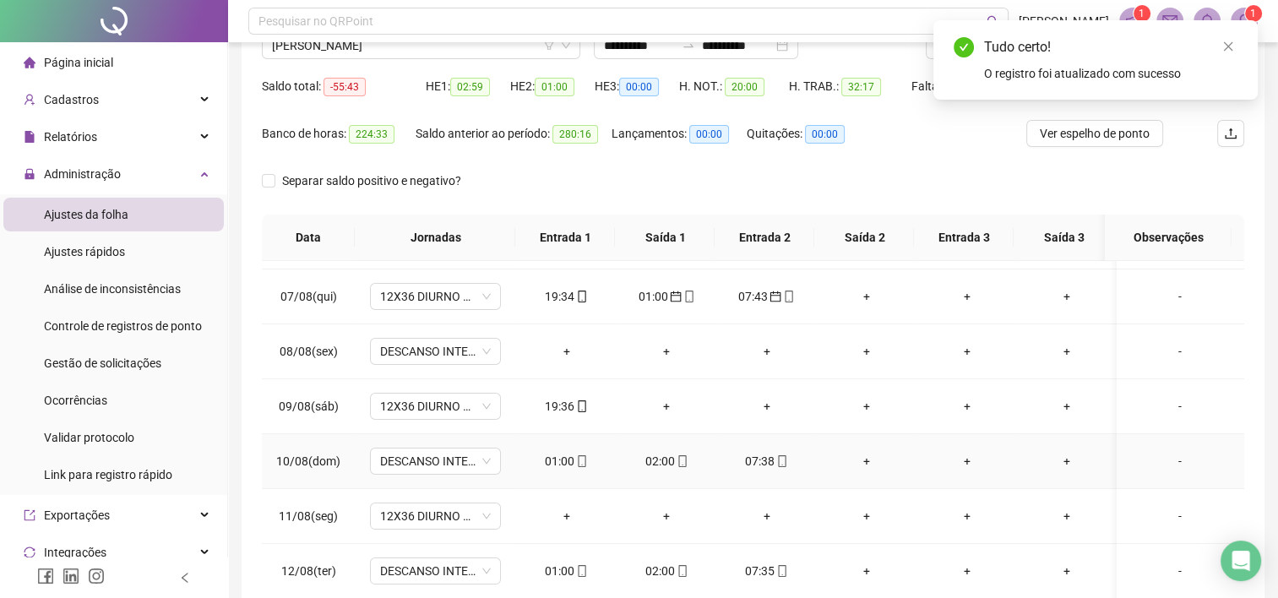
click at [760, 458] on div "07:38" at bounding box center [766, 461] width 73 height 19
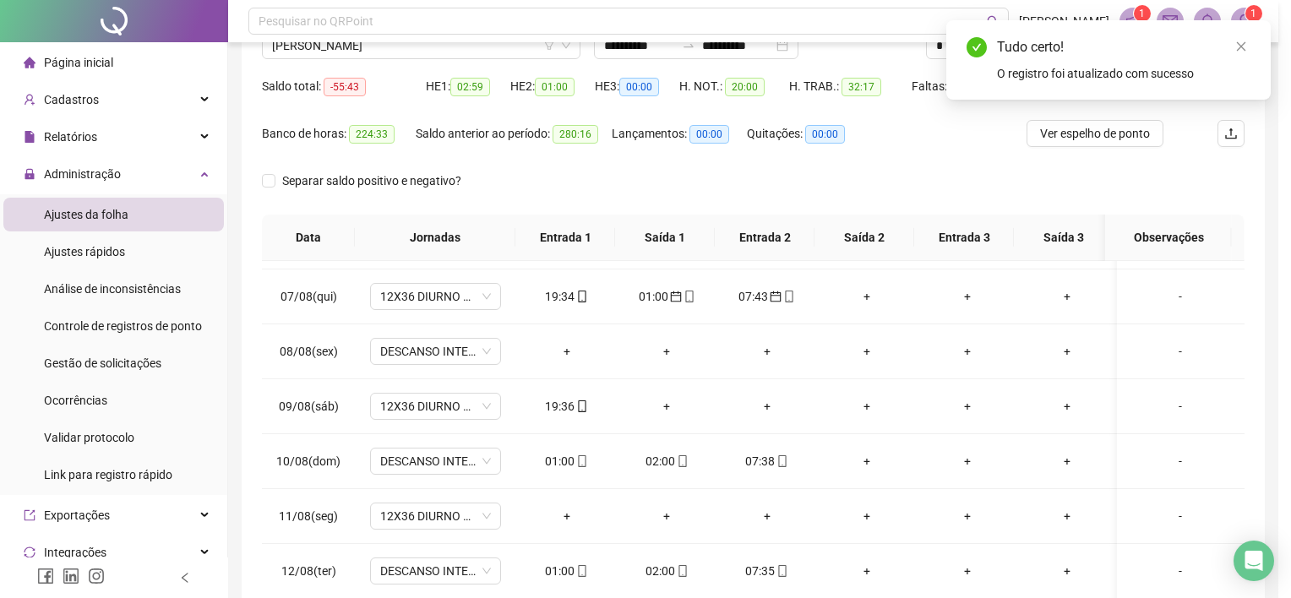
type input "**********"
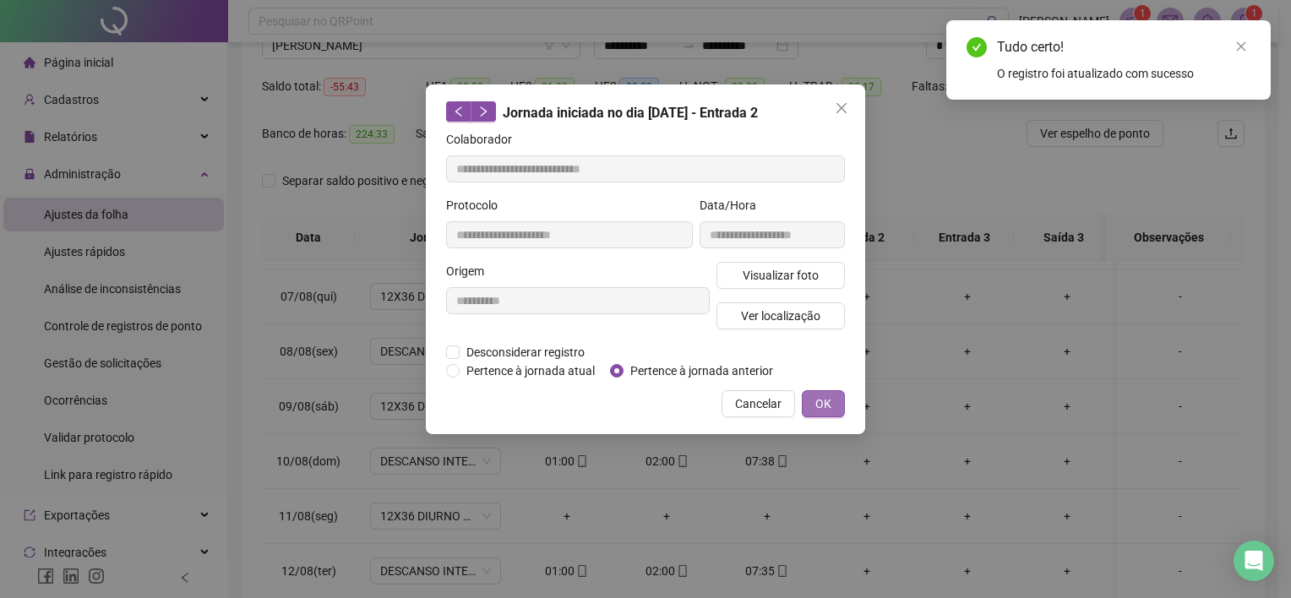
click at [827, 405] on span "OK" at bounding box center [823, 403] width 16 height 19
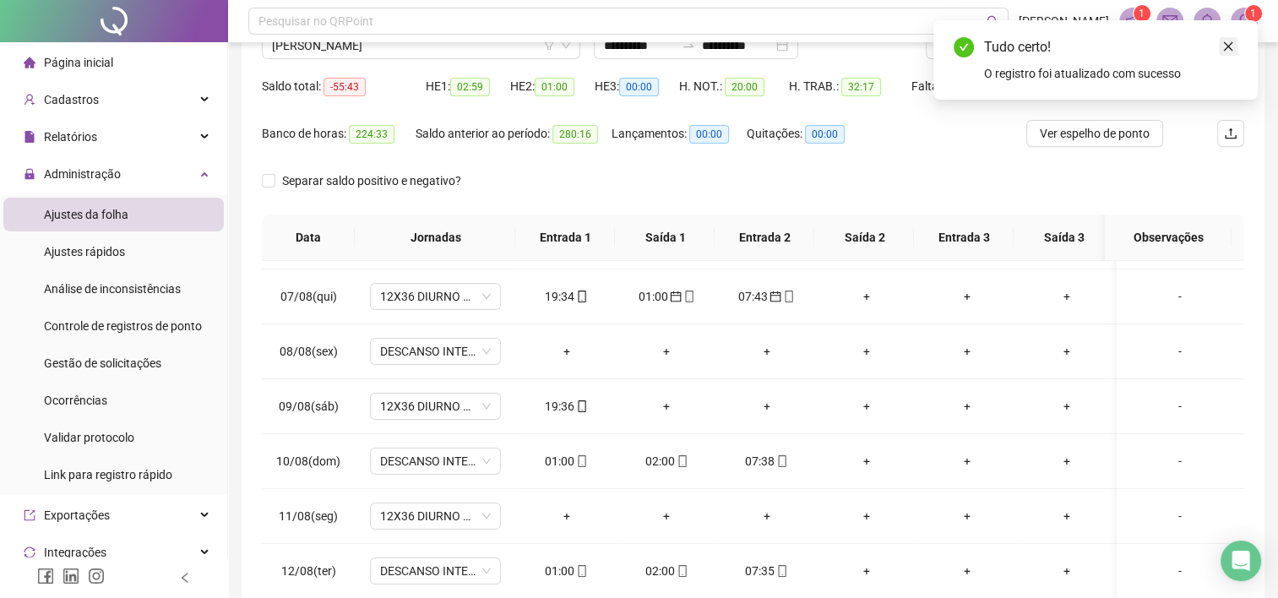
click at [1229, 49] on icon "close" at bounding box center [1228, 47] width 12 height 12
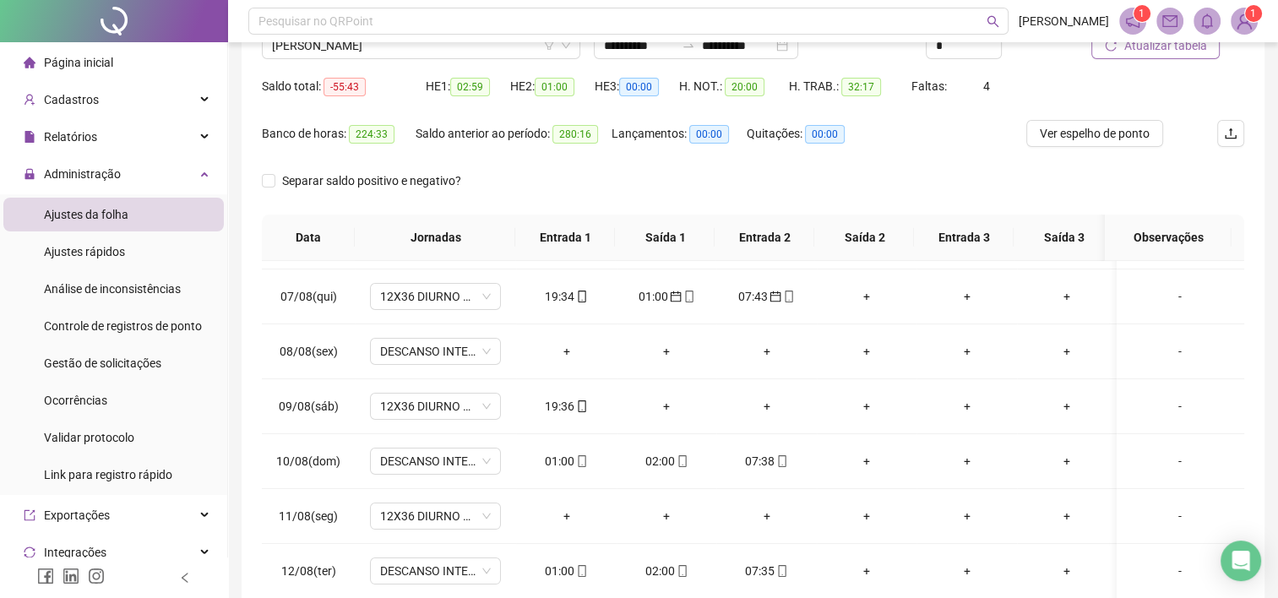
click at [1167, 54] on span "Atualizar tabela" at bounding box center [1164, 45] width 83 height 19
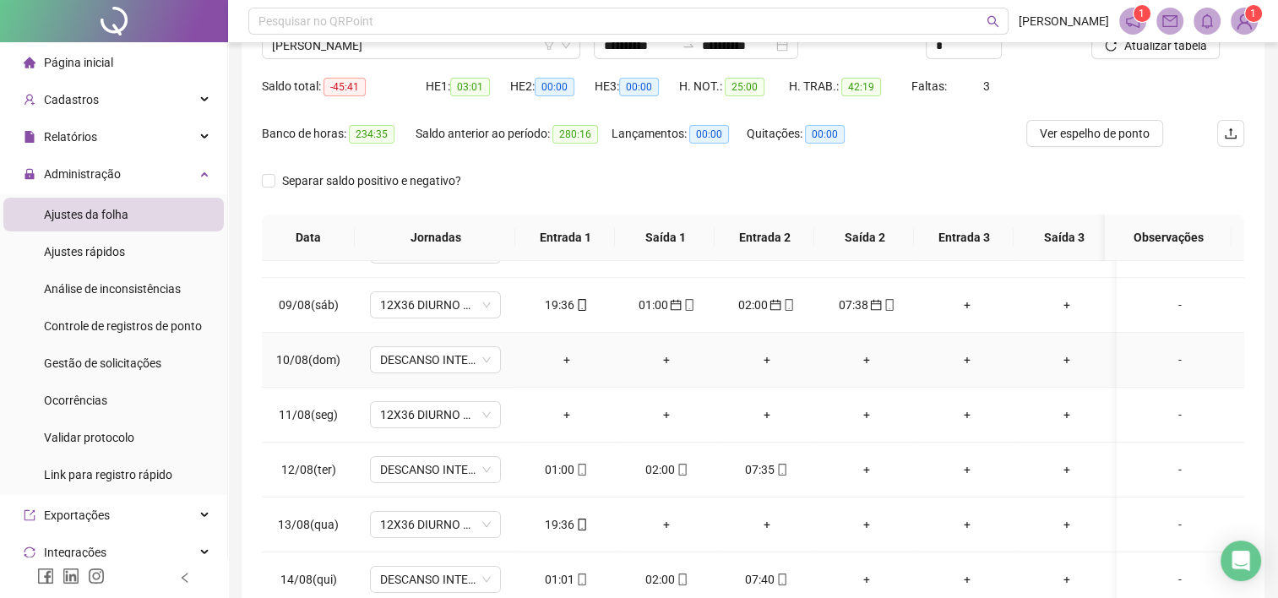
scroll to position [422, 0]
click at [563, 466] on div "01:00" at bounding box center [566, 469] width 73 height 19
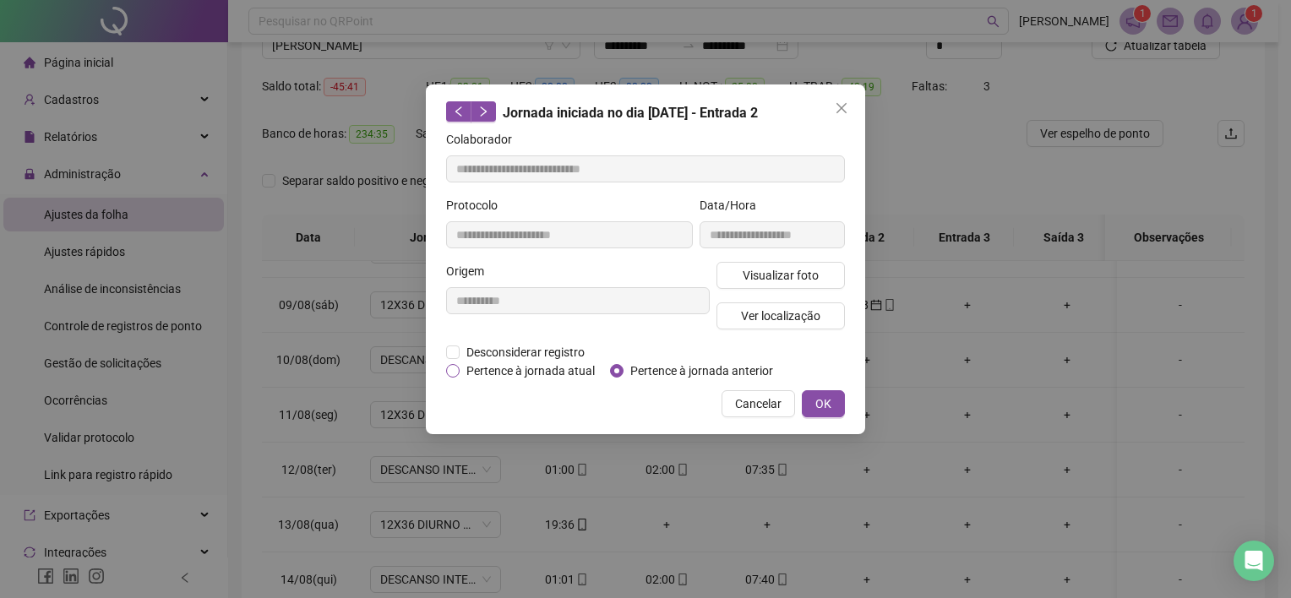
type input "**********"
click at [817, 398] on span "OK" at bounding box center [823, 403] width 16 height 19
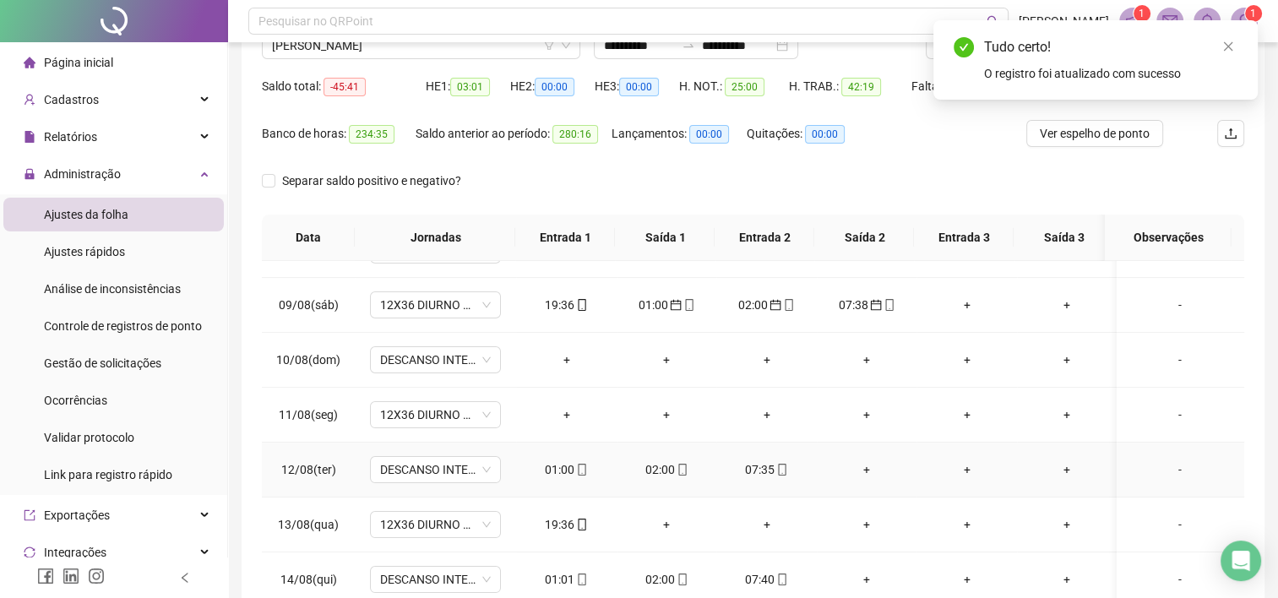
click at [662, 466] on div "02:00" at bounding box center [666, 469] width 73 height 19
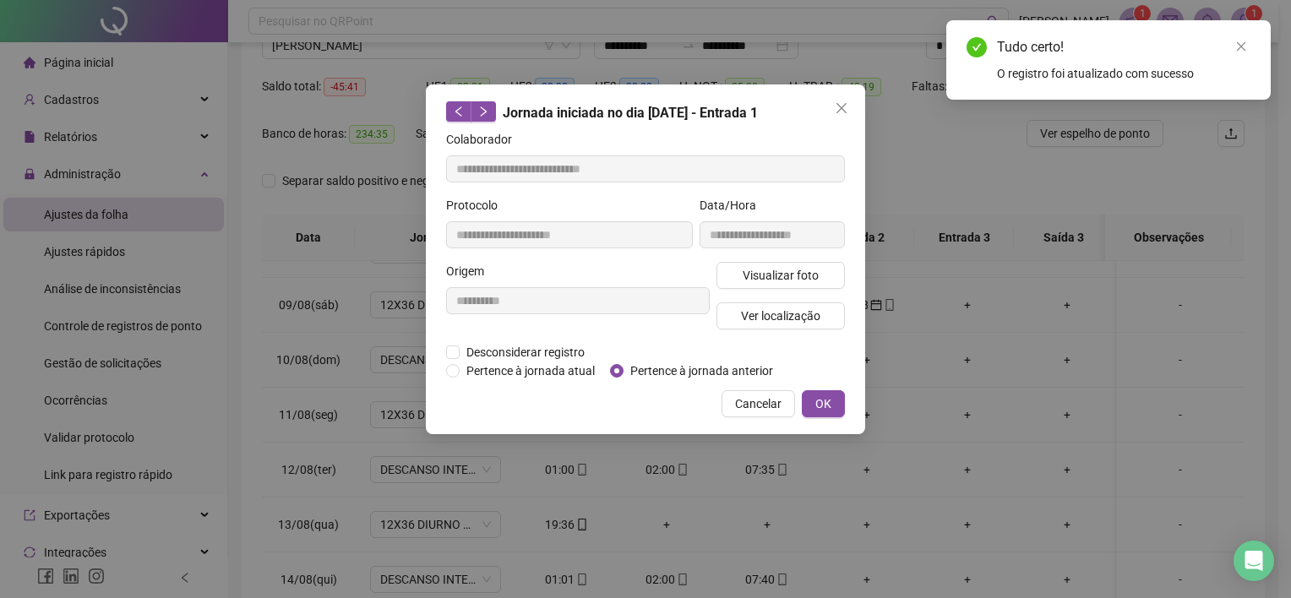
type input "**********"
click at [669, 372] on span "Pertence à jornada anterior" at bounding box center [701, 371] width 156 height 19
click at [826, 402] on span "OK" at bounding box center [823, 403] width 16 height 19
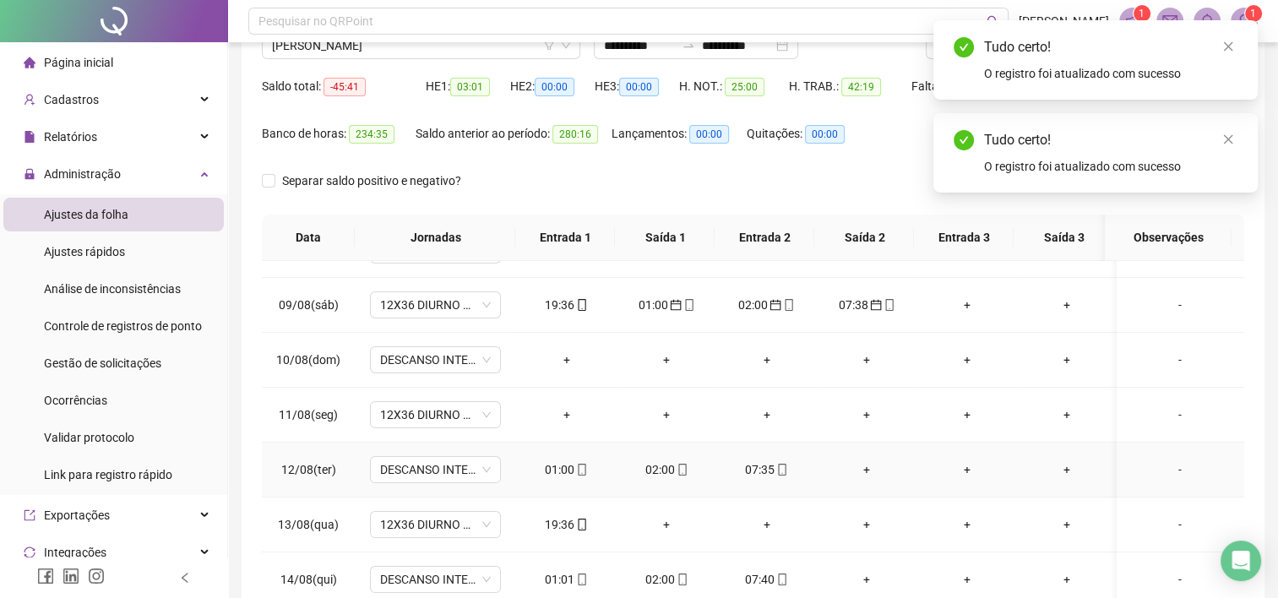
click at [767, 466] on div "07:35" at bounding box center [766, 469] width 73 height 19
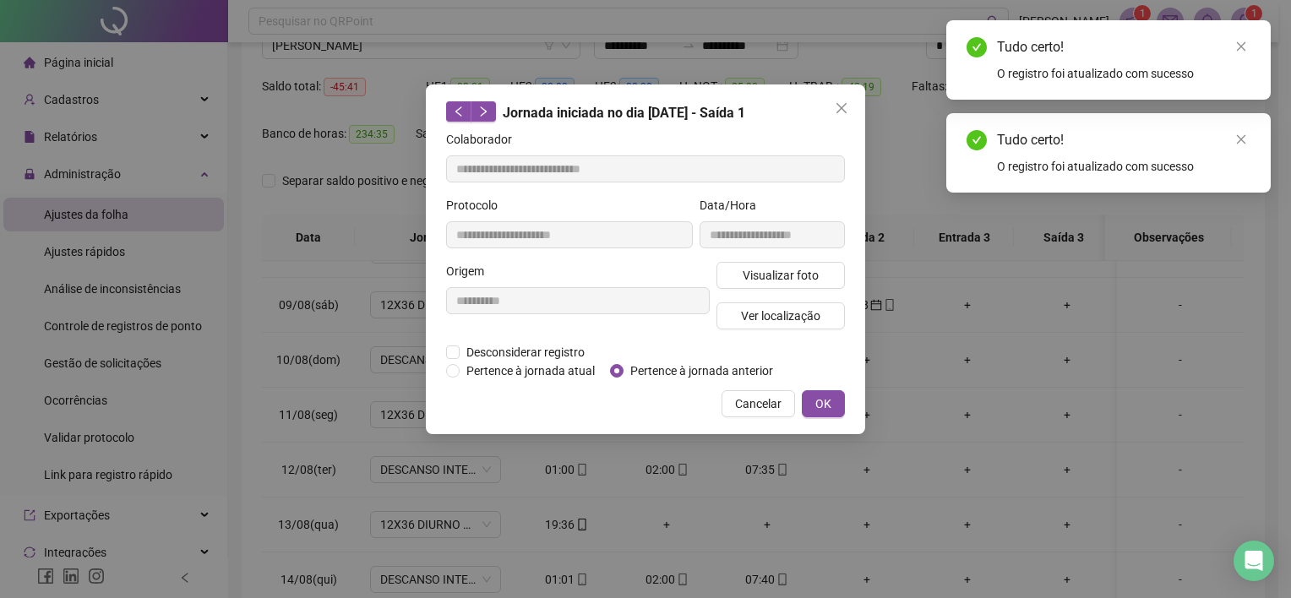
type input "**********"
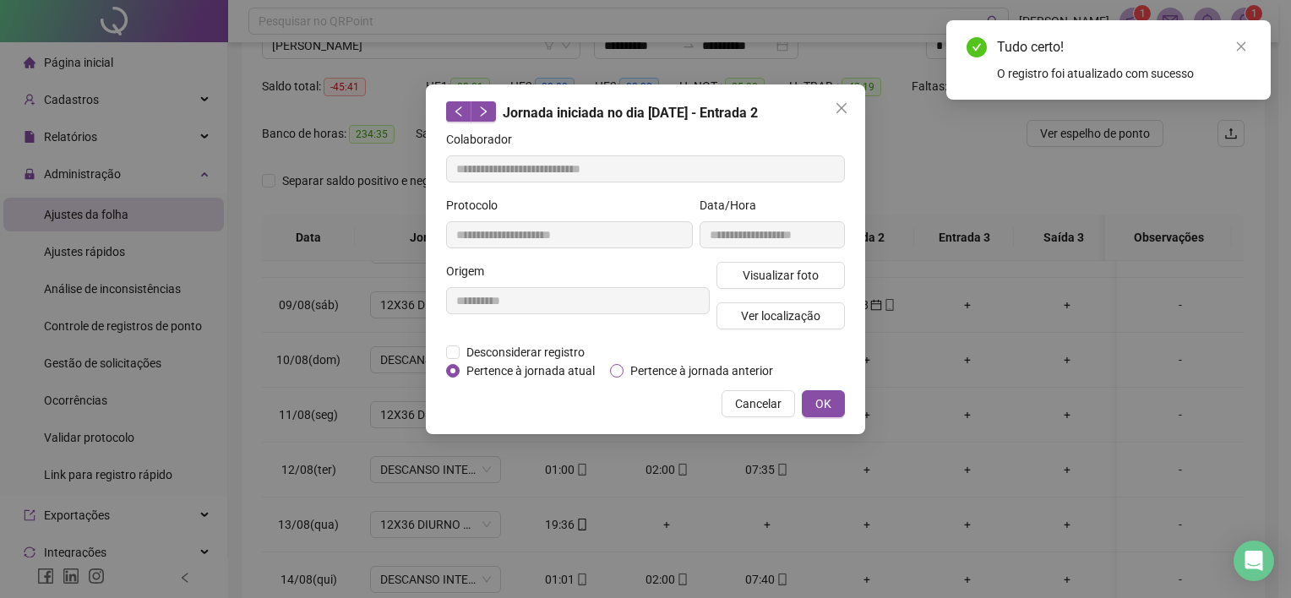
click at [699, 367] on span "Pertence à jornada anterior" at bounding box center [701, 371] width 156 height 19
click at [829, 395] on span "OK" at bounding box center [823, 403] width 16 height 19
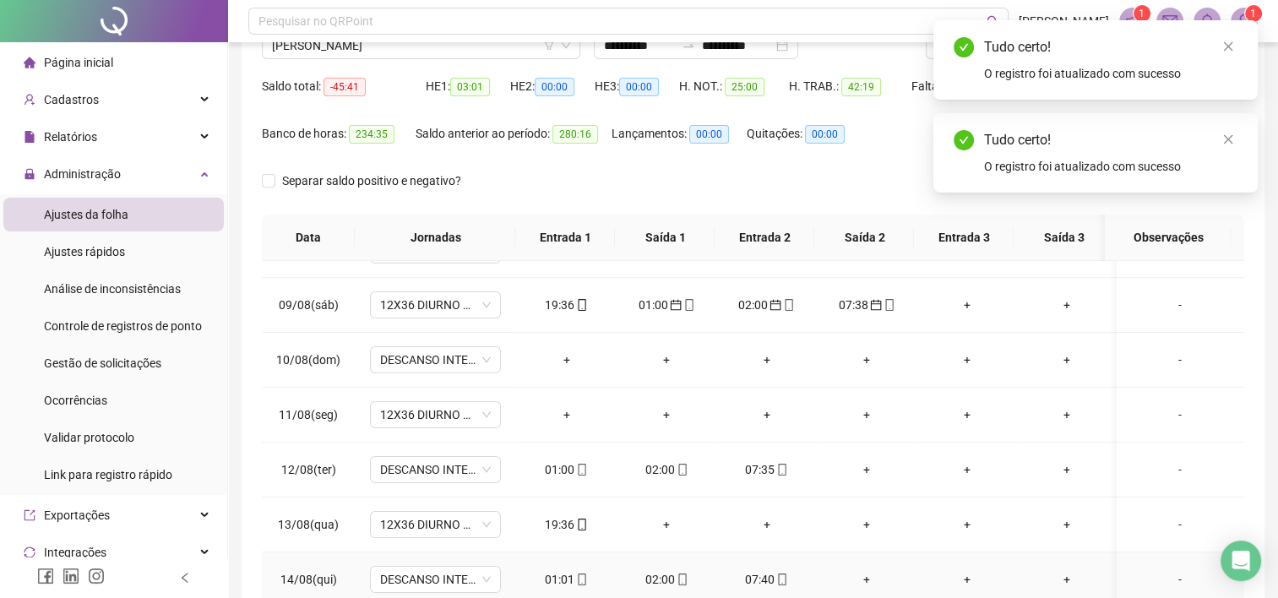
click at [564, 571] on div "01:01" at bounding box center [566, 579] width 73 height 19
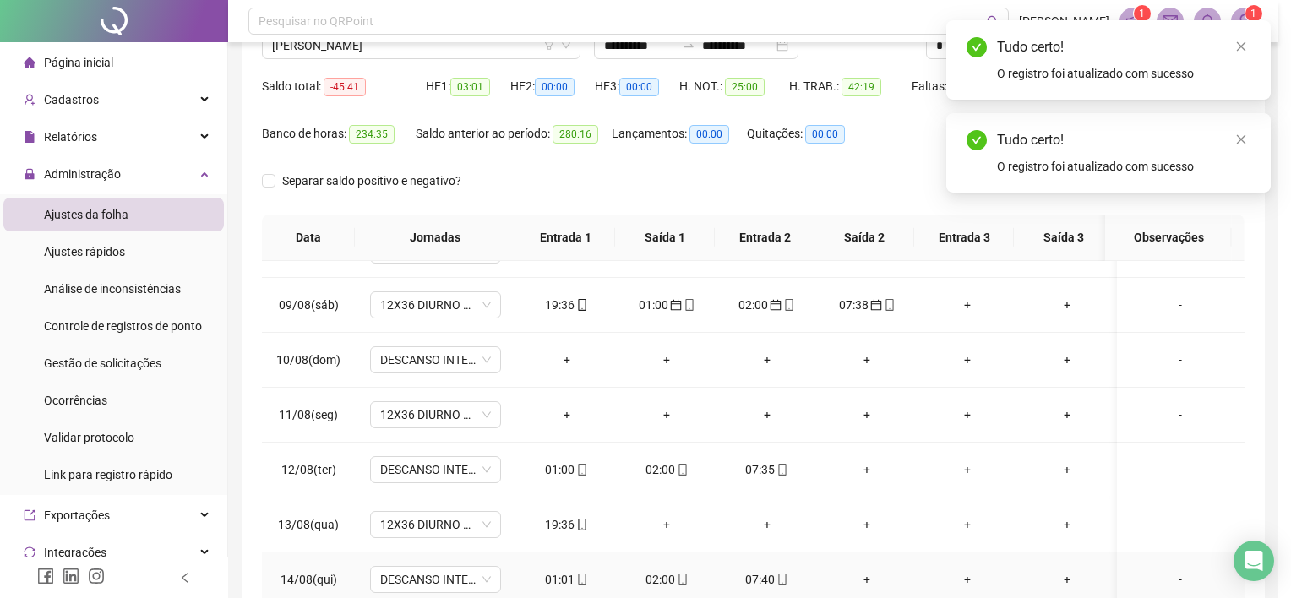
type input "**********"
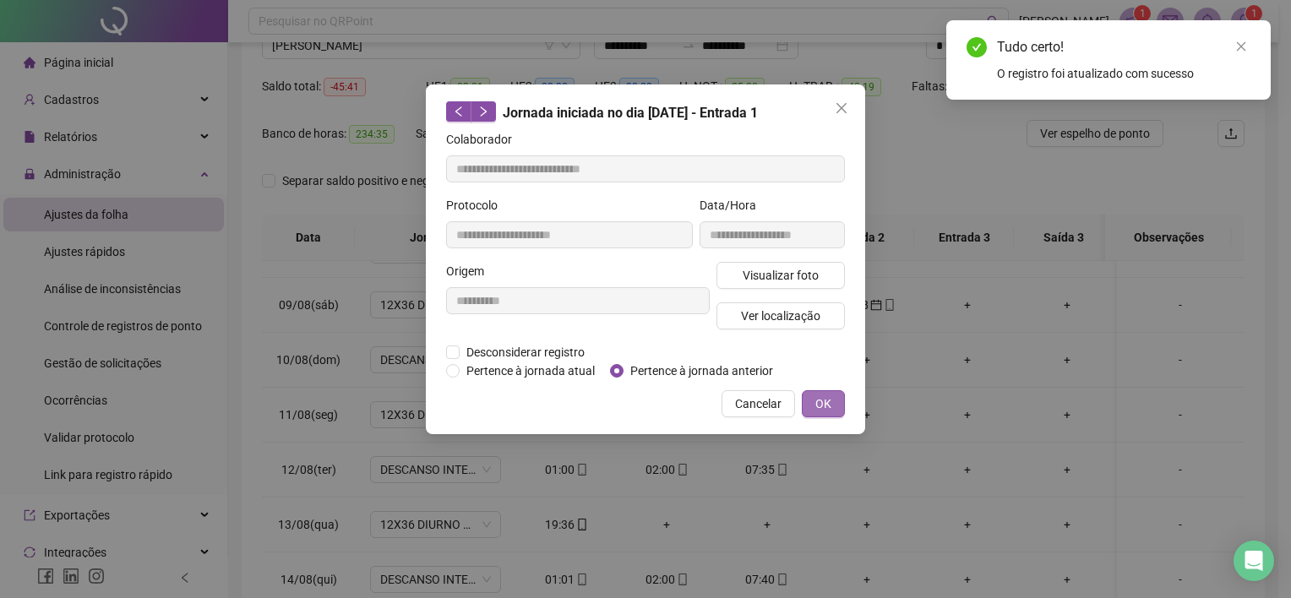
click at [824, 397] on span "OK" at bounding box center [823, 403] width 16 height 19
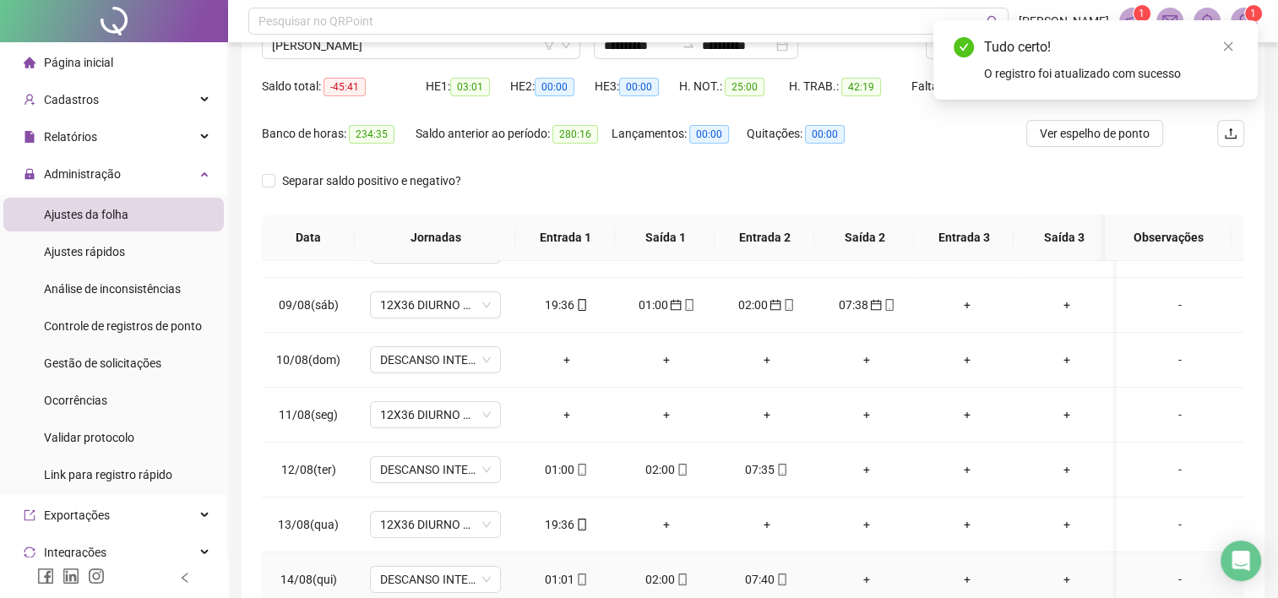
click at [663, 570] on div "02:00" at bounding box center [666, 579] width 73 height 19
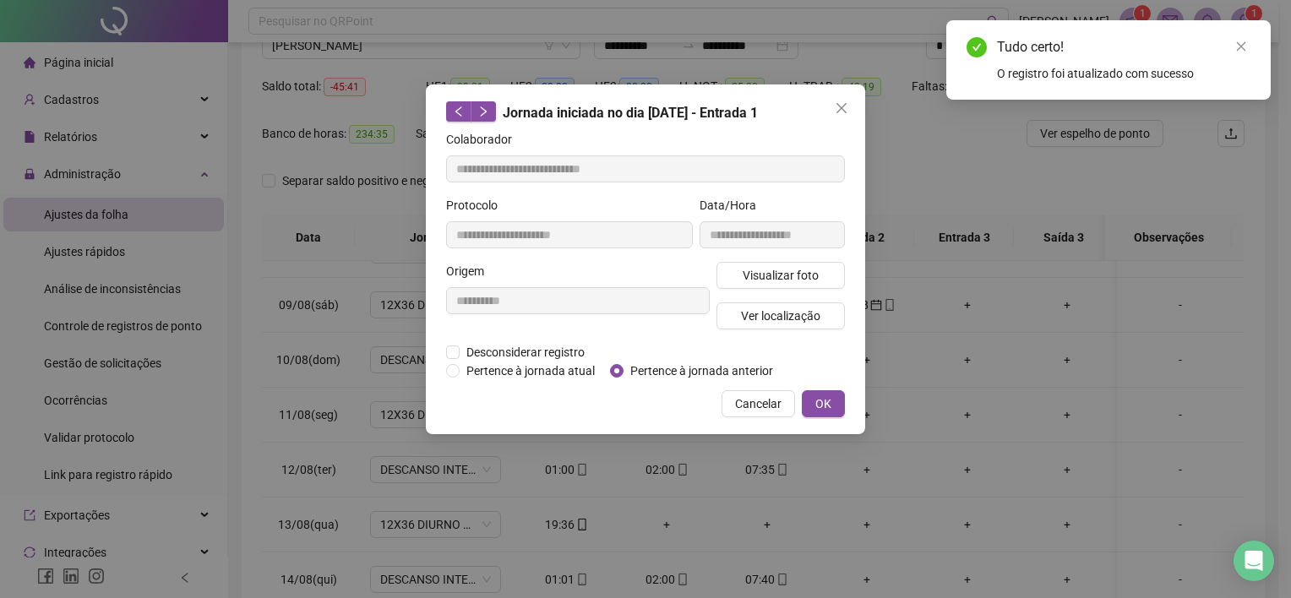
type input "**********"
click at [823, 402] on span "OK" at bounding box center [823, 403] width 16 height 19
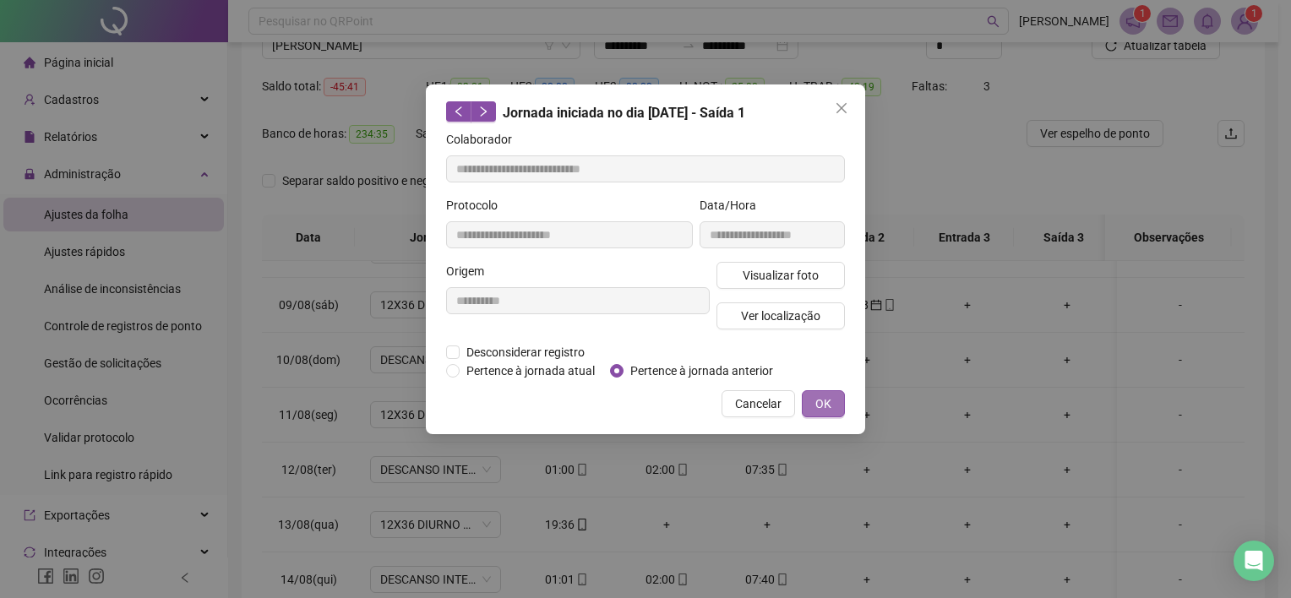
click at [822, 406] on span "OK" at bounding box center [823, 403] width 16 height 19
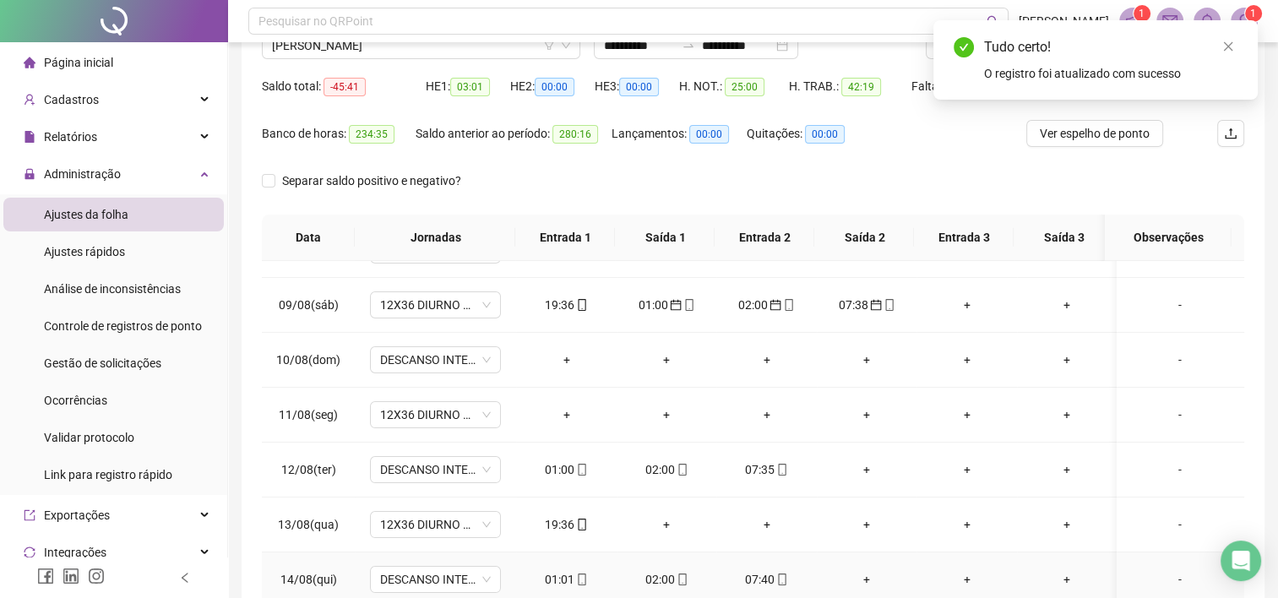
click at [756, 574] on div "07:40" at bounding box center [766, 579] width 73 height 19
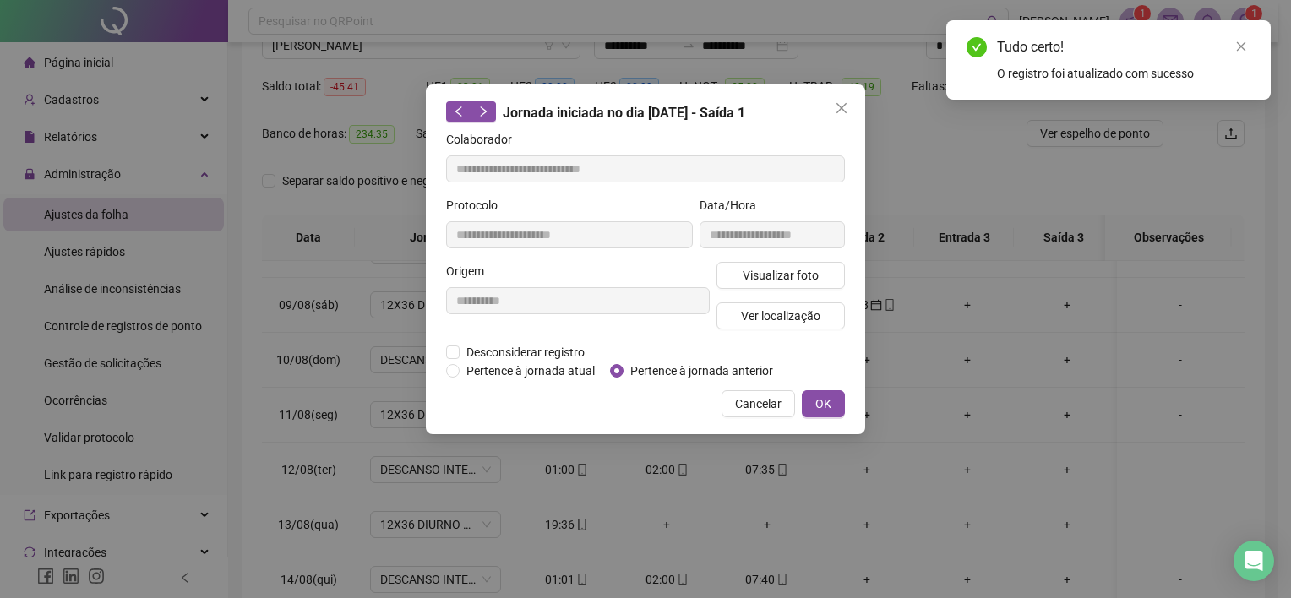
type input "**********"
click at [664, 371] on span "Pertence à jornada anterior" at bounding box center [701, 371] width 156 height 19
click at [810, 405] on button "OK" at bounding box center [823, 403] width 43 height 27
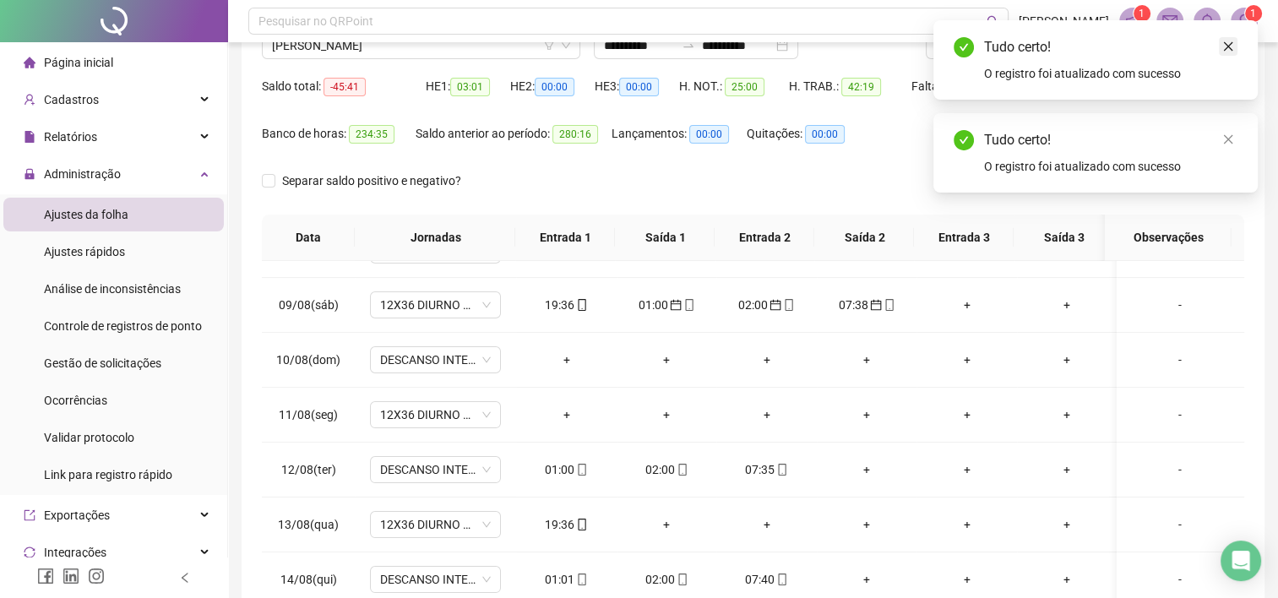
click at [1226, 44] on icon "close" at bounding box center [1228, 47] width 12 height 12
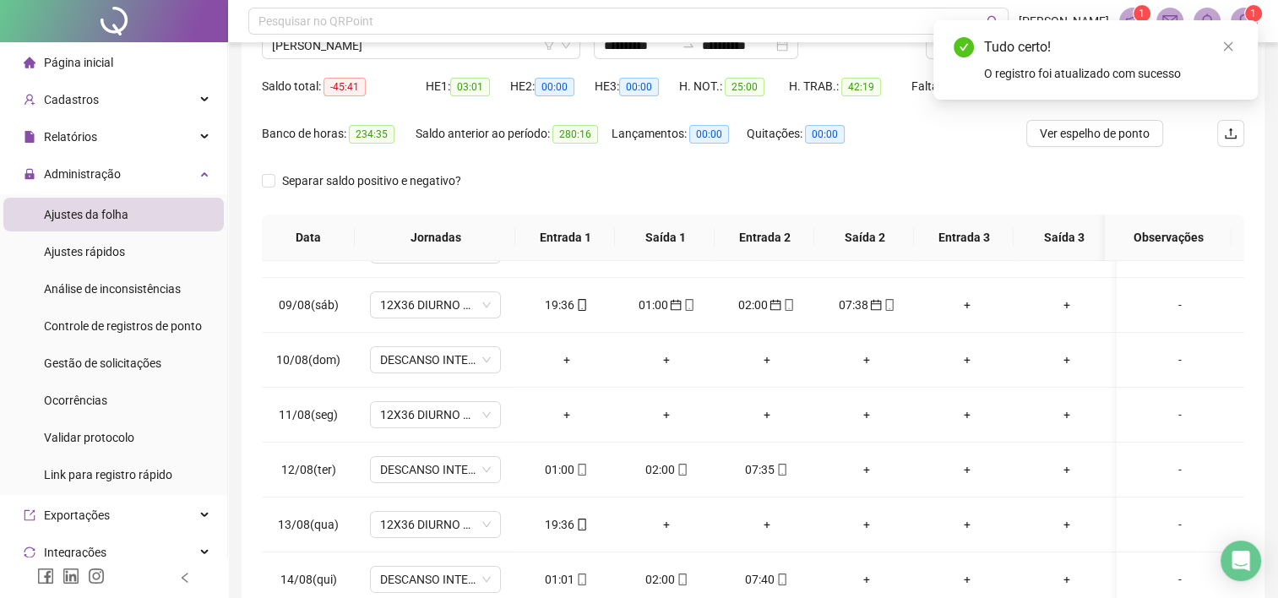
click at [1226, 44] on icon "close" at bounding box center [1228, 47] width 12 height 12
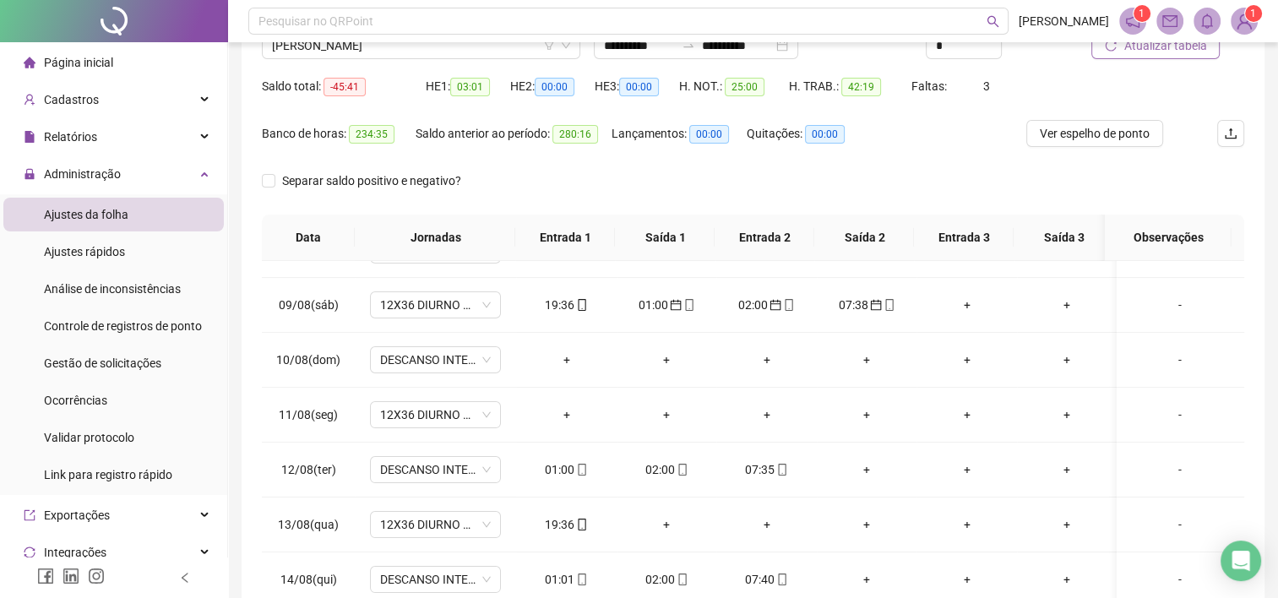
click at [1188, 52] on span "Atualizar tabela" at bounding box center [1164, 45] width 83 height 19
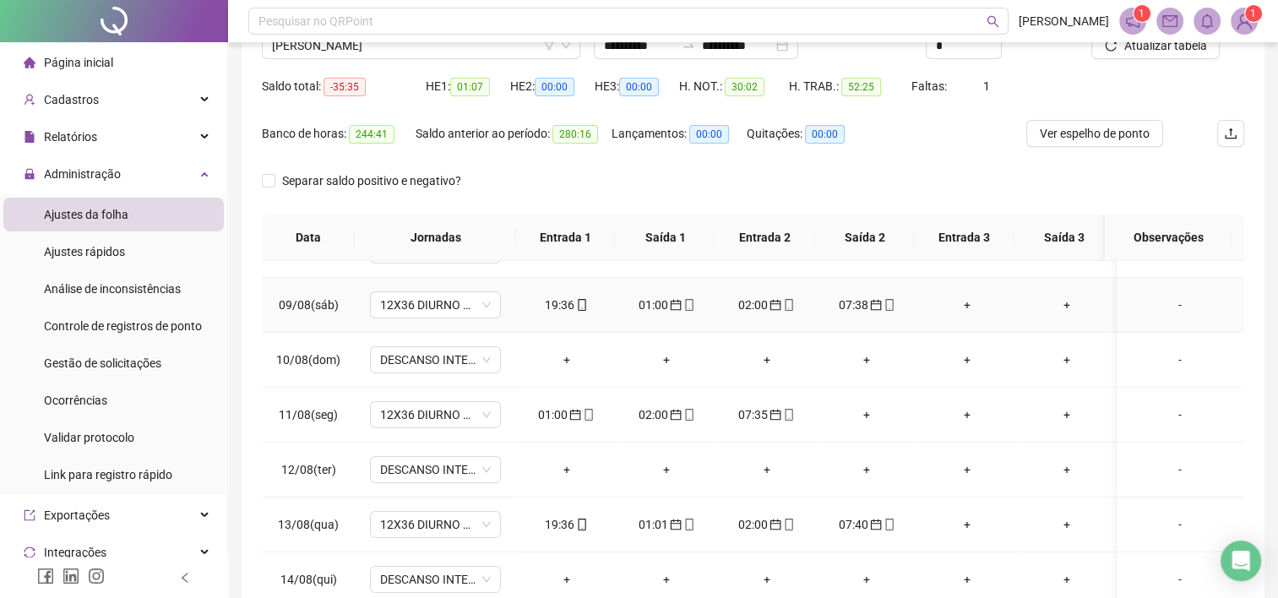
scroll to position [569, 0]
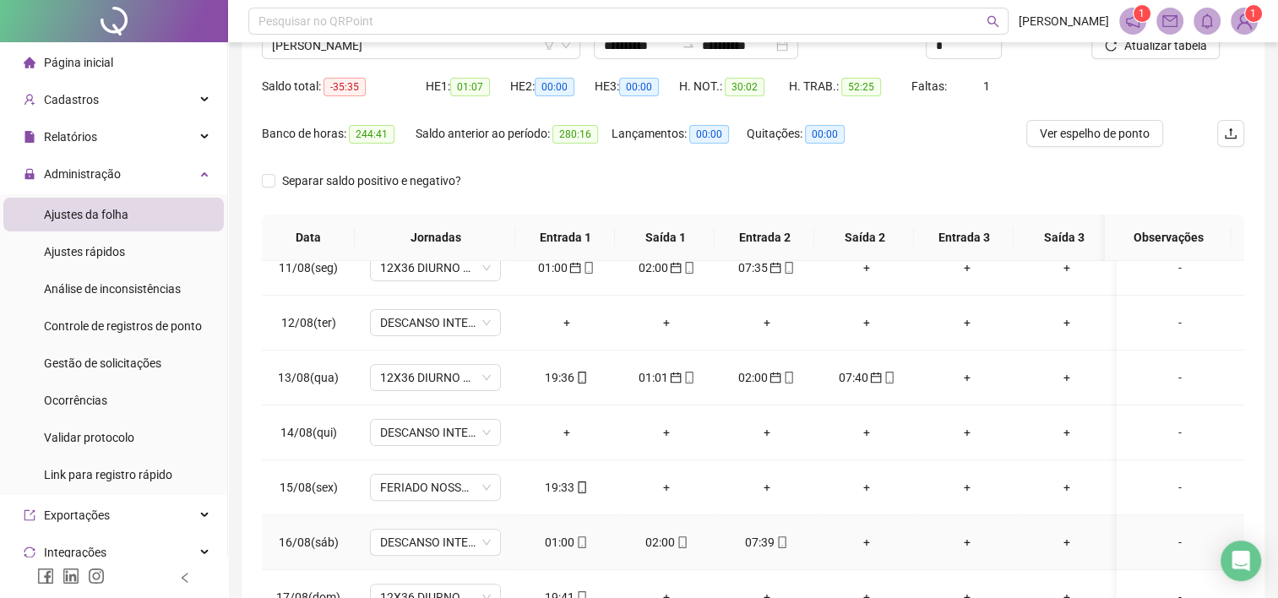
click at [554, 549] on td "01:00" at bounding box center [566, 542] width 101 height 55
click at [554, 547] on div "01:00" at bounding box center [566, 542] width 73 height 19
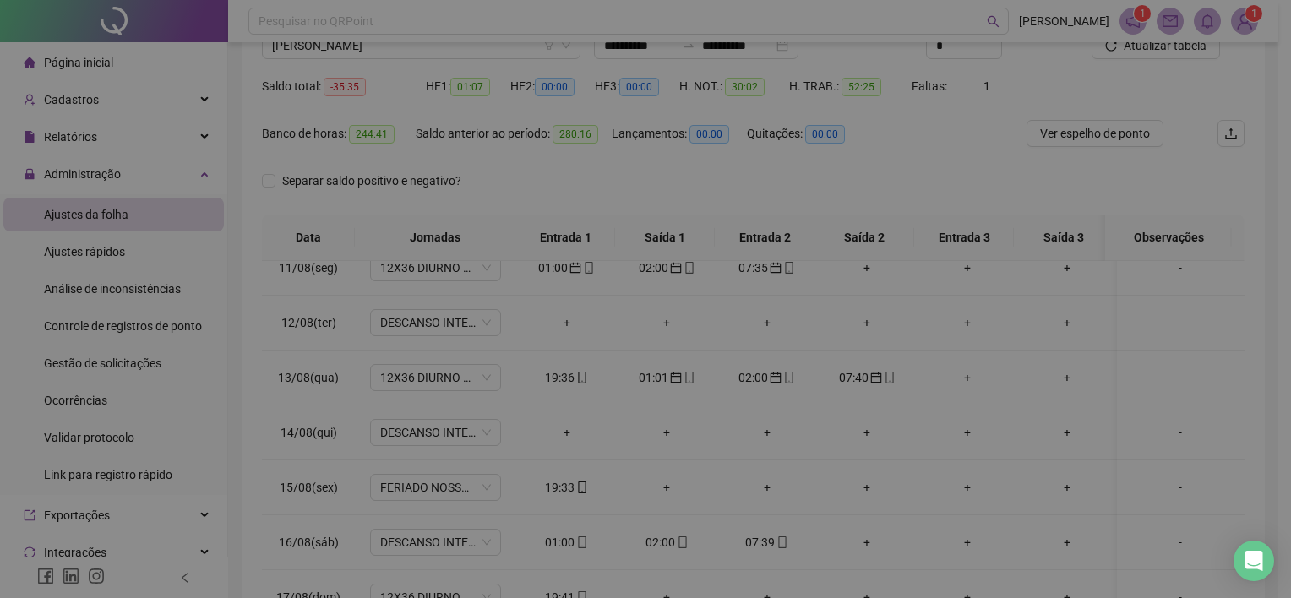
type input "**********"
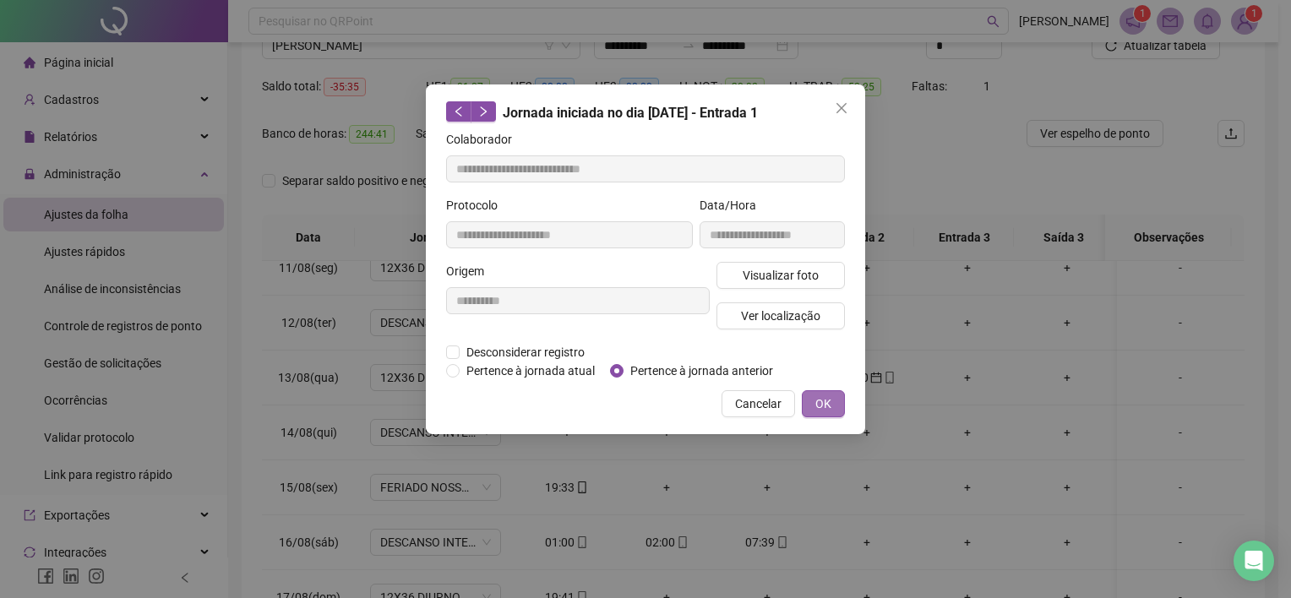
click at [822, 399] on span "OK" at bounding box center [823, 403] width 16 height 19
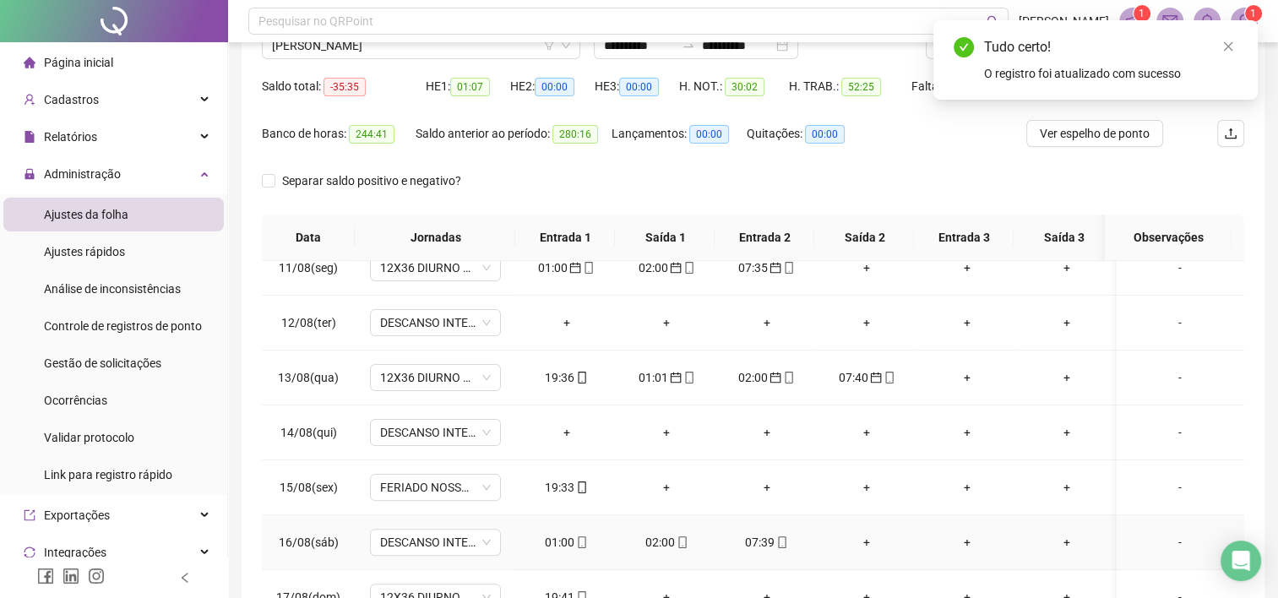
click at [664, 536] on div "02:00" at bounding box center [666, 542] width 73 height 19
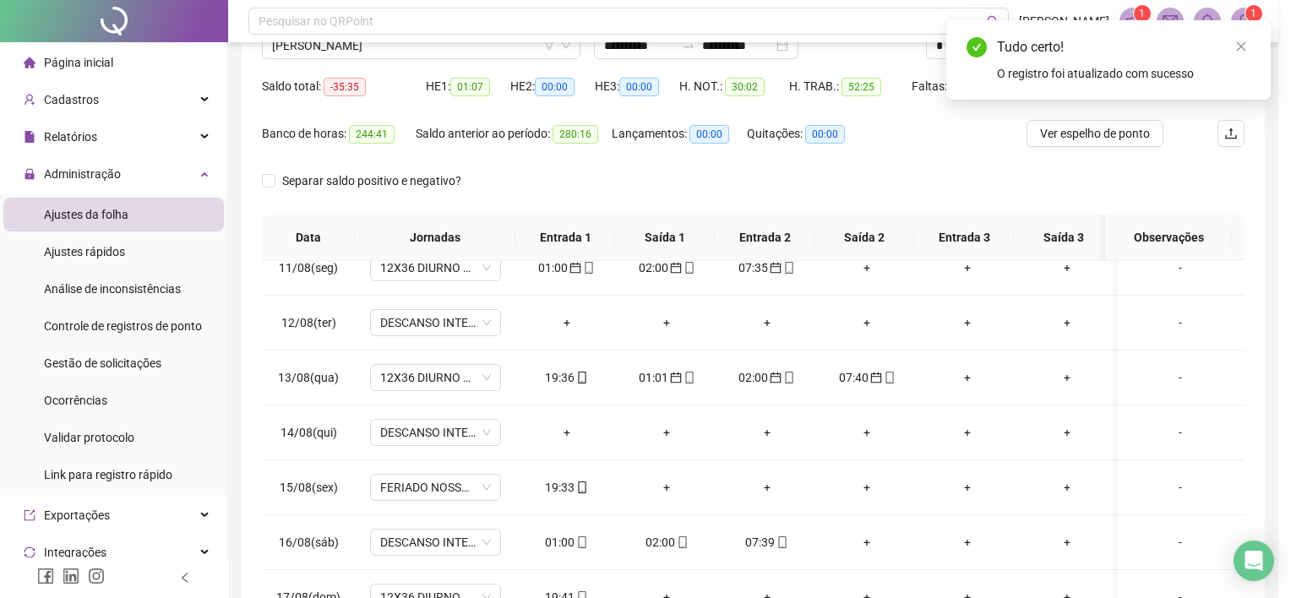
type input "**********"
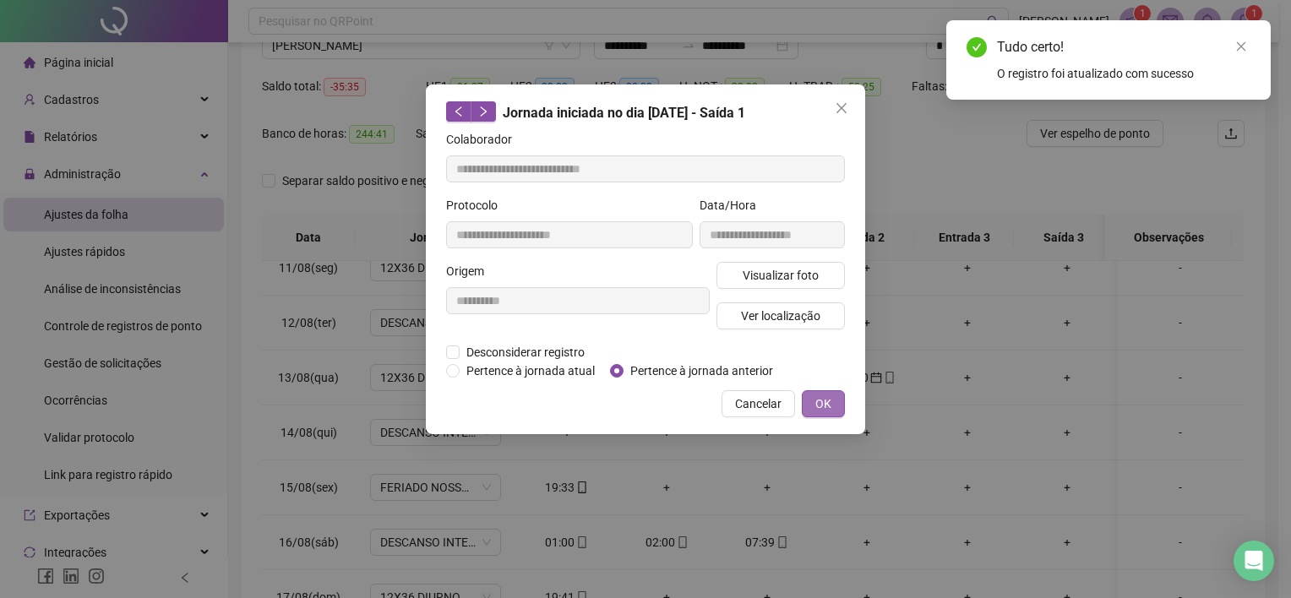
click at [818, 394] on span "OK" at bounding box center [823, 403] width 16 height 19
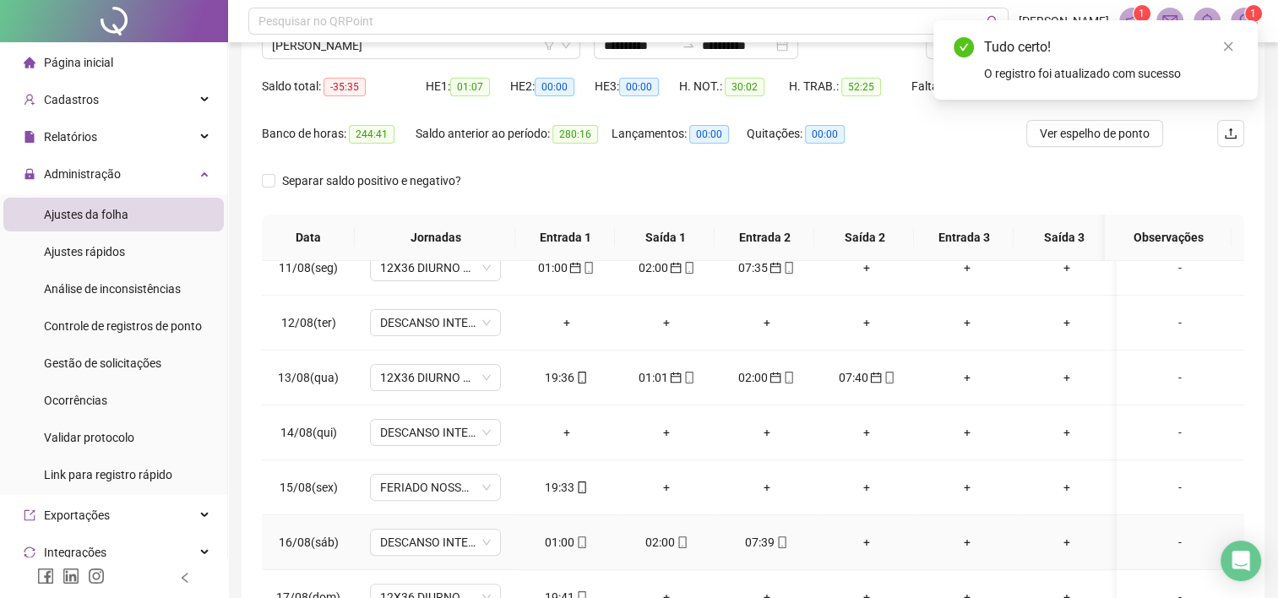
click at [759, 540] on div "07:39" at bounding box center [766, 542] width 73 height 19
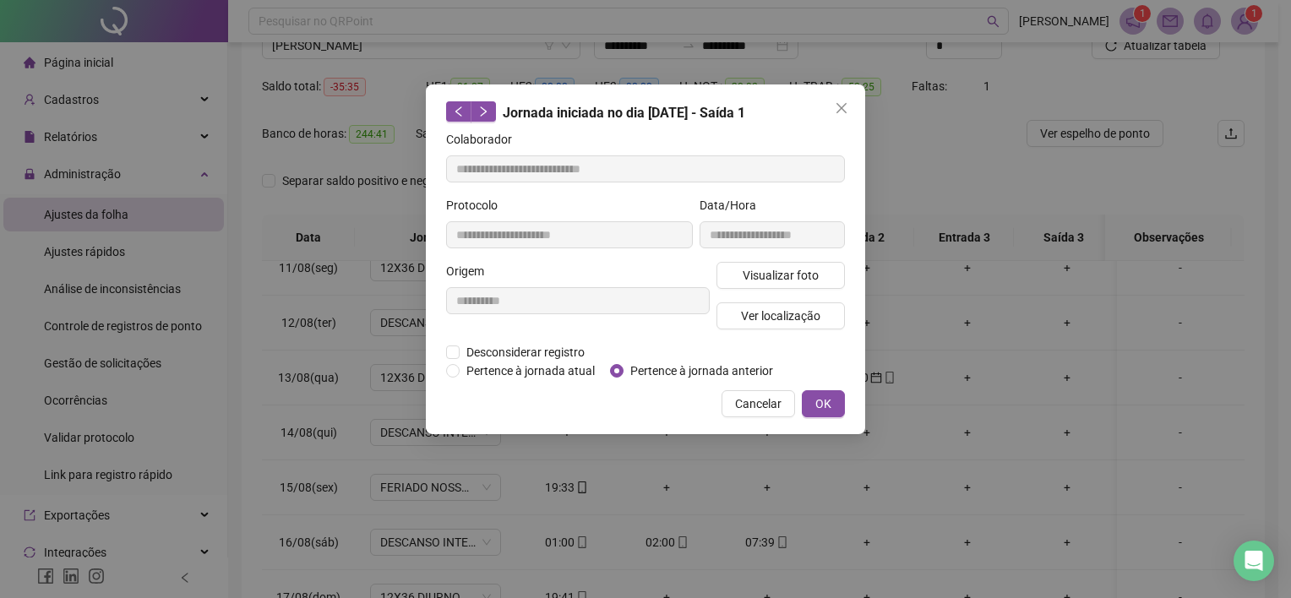
type input "**********"
click at [821, 404] on span "OK" at bounding box center [823, 403] width 16 height 19
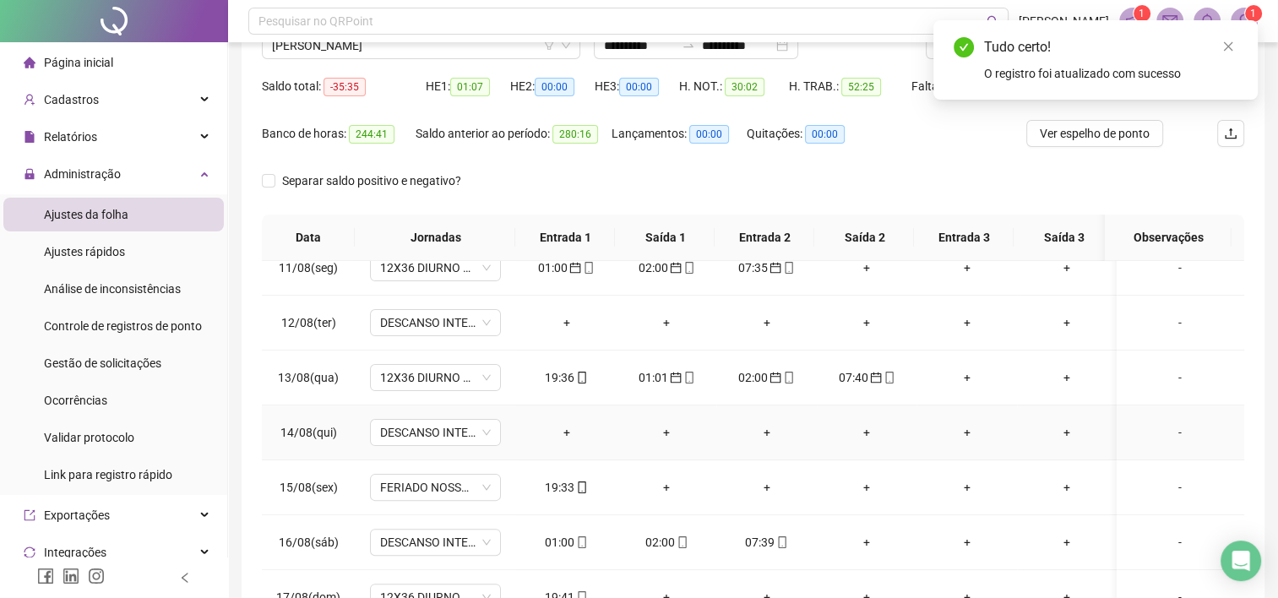
scroll to position [264, 0]
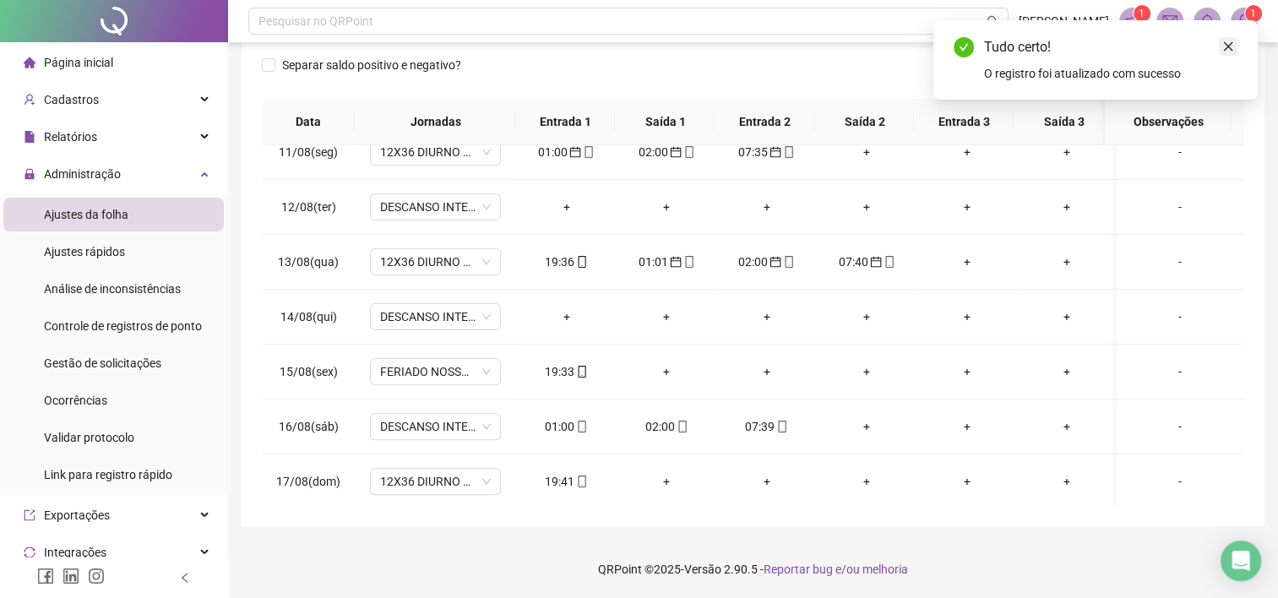
click at [1223, 53] on link "Close" at bounding box center [1228, 46] width 19 height 19
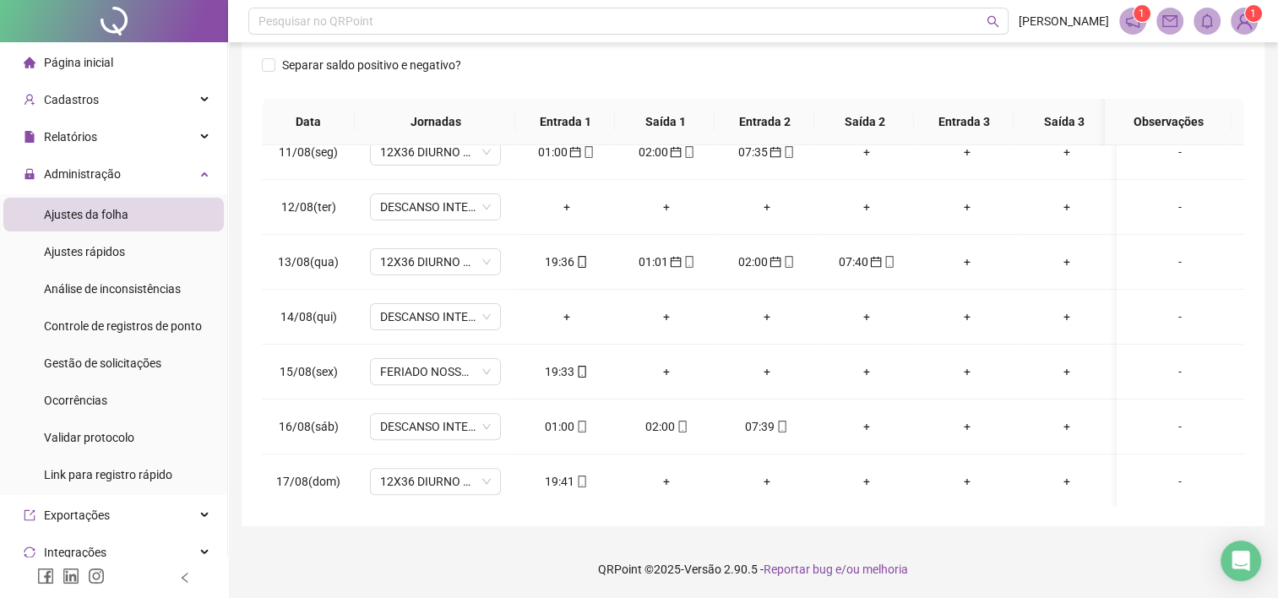
scroll to position [208, 0]
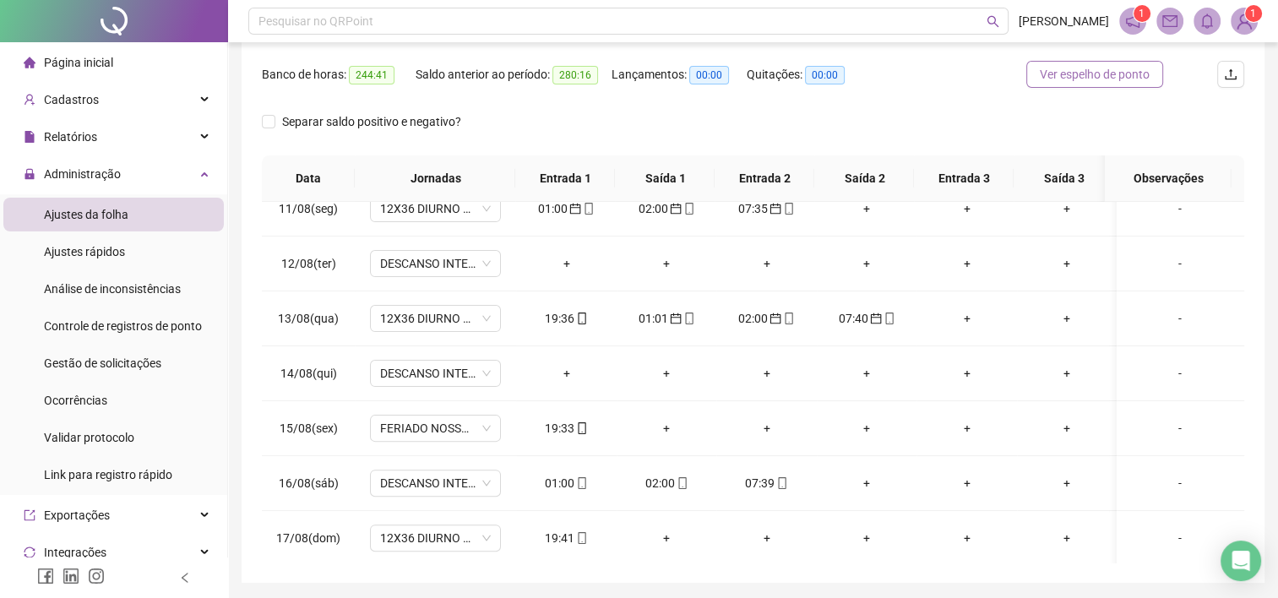
click at [1155, 72] on button "Ver espelho de ponto" at bounding box center [1094, 74] width 137 height 27
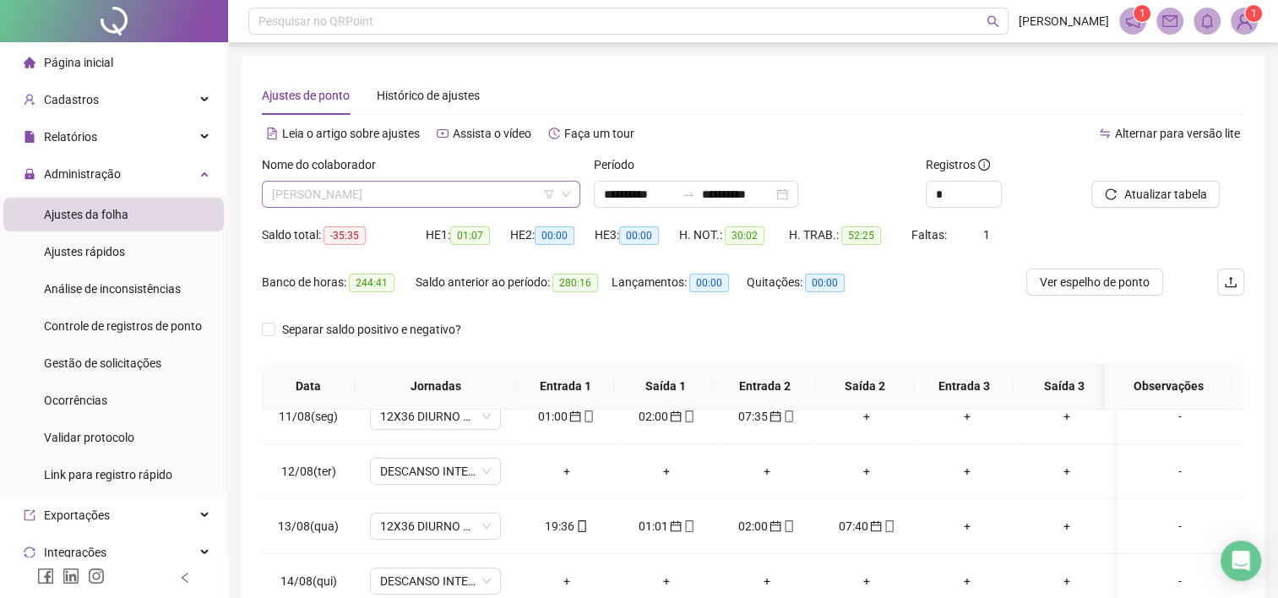
click at [472, 193] on span "[PERSON_NAME]" at bounding box center [421, 194] width 298 height 25
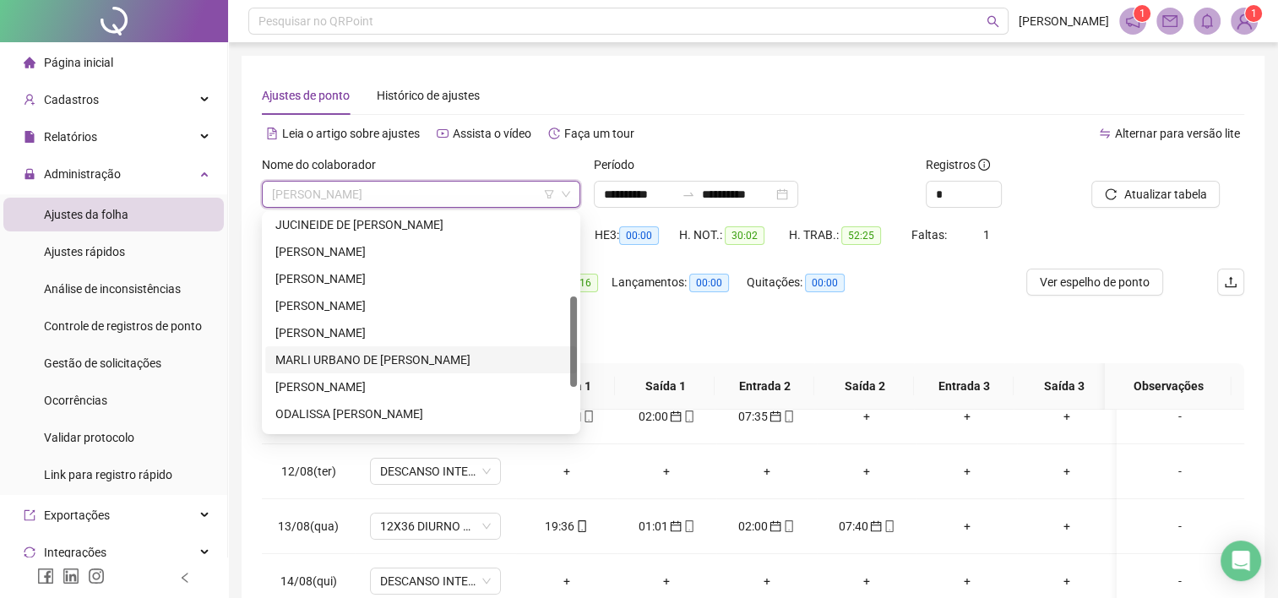
scroll to position [193, 0]
click at [384, 234] on div "JUCINEIDE DE [PERSON_NAME]" at bounding box center [421, 224] width 312 height 27
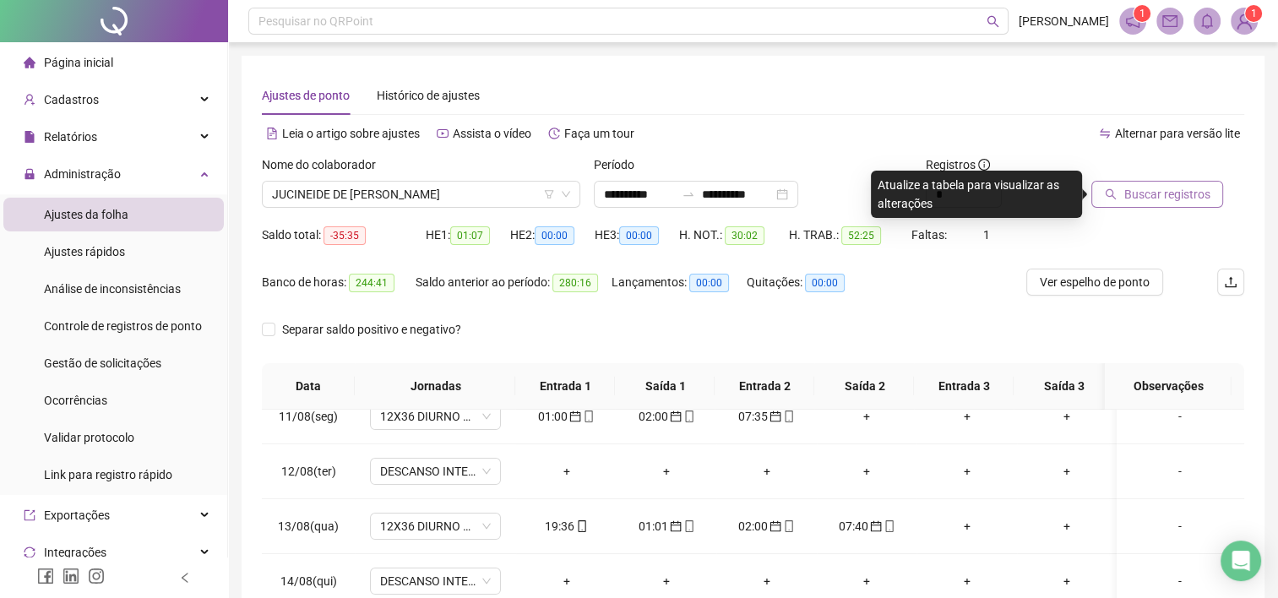
click at [1170, 202] on span "Buscar registros" at bounding box center [1166, 194] width 86 height 19
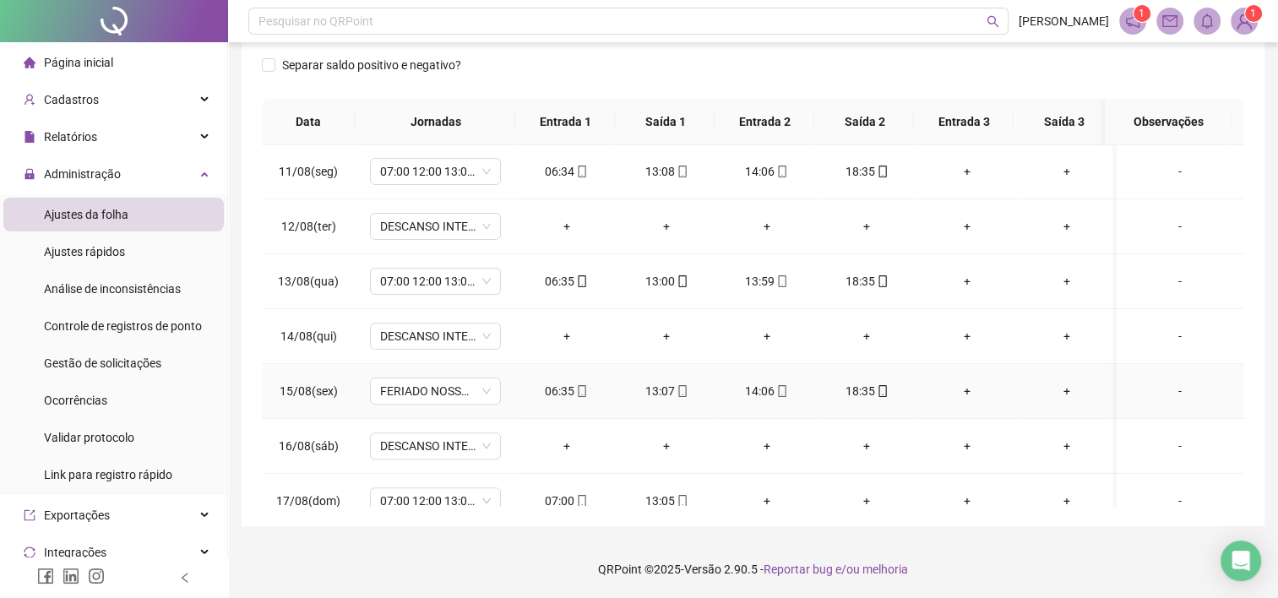
scroll to position [549, 0]
click at [1047, 368] on td "+" at bounding box center [1067, 392] width 101 height 55
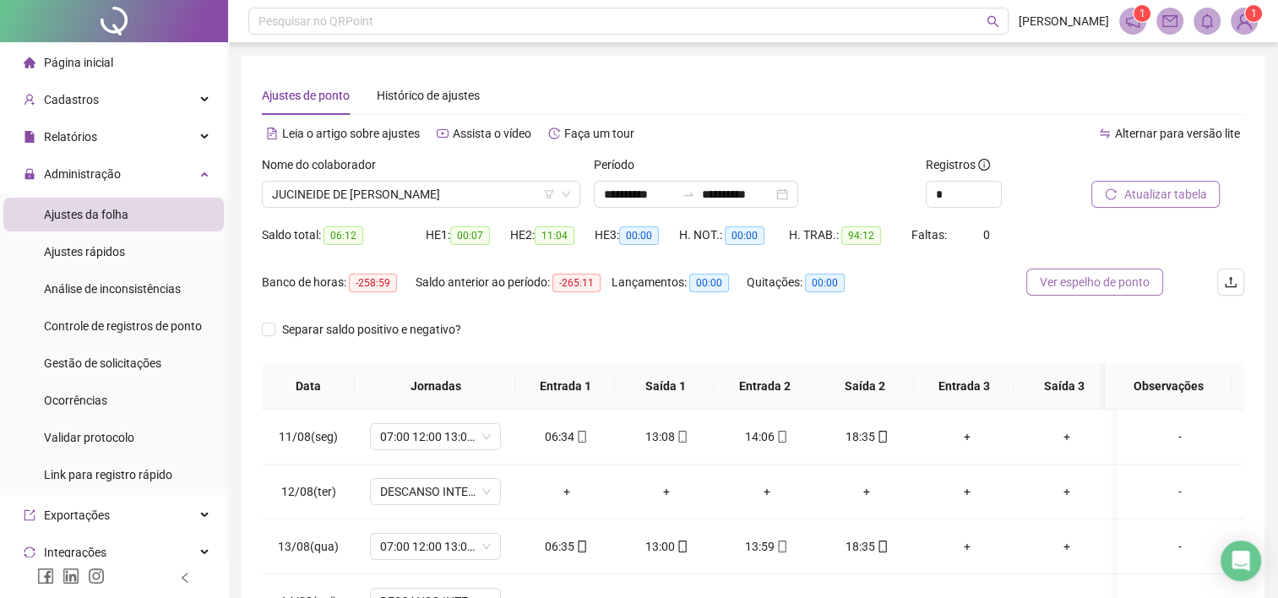
click at [1094, 286] on span "Ver espelho de ponto" at bounding box center [1095, 282] width 110 height 19
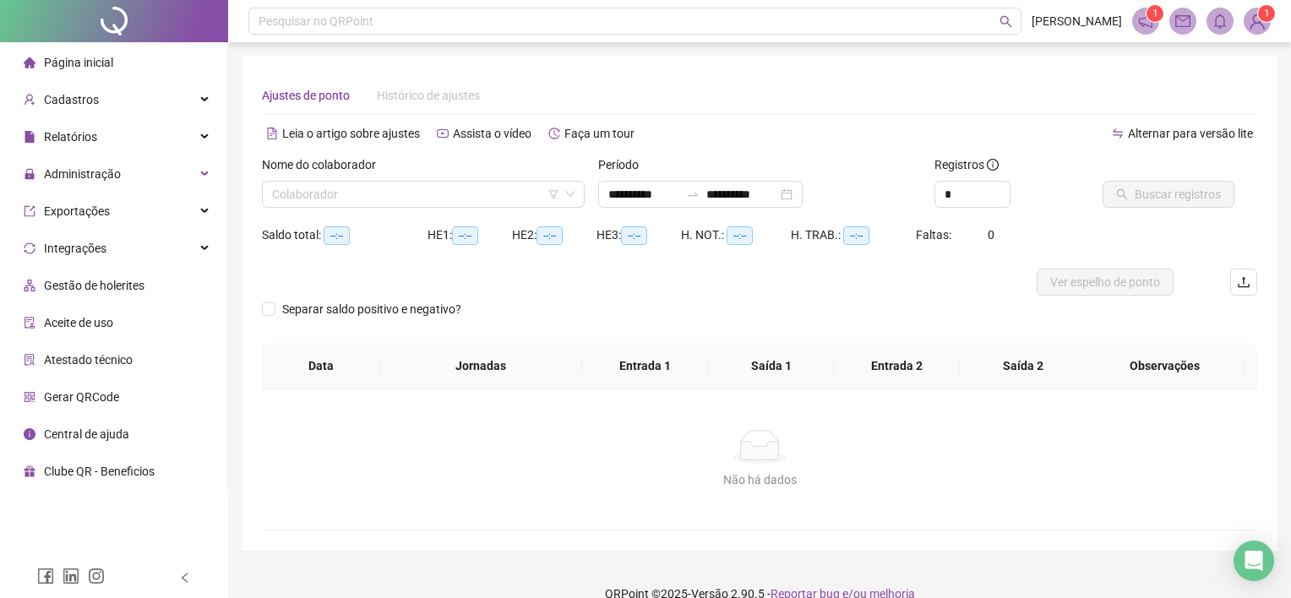
type input "**********"
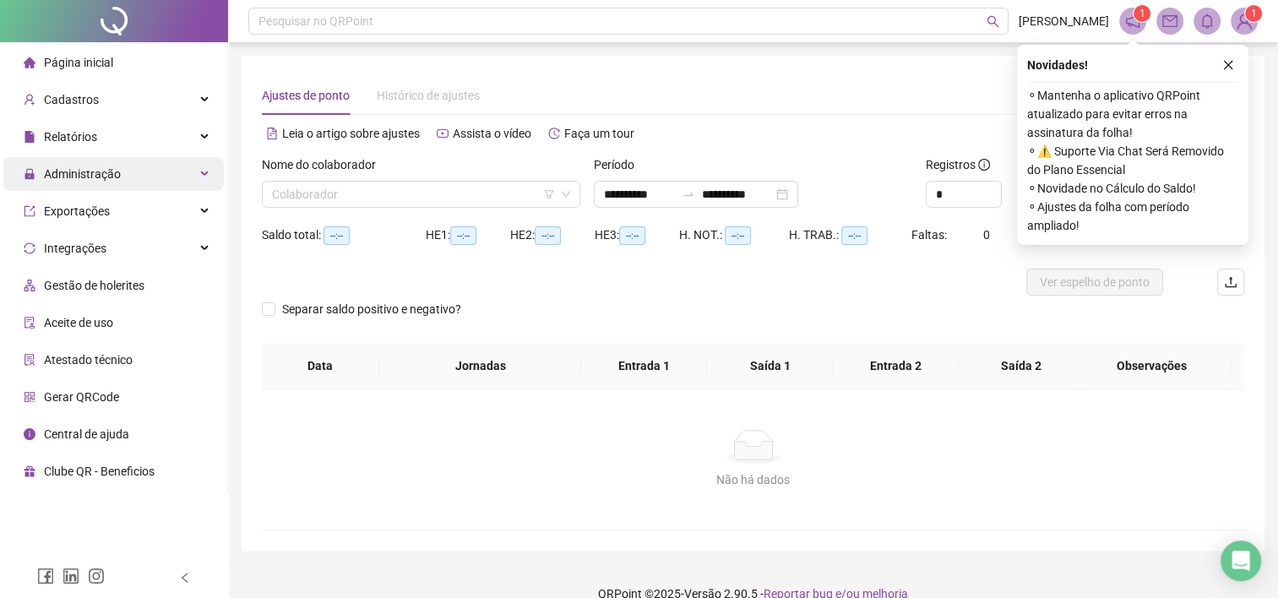
click at [204, 171] on div "Administração" at bounding box center [113, 174] width 220 height 34
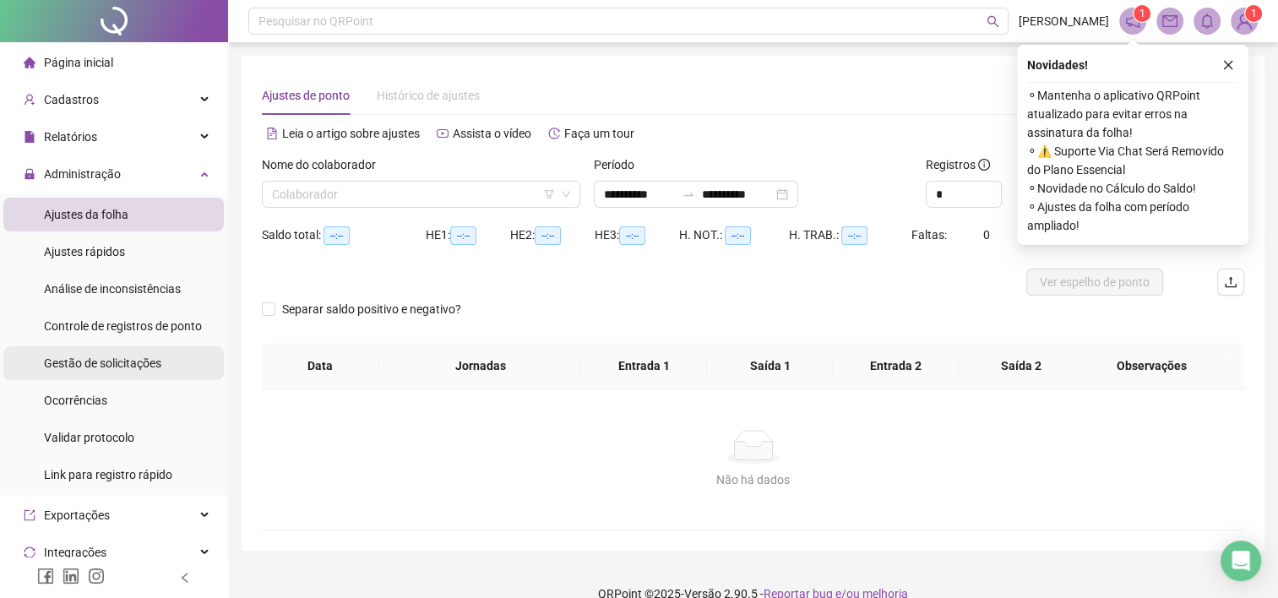
click at [122, 363] on span "Gestão de solicitações" at bounding box center [102, 363] width 117 height 14
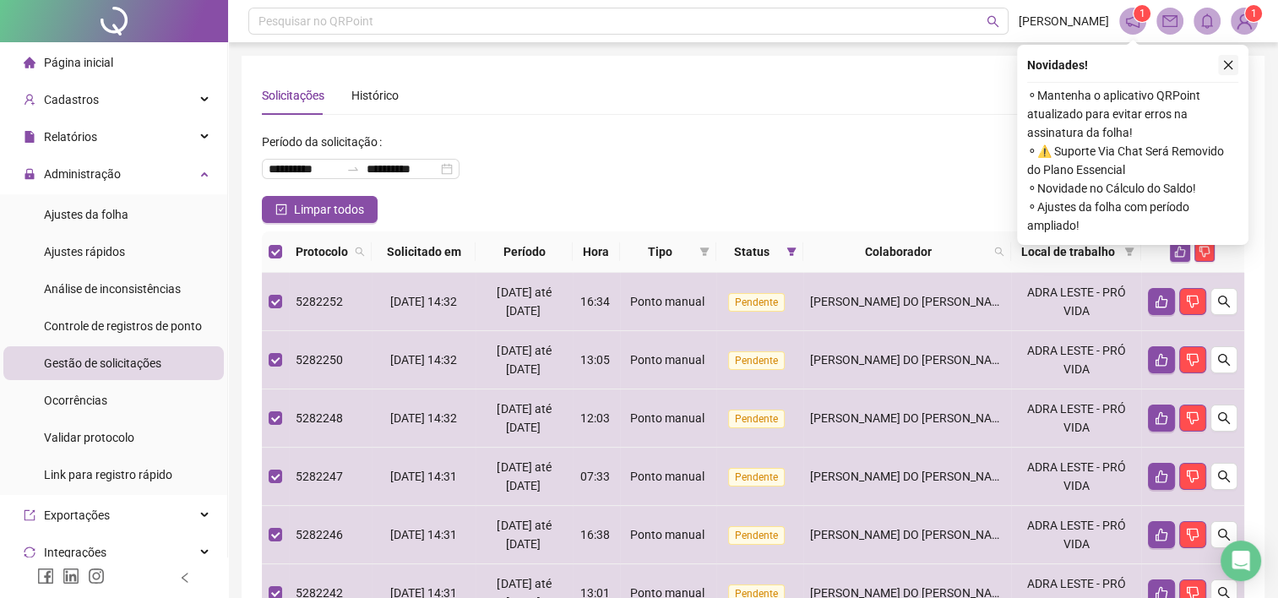
click at [1226, 68] on icon "close" at bounding box center [1228, 65] width 12 height 12
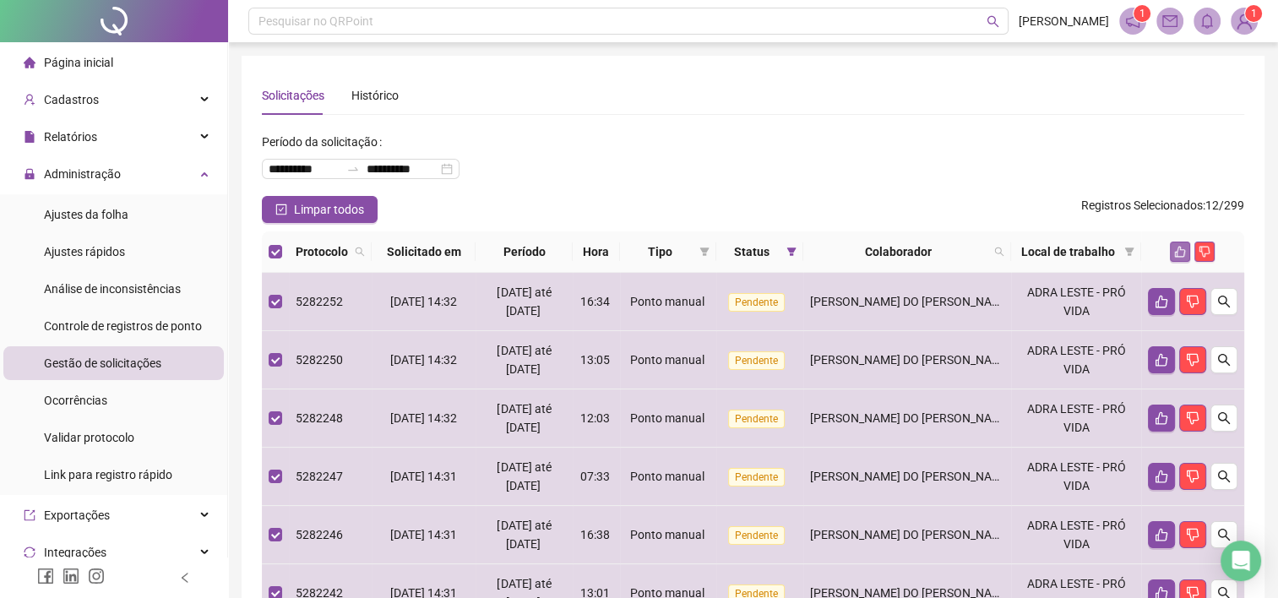
click at [1186, 251] on icon "like" at bounding box center [1180, 252] width 12 height 12
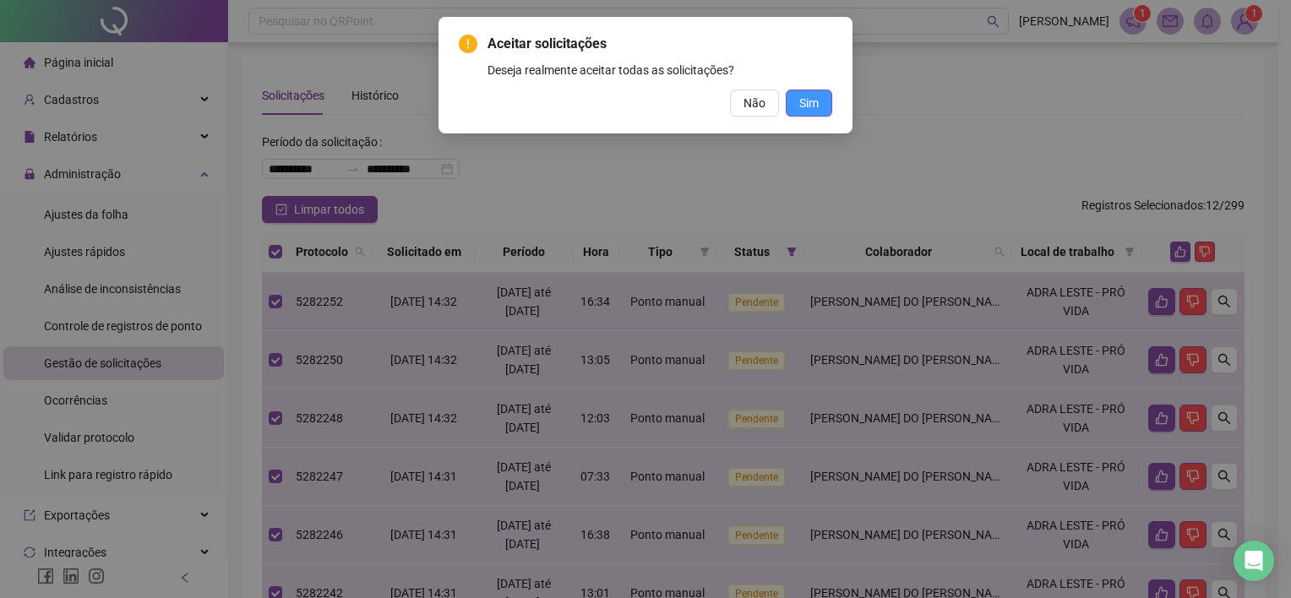
click at [816, 101] on span "Sim" at bounding box center [808, 103] width 19 height 19
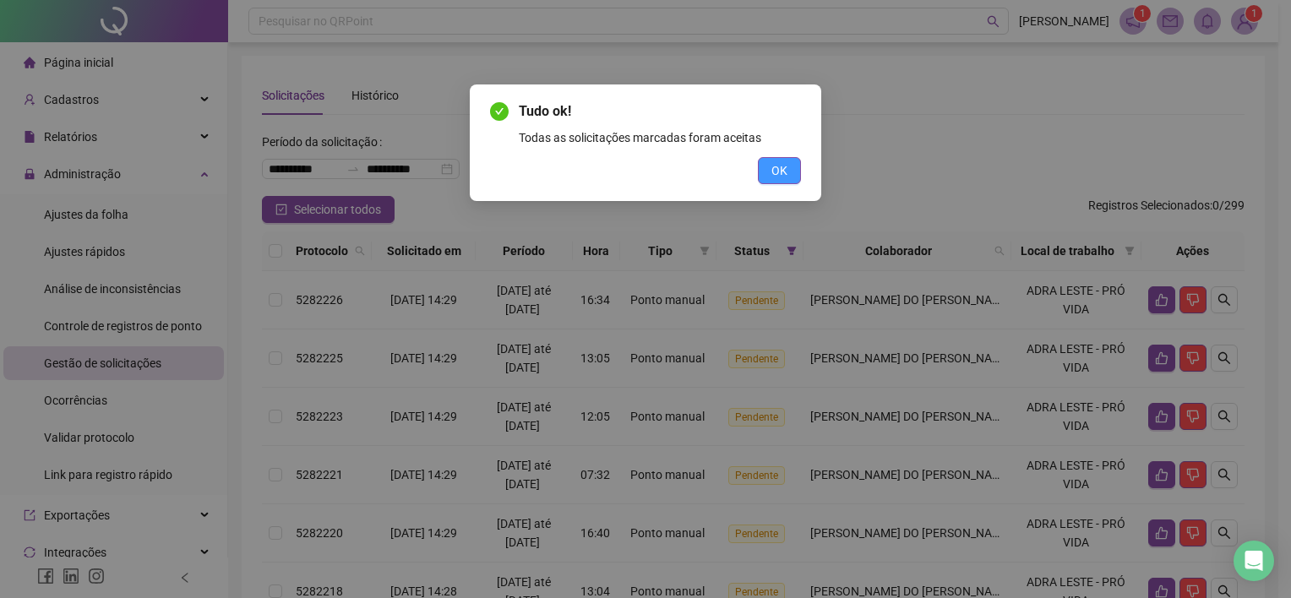
click at [781, 173] on span "OK" at bounding box center [779, 170] width 16 height 19
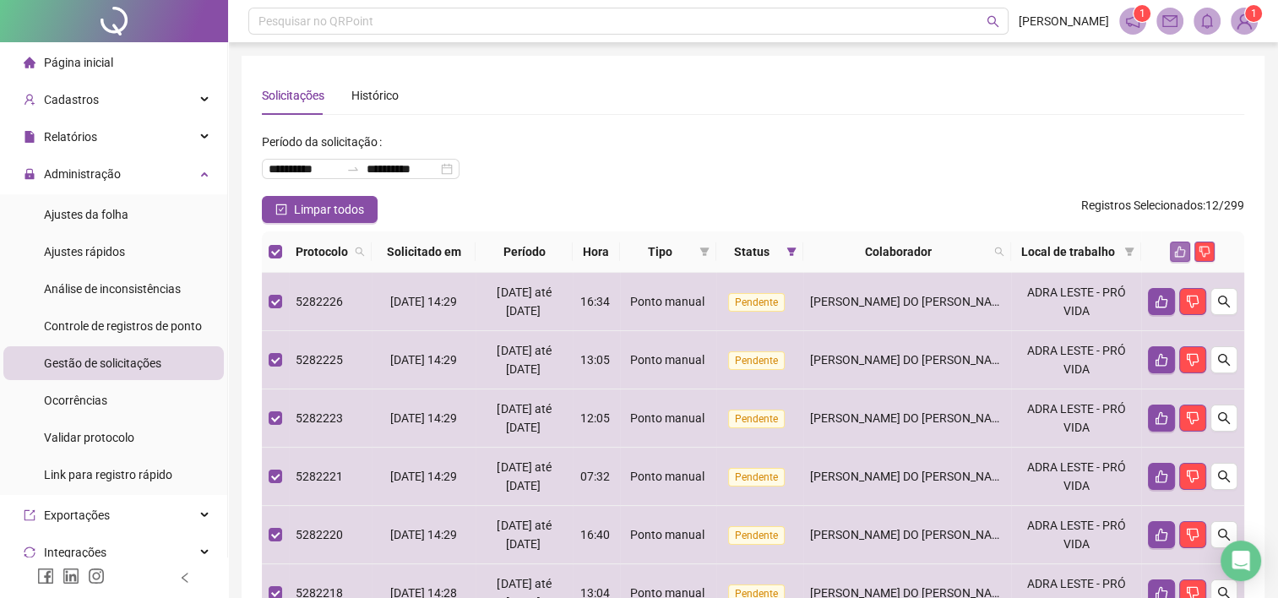
click at [1179, 259] on button "button" at bounding box center [1180, 252] width 20 height 20
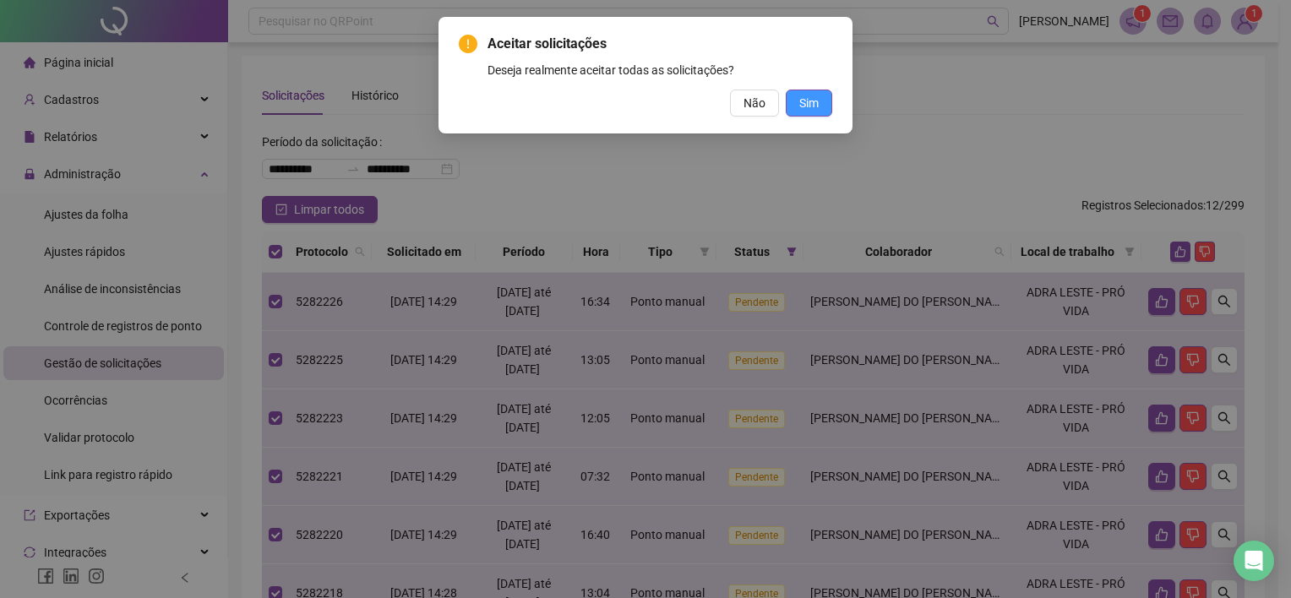
click at [821, 103] on button "Sim" at bounding box center [809, 103] width 46 height 27
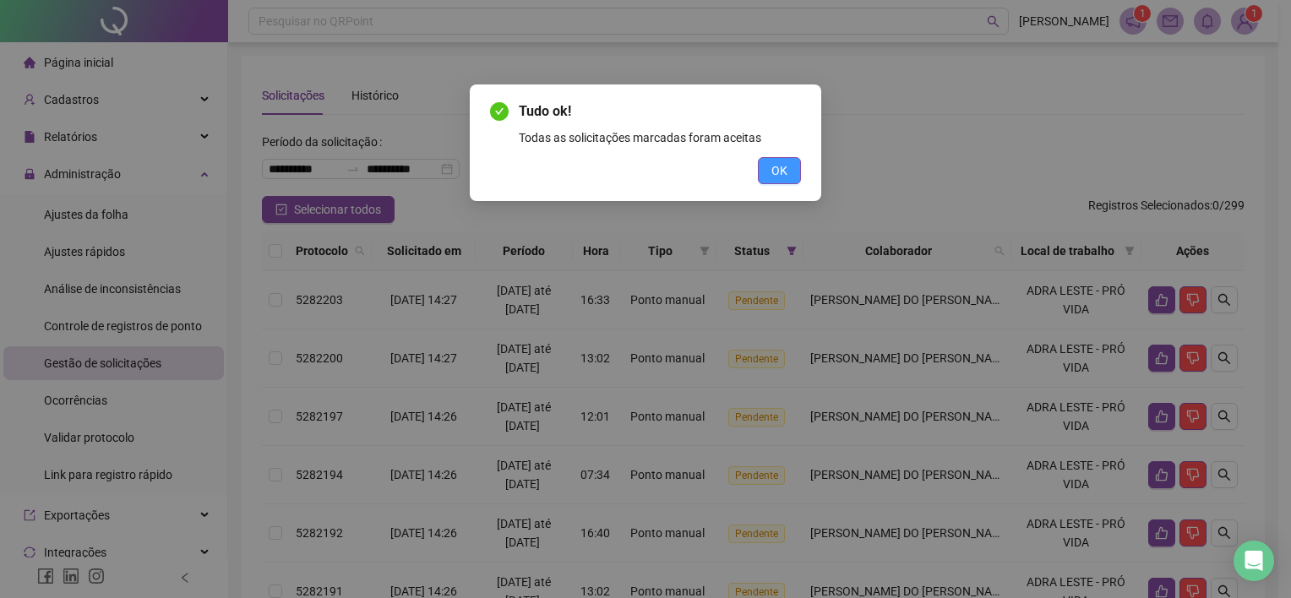
click at [780, 167] on span "OK" at bounding box center [779, 170] width 16 height 19
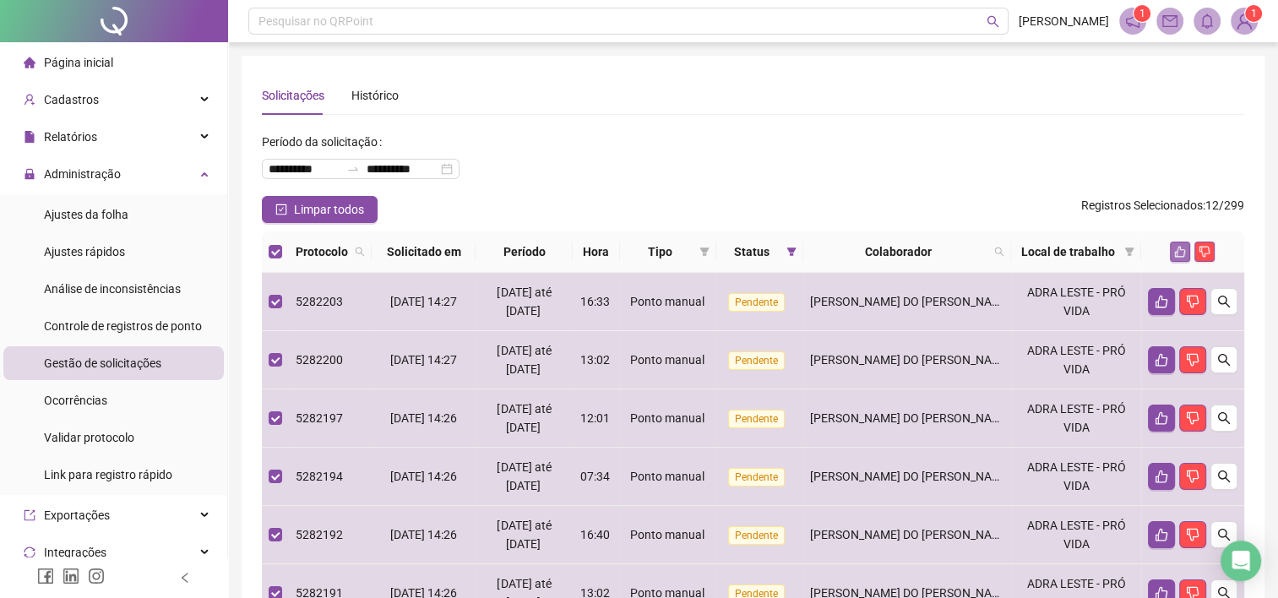
click at [1178, 255] on icon "like" at bounding box center [1180, 252] width 12 height 12
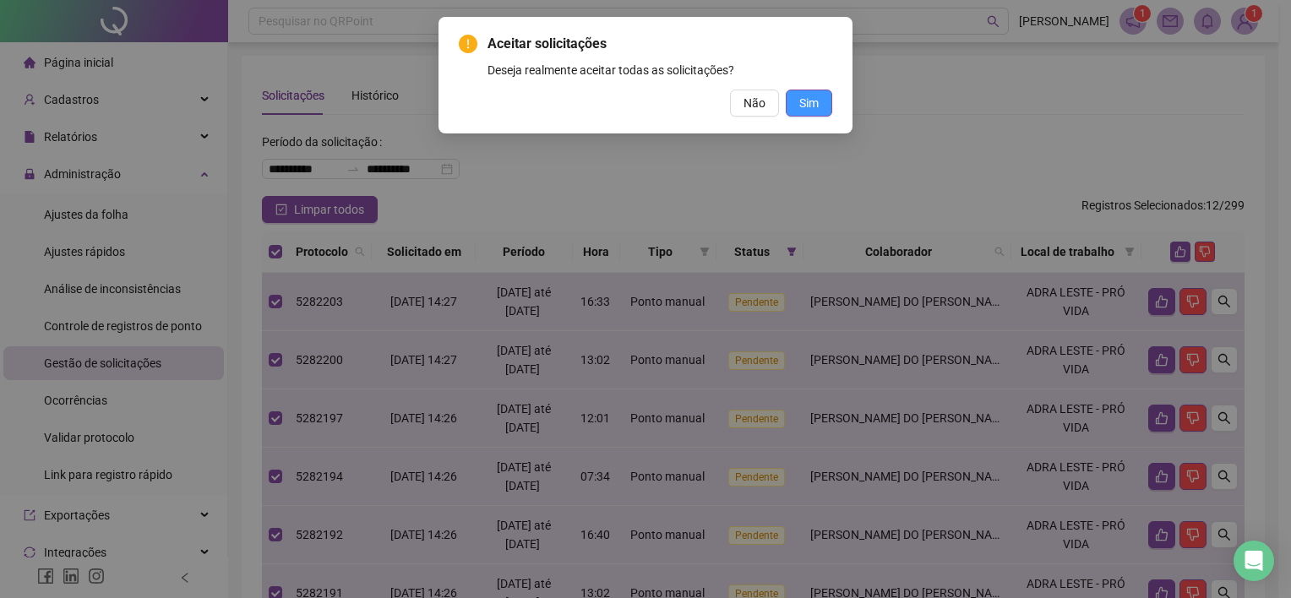
click at [810, 98] on span "Sim" at bounding box center [808, 103] width 19 height 19
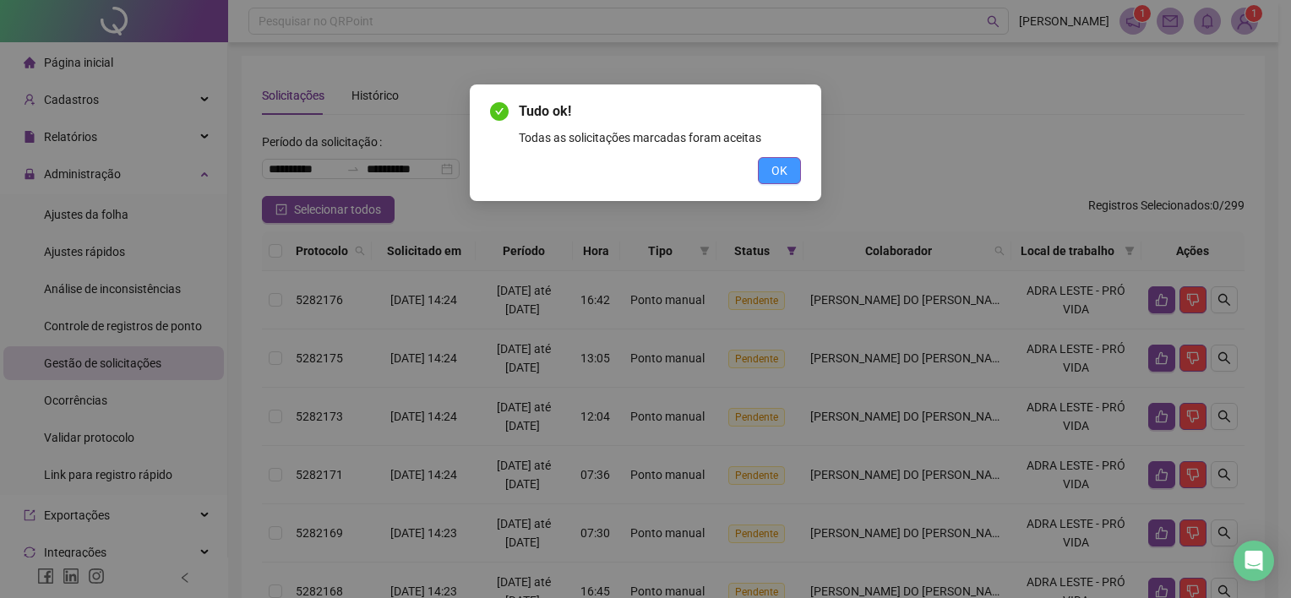
click at [780, 167] on span "OK" at bounding box center [779, 170] width 16 height 19
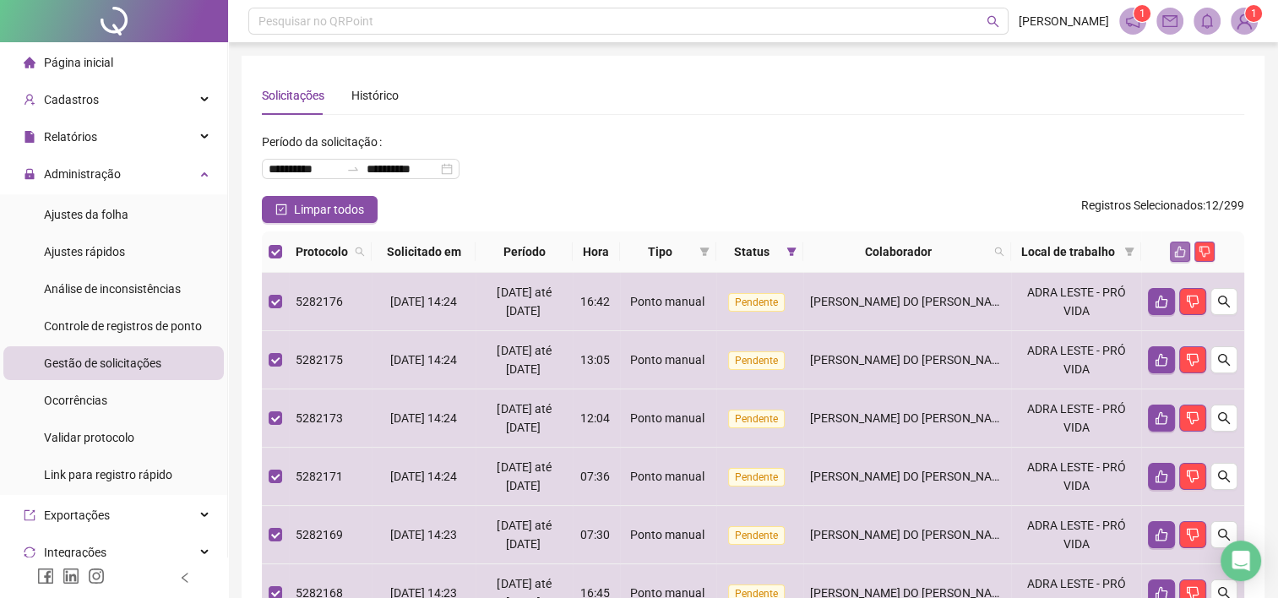
click at [1181, 256] on icon "like" at bounding box center [1180, 252] width 12 height 12
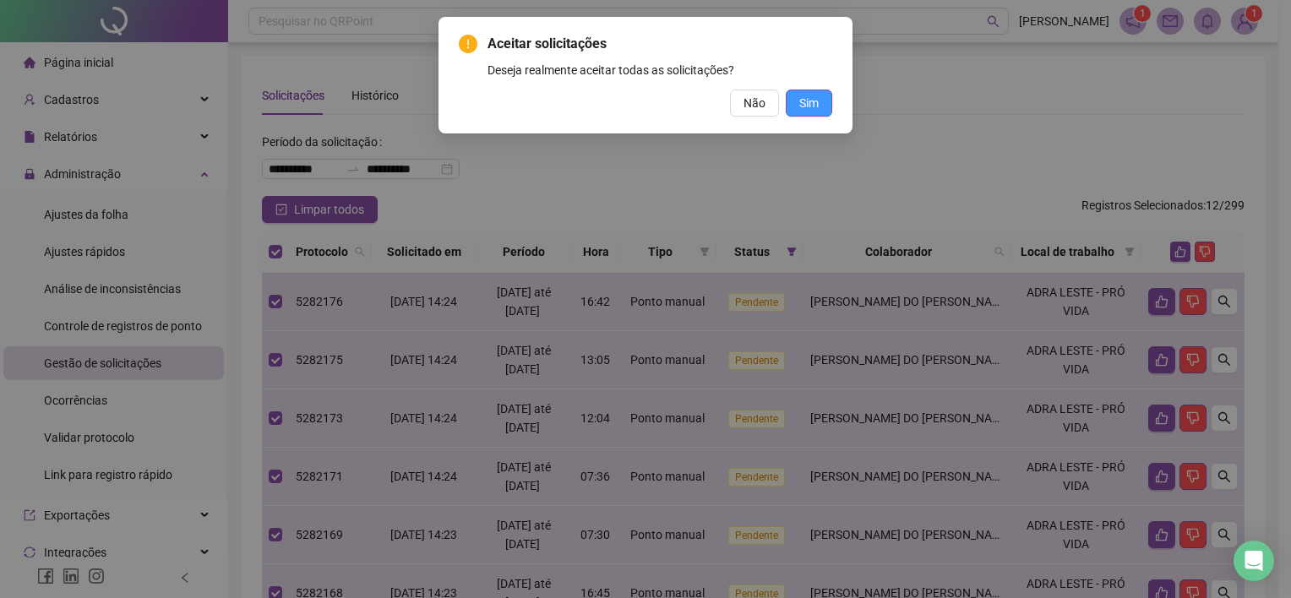
click at [811, 104] on span "Sim" at bounding box center [808, 103] width 19 height 19
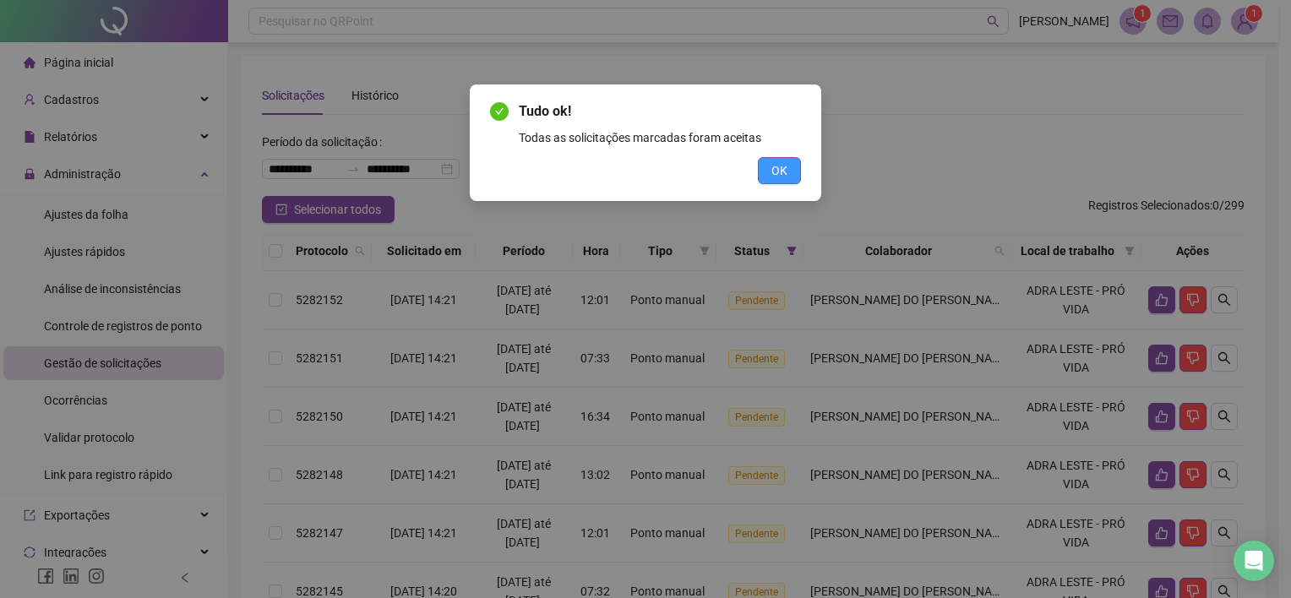
click at [774, 172] on span "OK" at bounding box center [779, 170] width 16 height 19
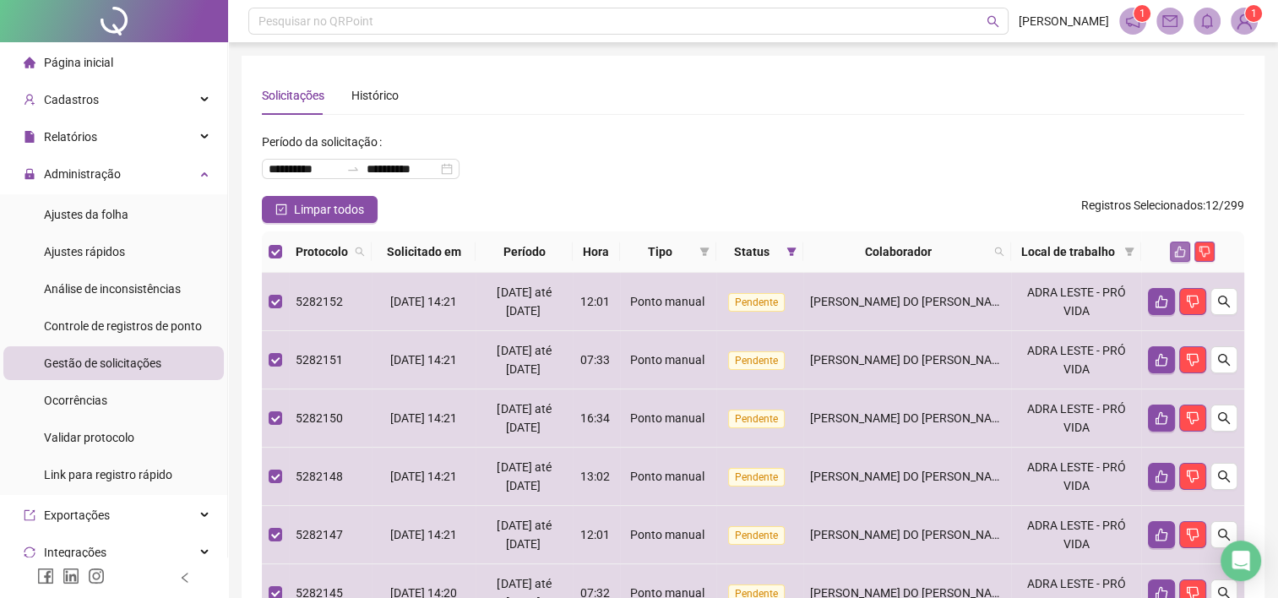
click at [1179, 255] on icon "like" at bounding box center [1180, 252] width 12 height 12
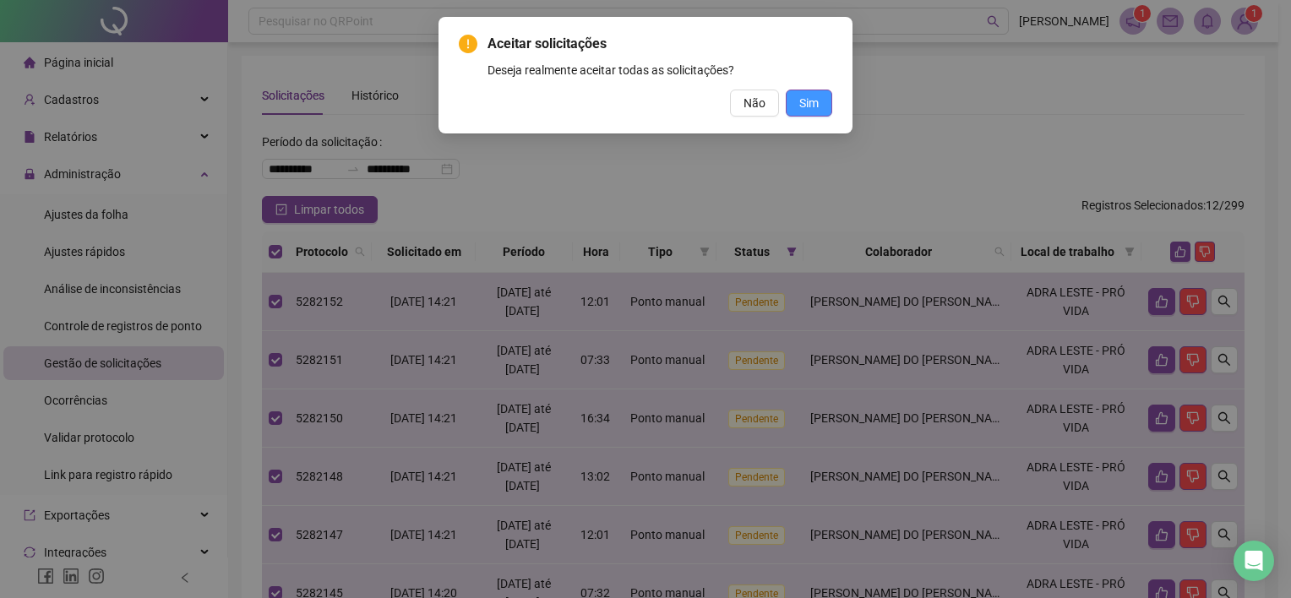
click at [819, 113] on button "Sim" at bounding box center [809, 103] width 46 height 27
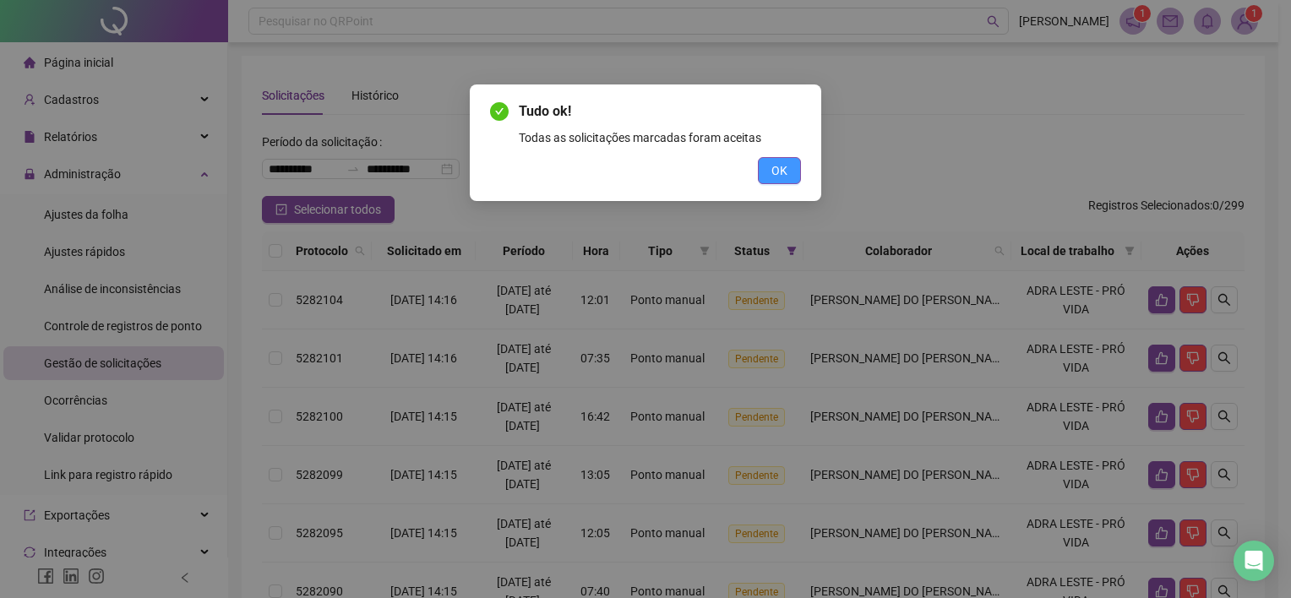
click at [780, 169] on span "OK" at bounding box center [779, 170] width 16 height 19
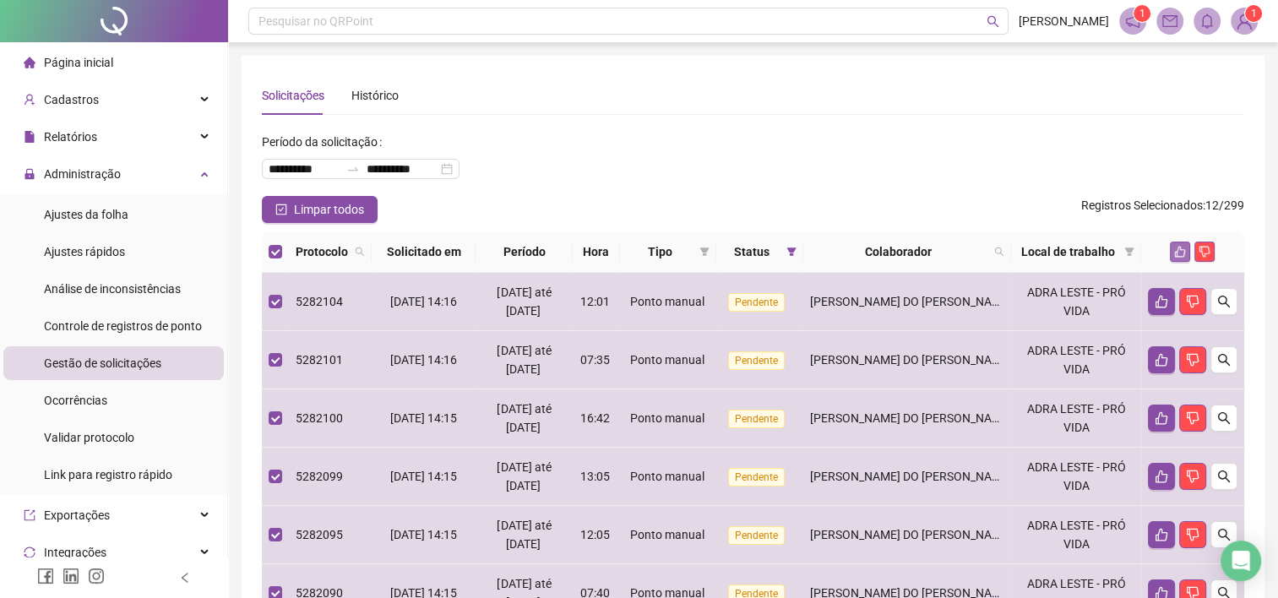
click at [1177, 251] on icon "like" at bounding box center [1180, 252] width 11 height 11
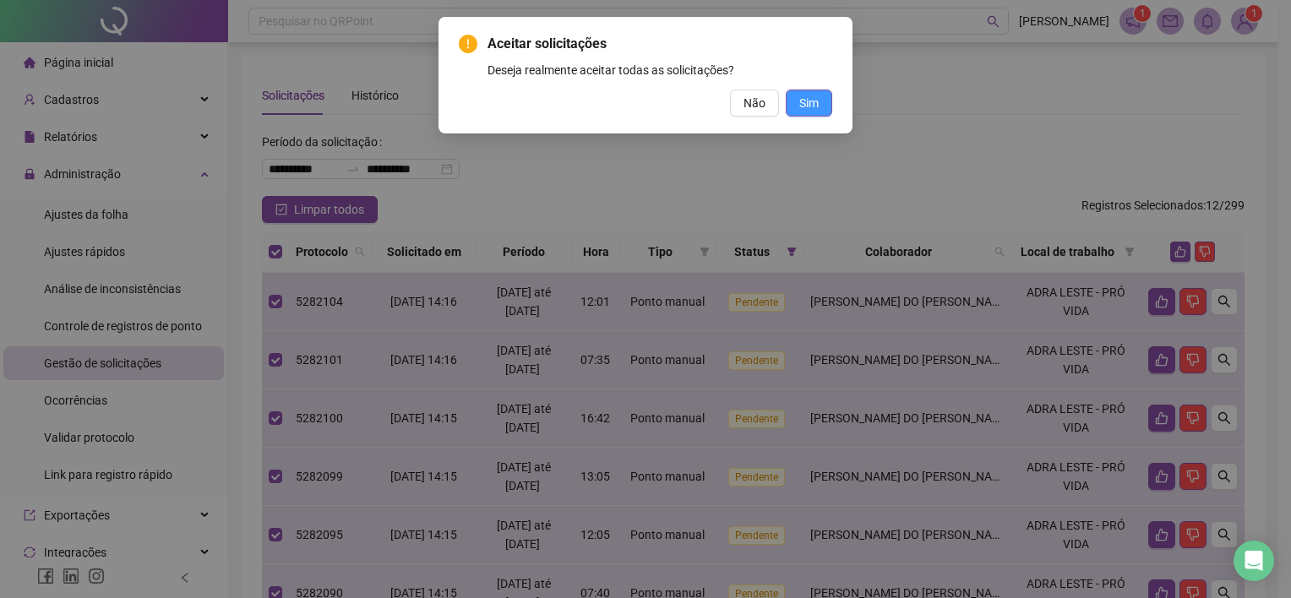
click at [810, 105] on span "Sim" at bounding box center [808, 103] width 19 height 19
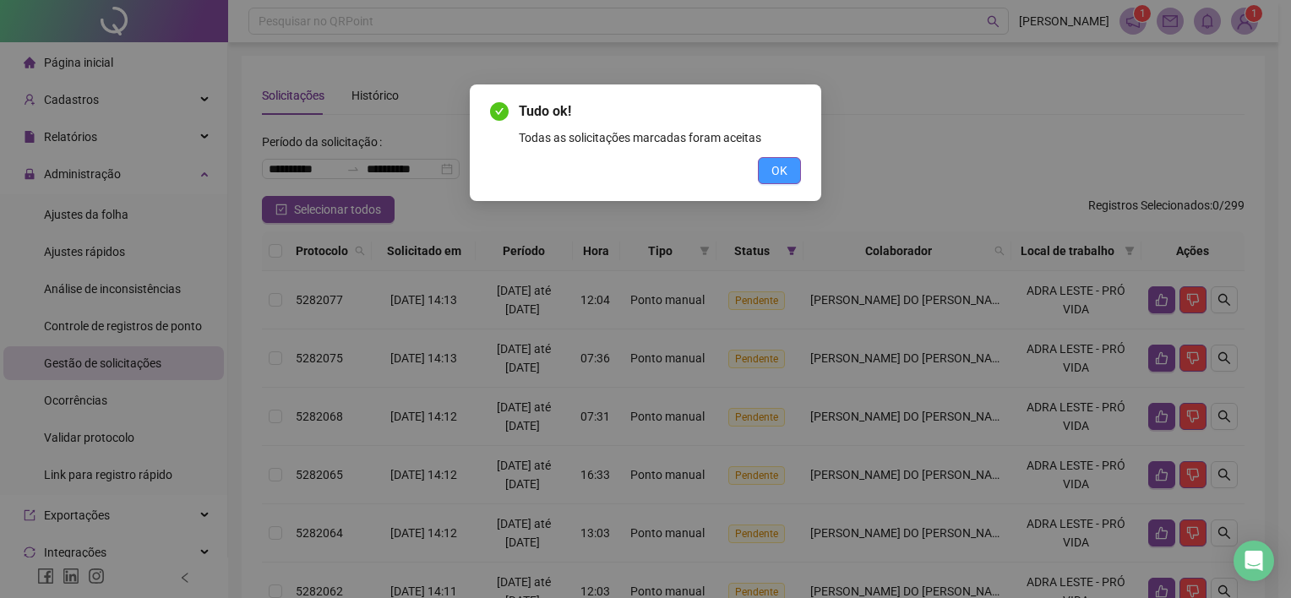
click at [770, 180] on button "OK" at bounding box center [779, 170] width 43 height 27
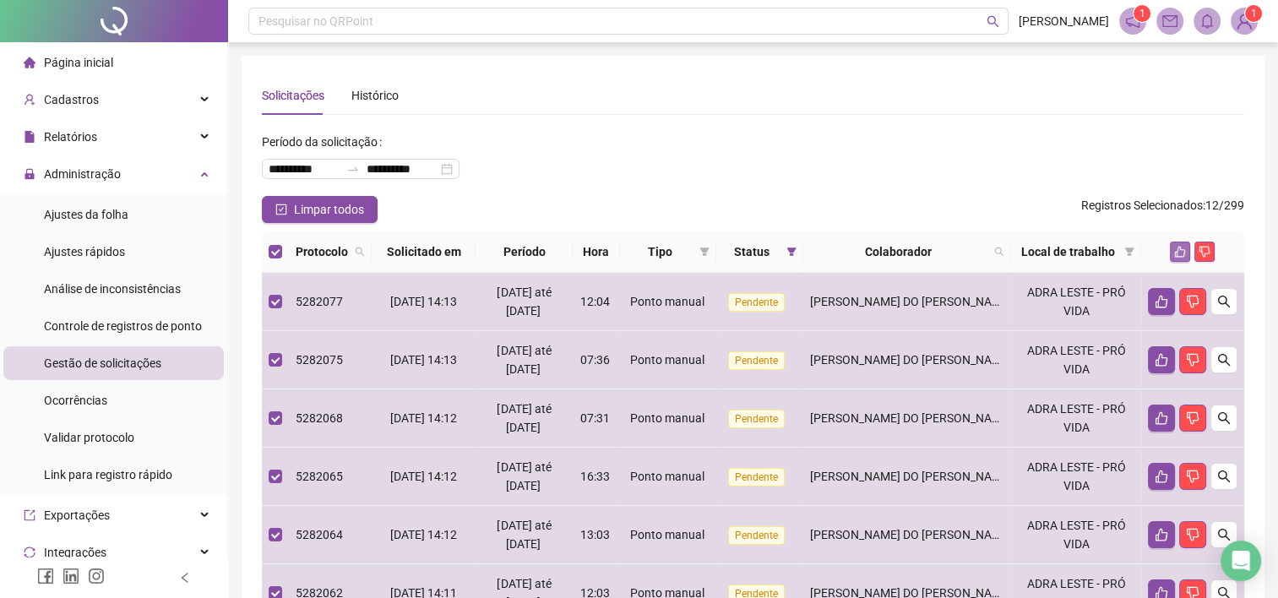
click at [1177, 253] on icon "like" at bounding box center [1180, 252] width 11 height 11
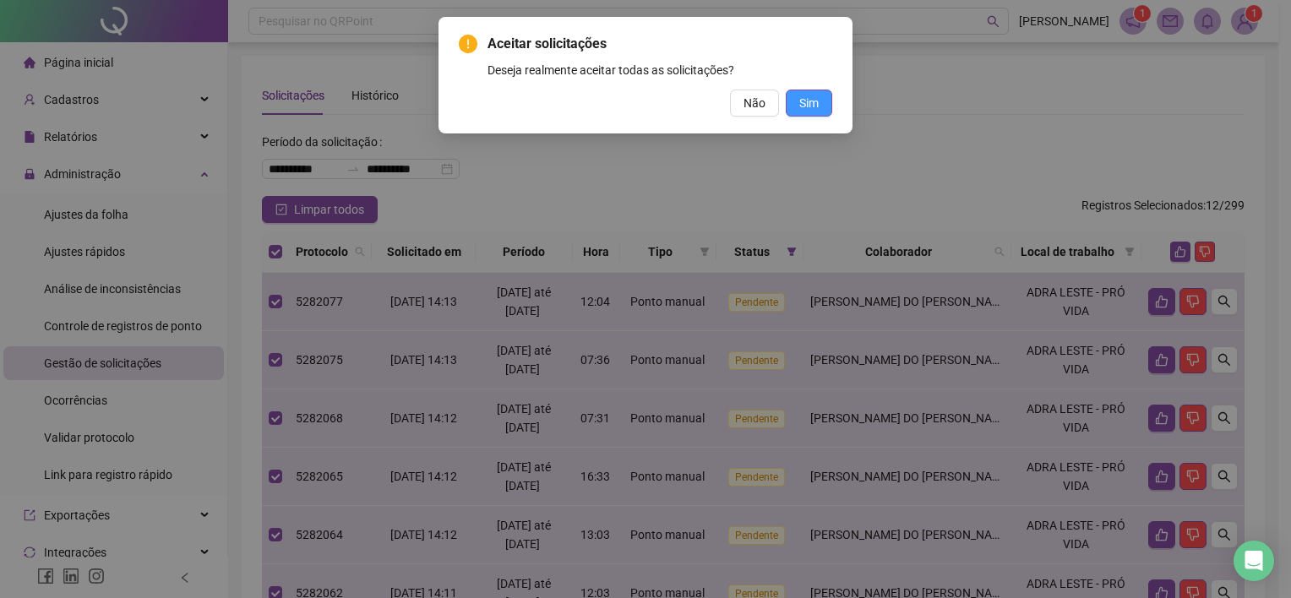
click at [808, 98] on span "Sim" at bounding box center [808, 103] width 19 height 19
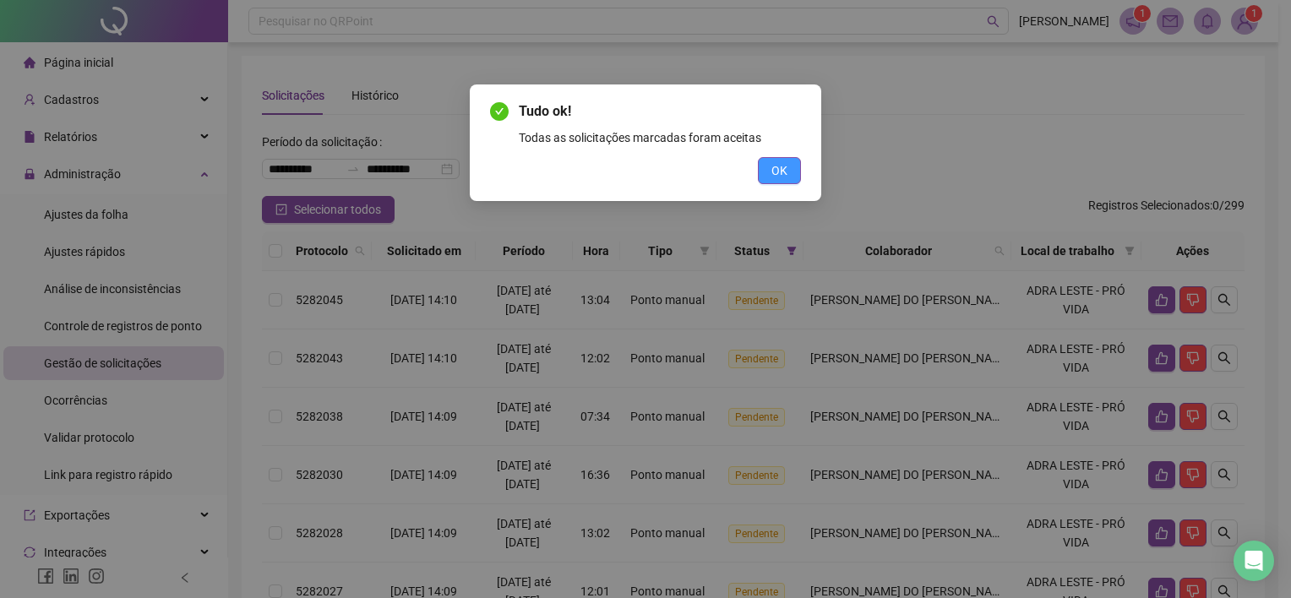
click at [778, 171] on span "OK" at bounding box center [779, 170] width 16 height 19
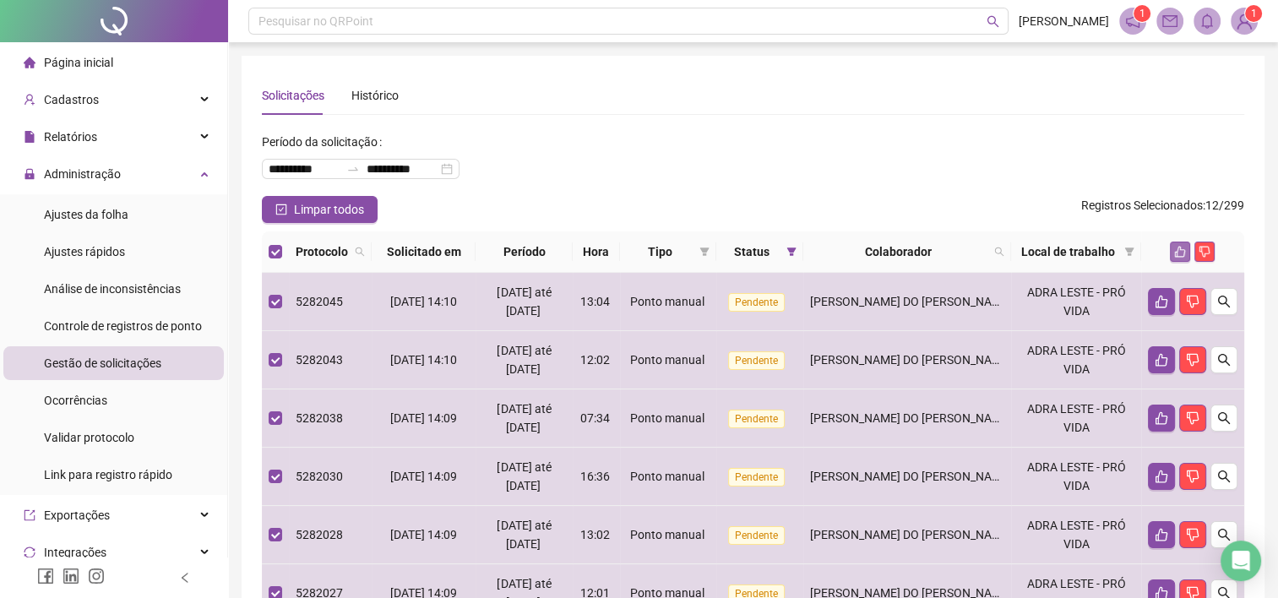
click at [1177, 257] on icon "like" at bounding box center [1180, 252] width 12 height 12
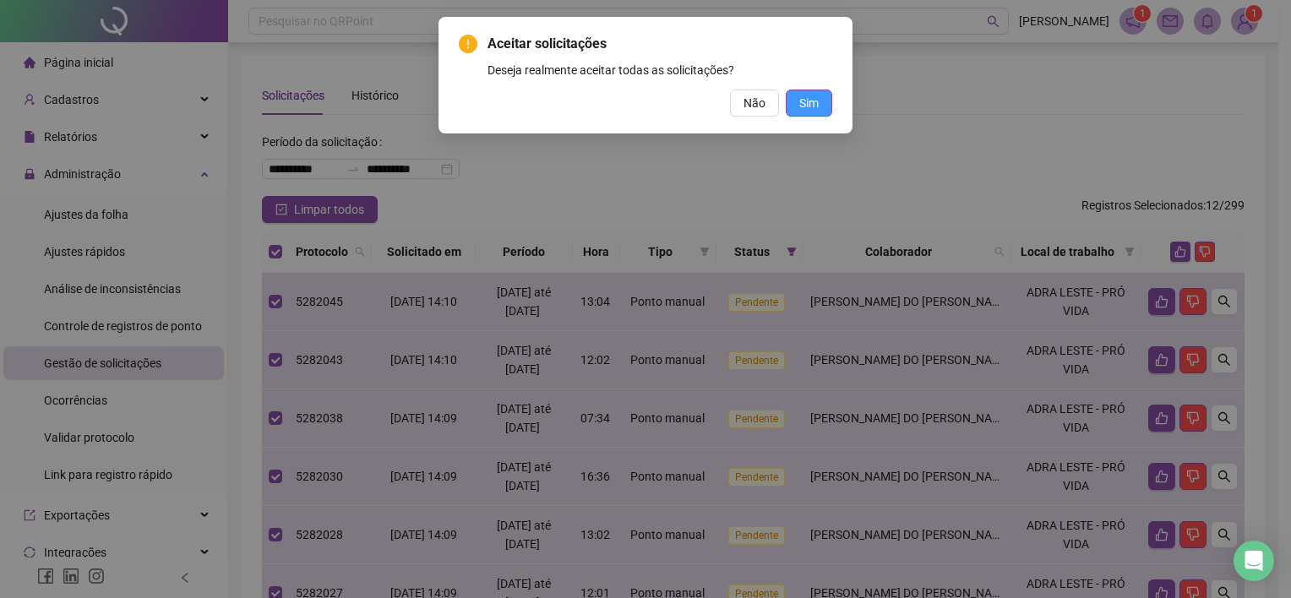
click at [808, 105] on span "Sim" at bounding box center [808, 103] width 19 height 19
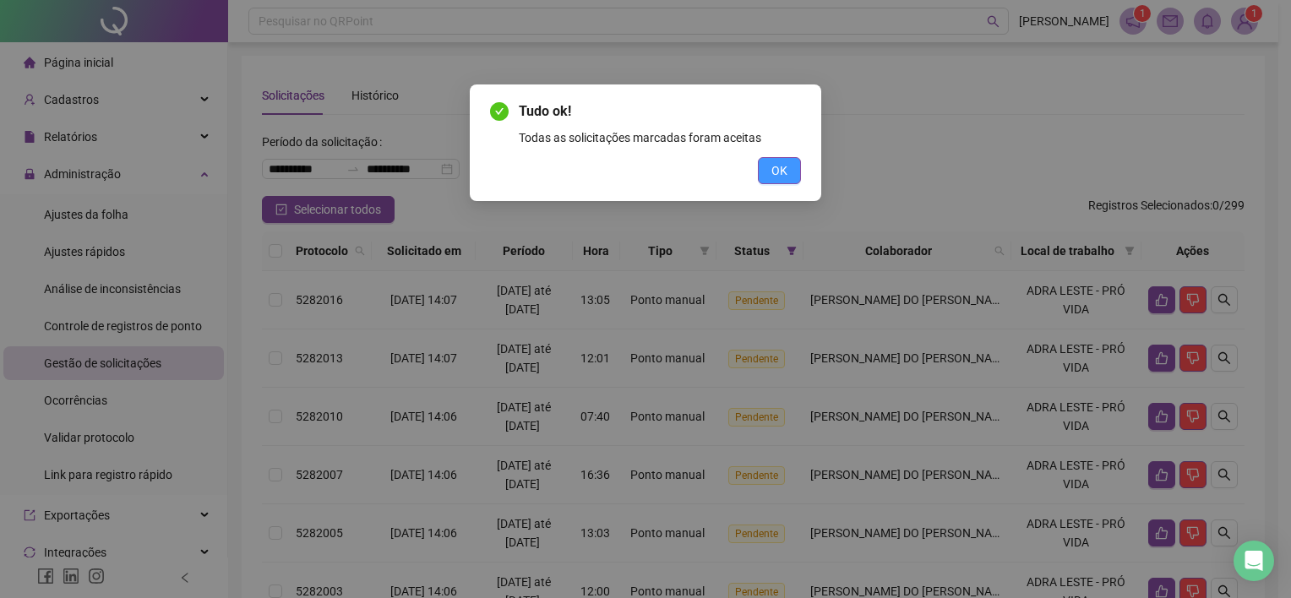
click at [782, 166] on span "OK" at bounding box center [779, 170] width 16 height 19
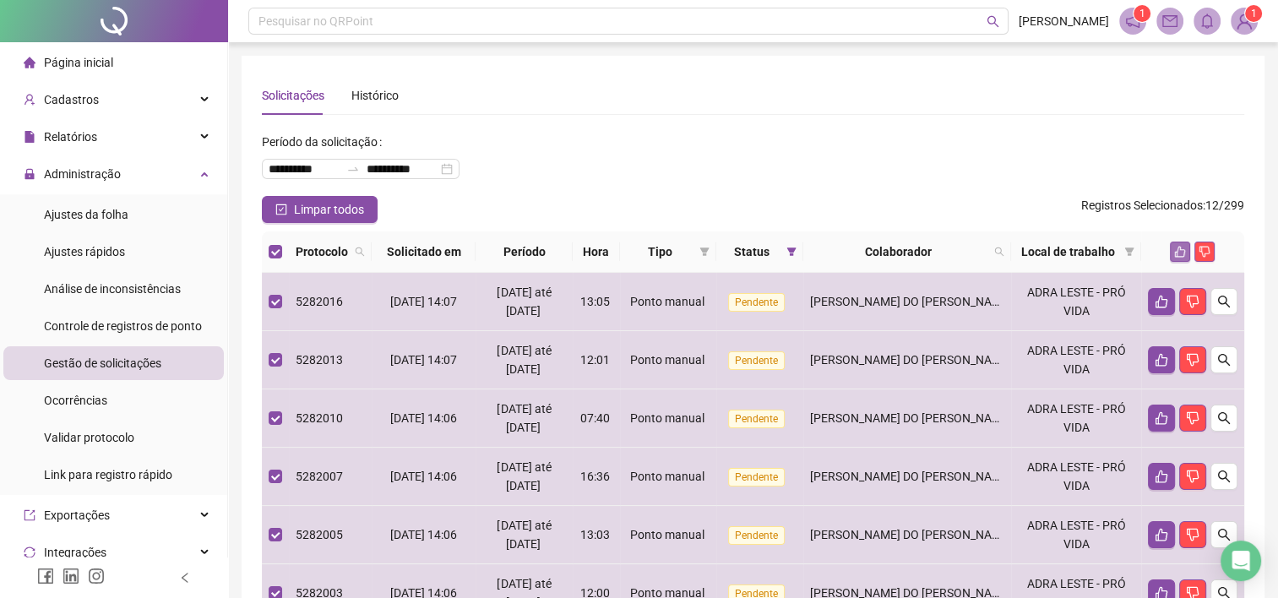
click at [1182, 252] on icon "like" at bounding box center [1180, 252] width 12 height 12
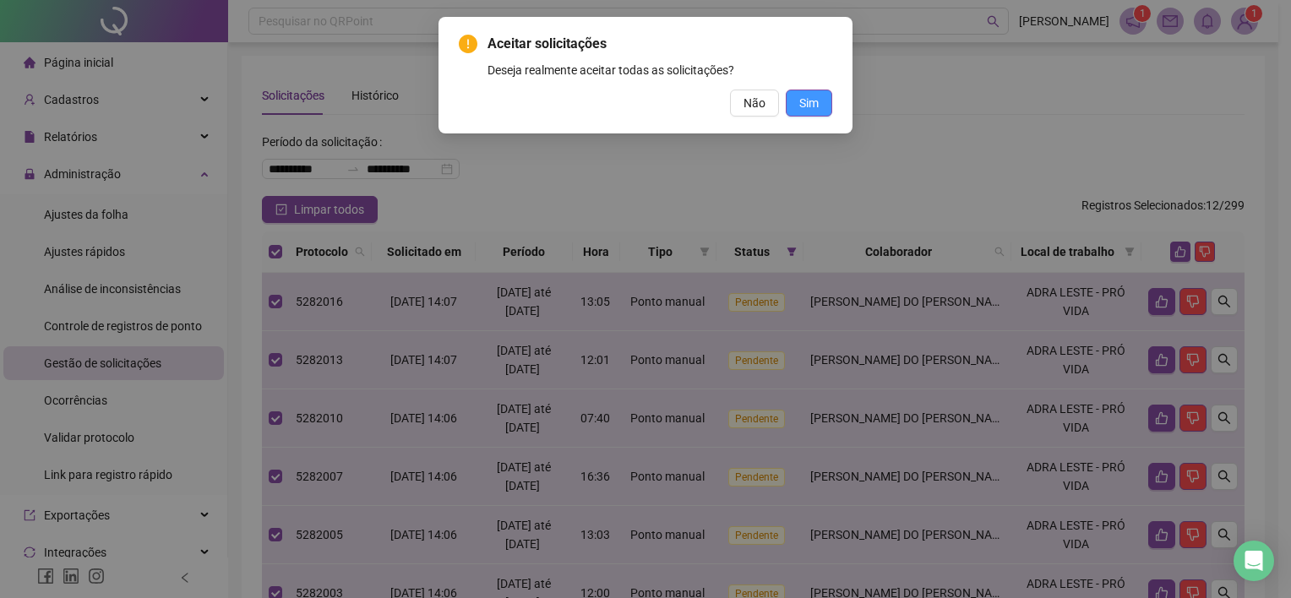
click at [814, 98] on span "Sim" at bounding box center [808, 103] width 19 height 19
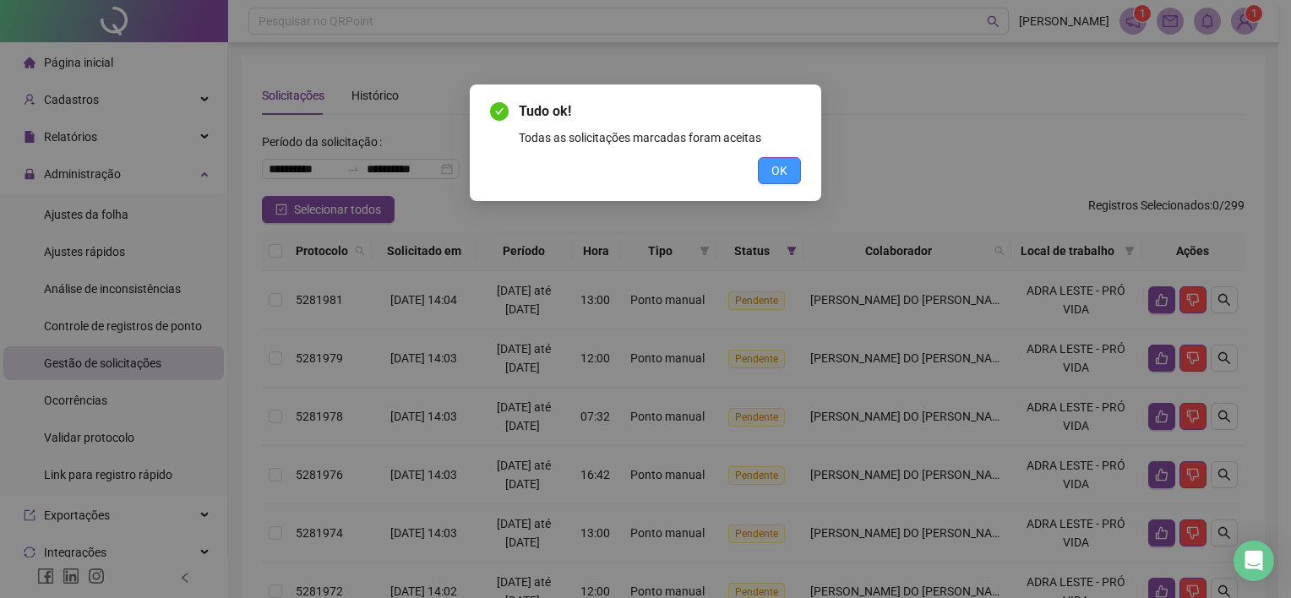
click at [781, 172] on span "OK" at bounding box center [779, 170] width 16 height 19
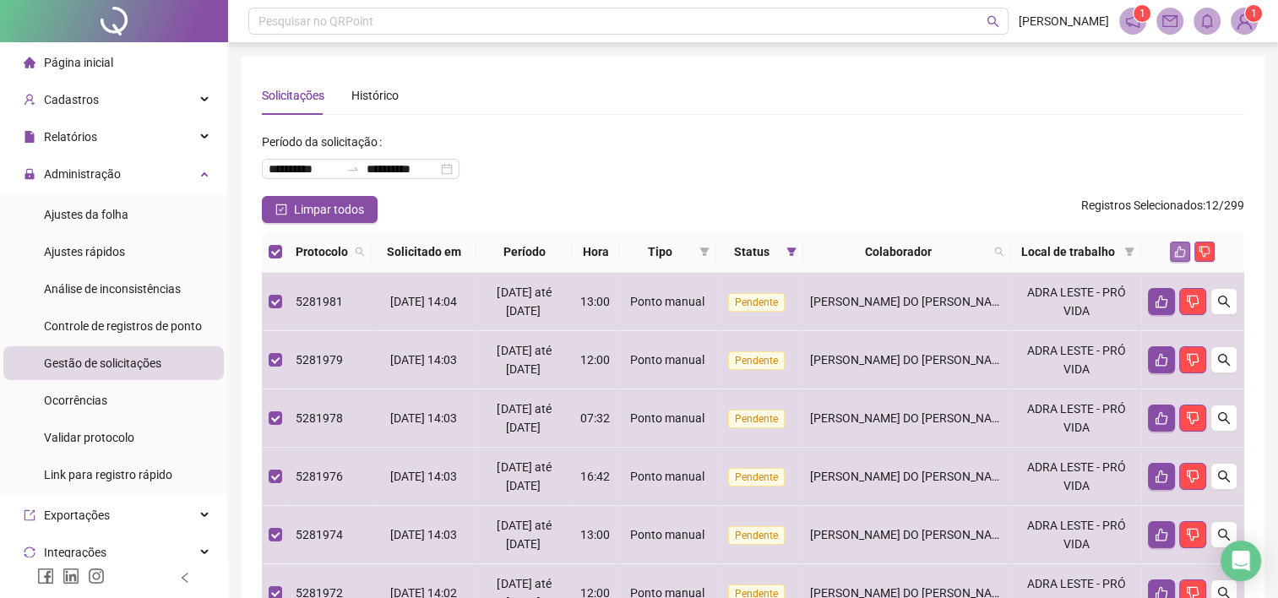
click at [1178, 248] on icon "like" at bounding box center [1180, 252] width 11 height 11
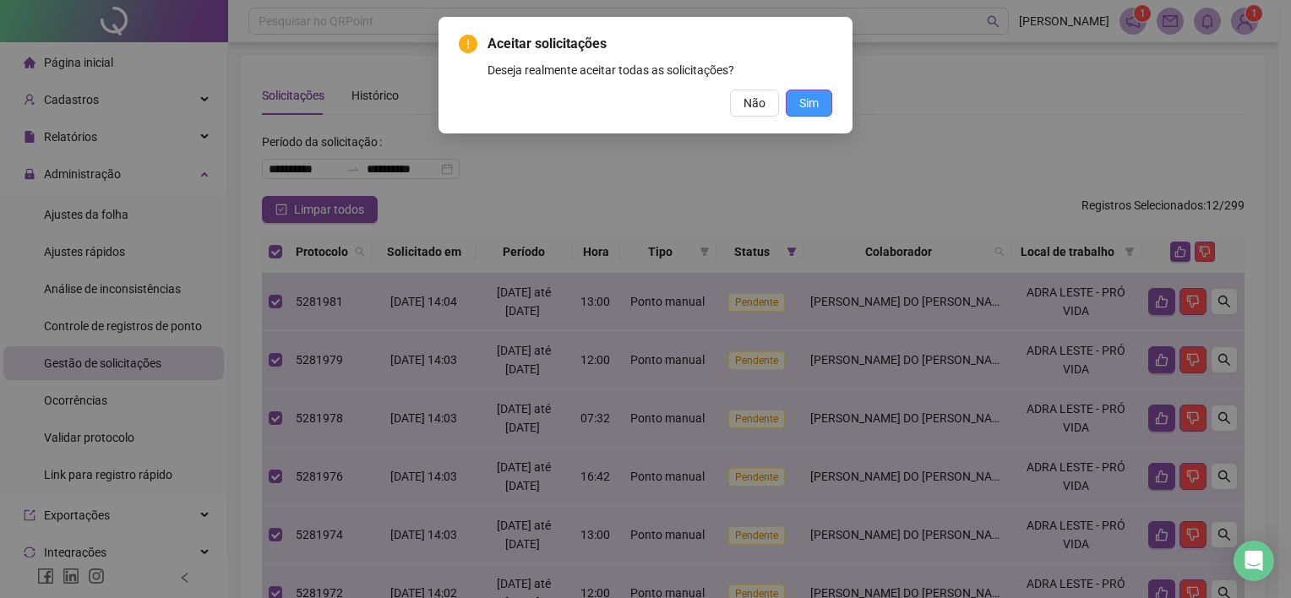
click at [818, 94] on span "Sim" at bounding box center [808, 103] width 19 height 19
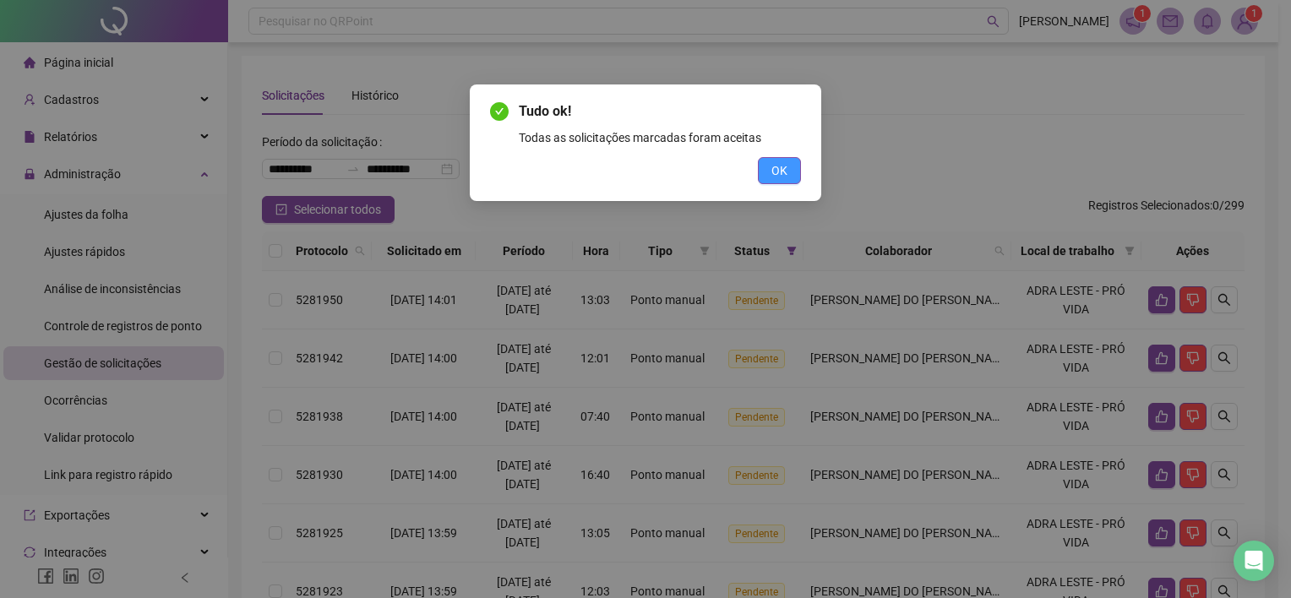
click at [779, 168] on span "OK" at bounding box center [779, 170] width 16 height 19
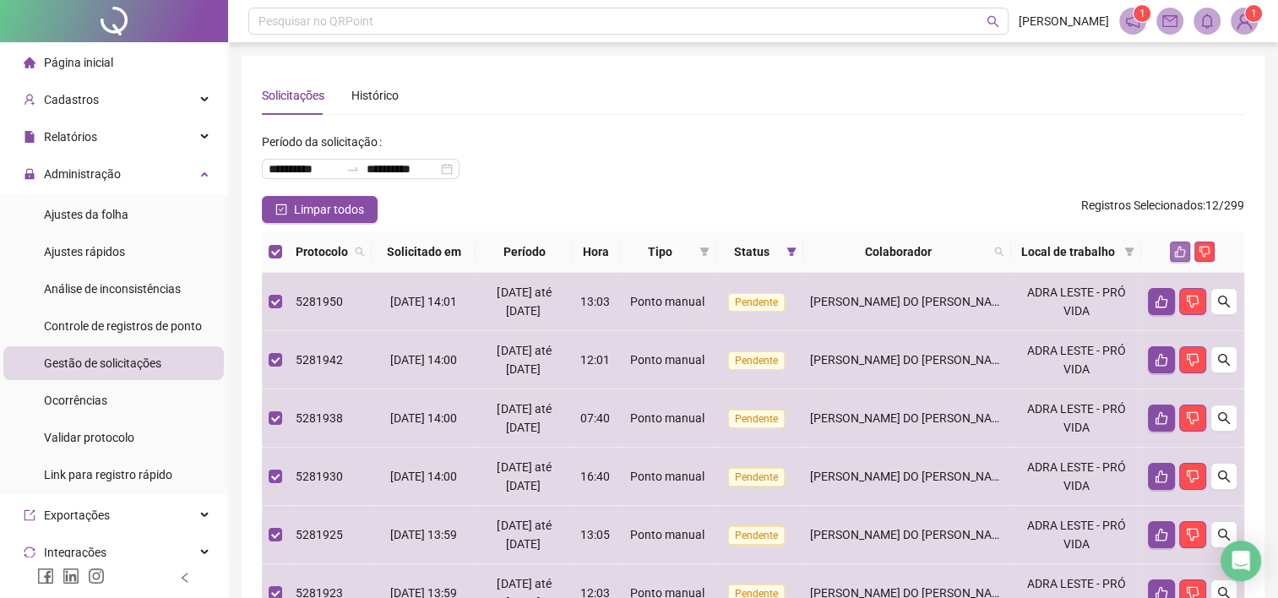
click at [1179, 253] on icon "like" at bounding box center [1180, 252] width 12 height 12
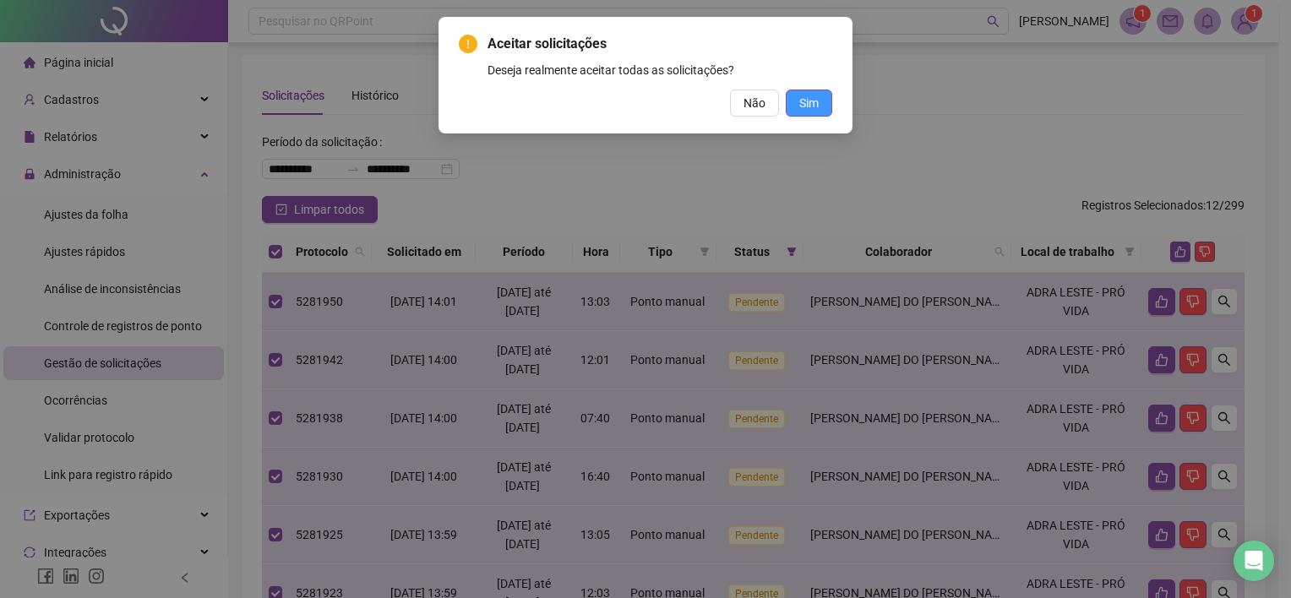
click at [824, 110] on button "Sim" at bounding box center [809, 103] width 46 height 27
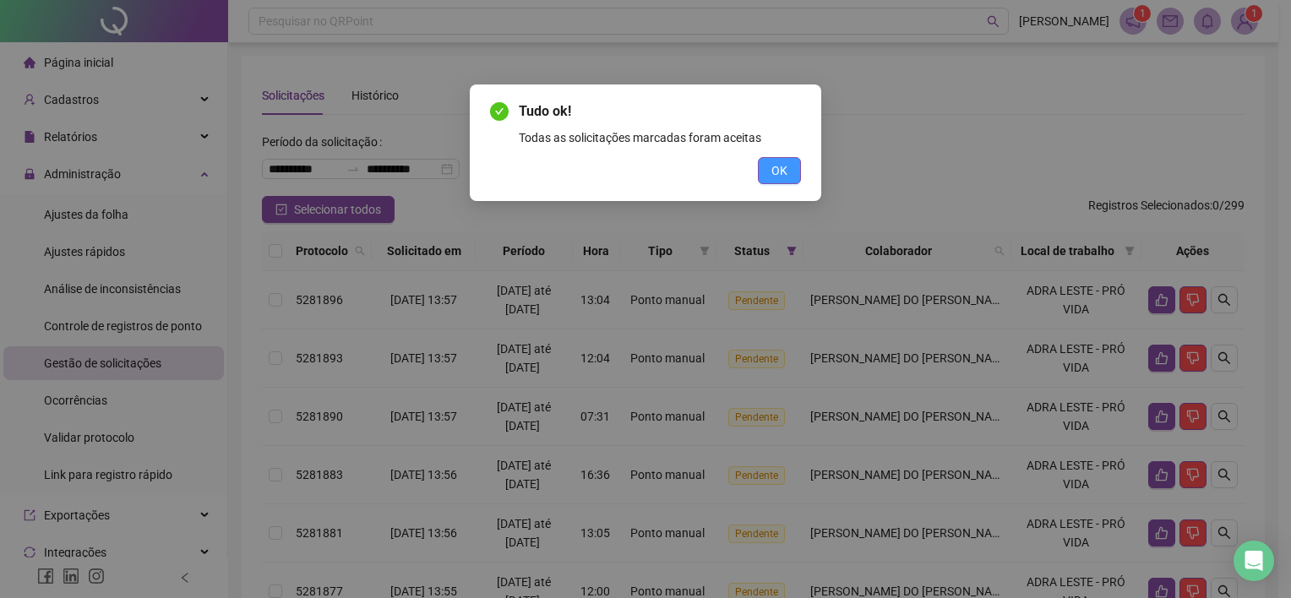
click at [780, 164] on span "OK" at bounding box center [779, 170] width 16 height 19
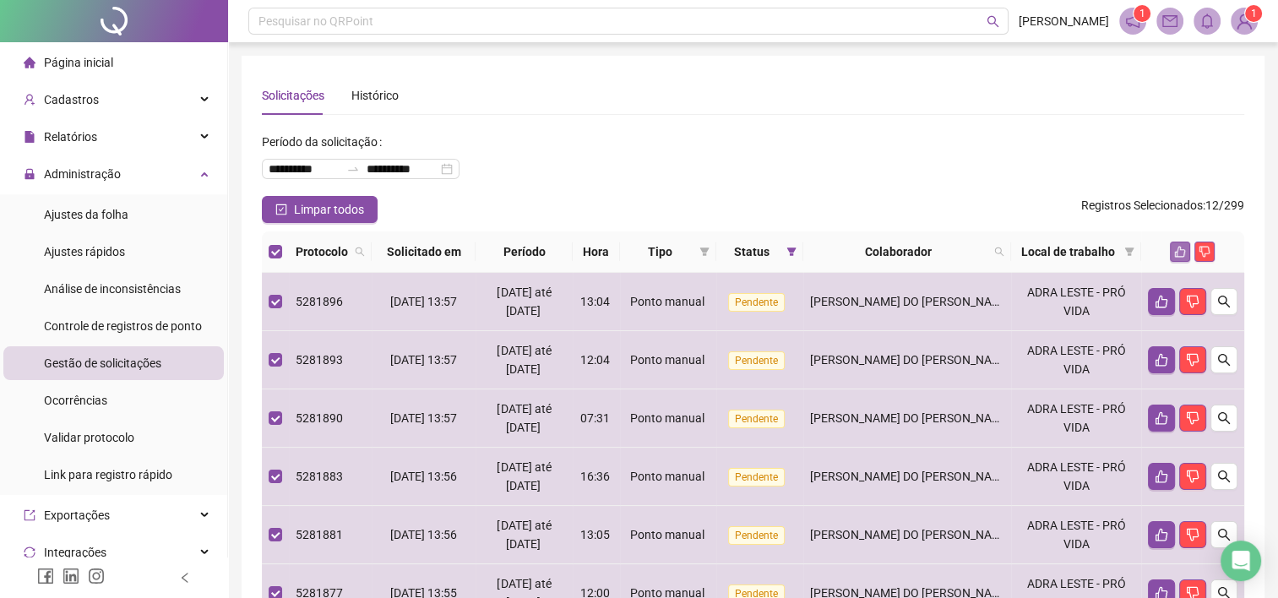
click at [1177, 252] on icon "like" at bounding box center [1180, 252] width 11 height 11
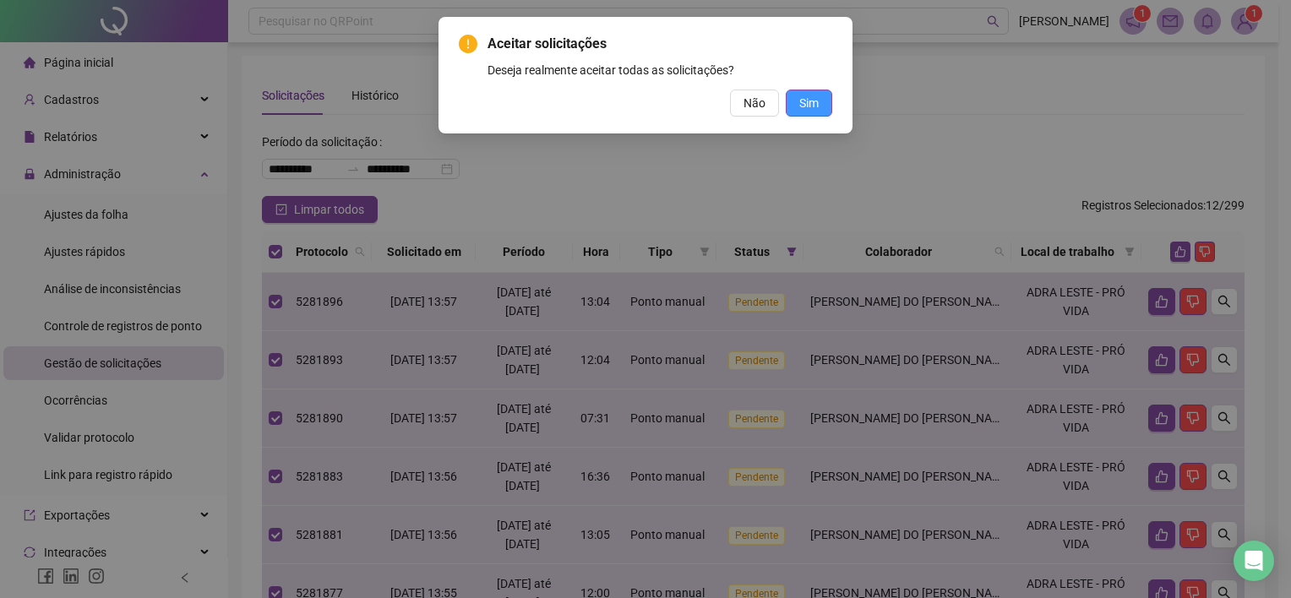
click at [801, 101] on span "Sim" at bounding box center [808, 103] width 19 height 19
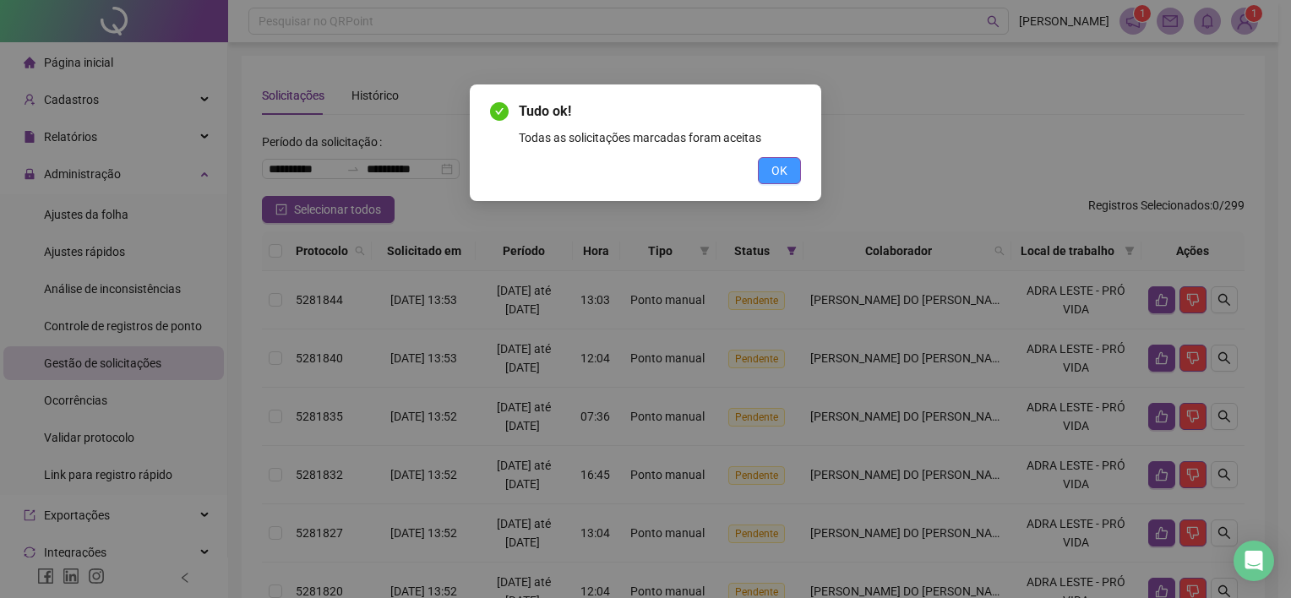
click at [769, 173] on button "OK" at bounding box center [779, 170] width 43 height 27
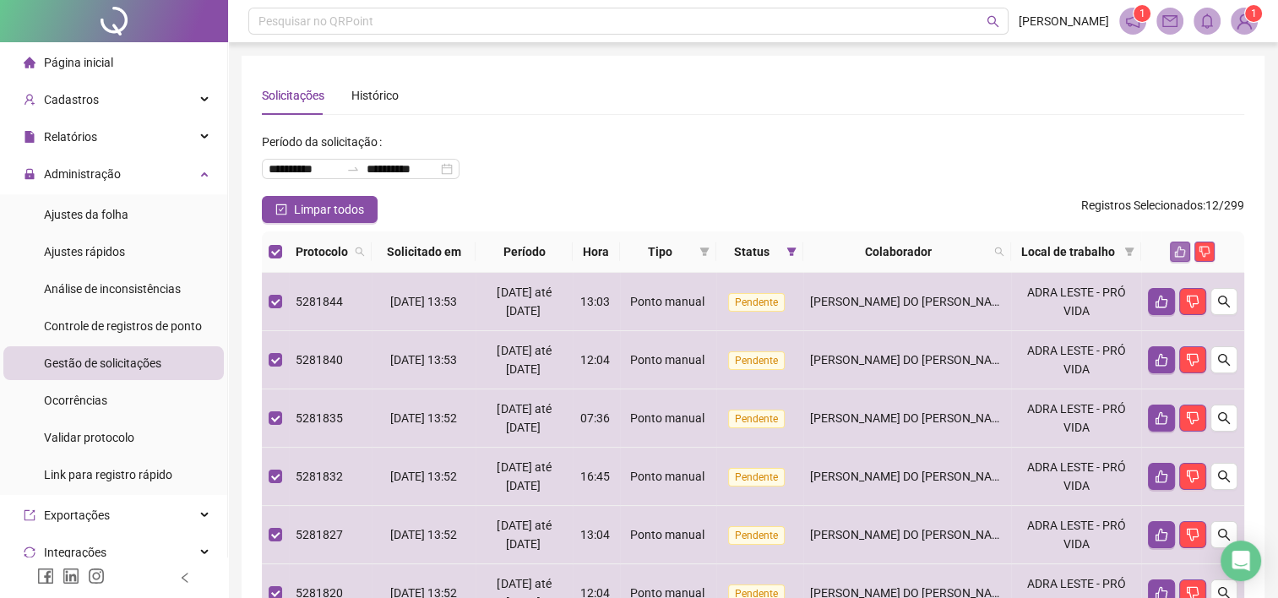
click at [1183, 247] on icon "like" at bounding box center [1180, 252] width 12 height 12
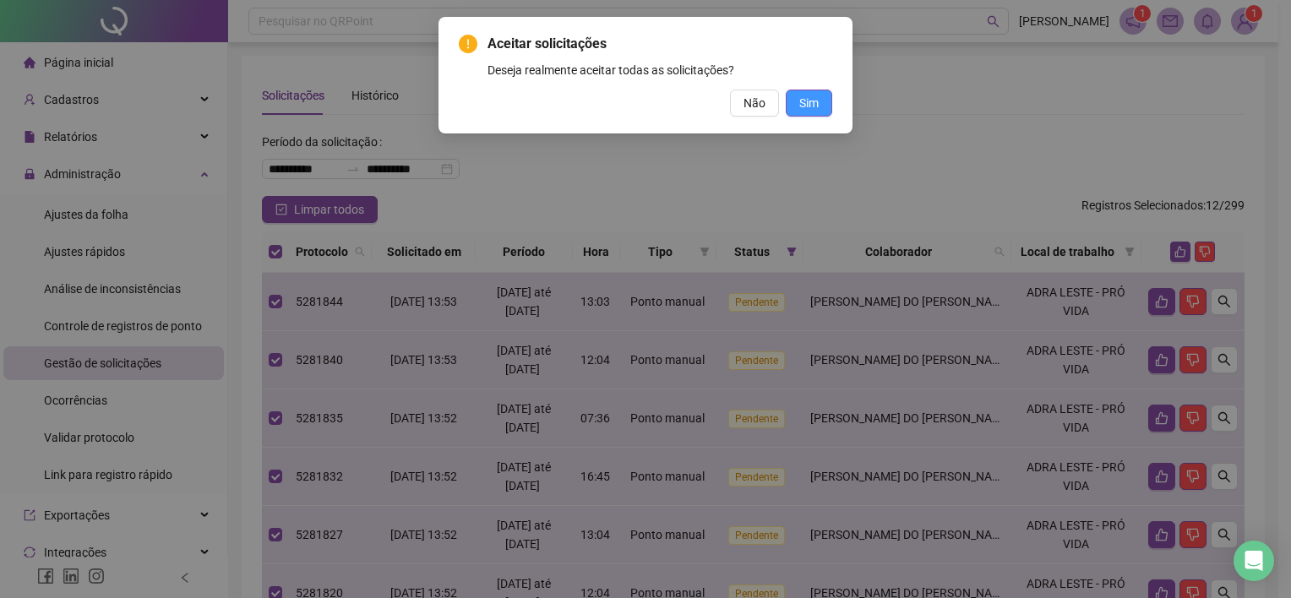
click at [811, 103] on span "Sim" at bounding box center [808, 103] width 19 height 19
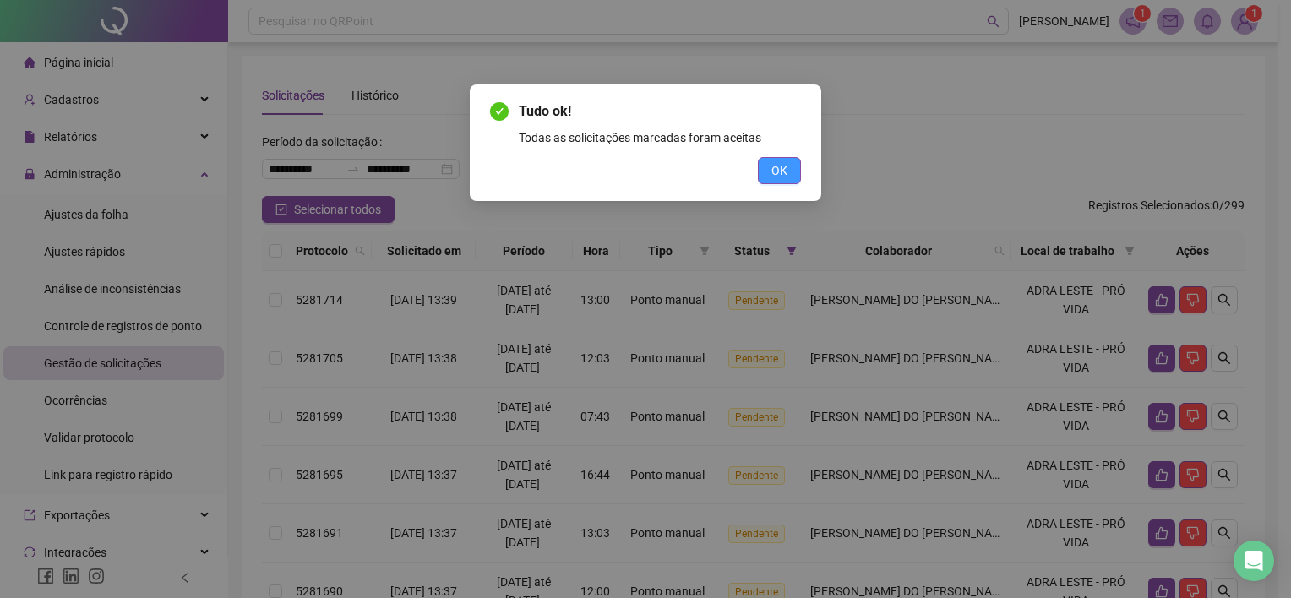
click at [788, 176] on button "OK" at bounding box center [779, 170] width 43 height 27
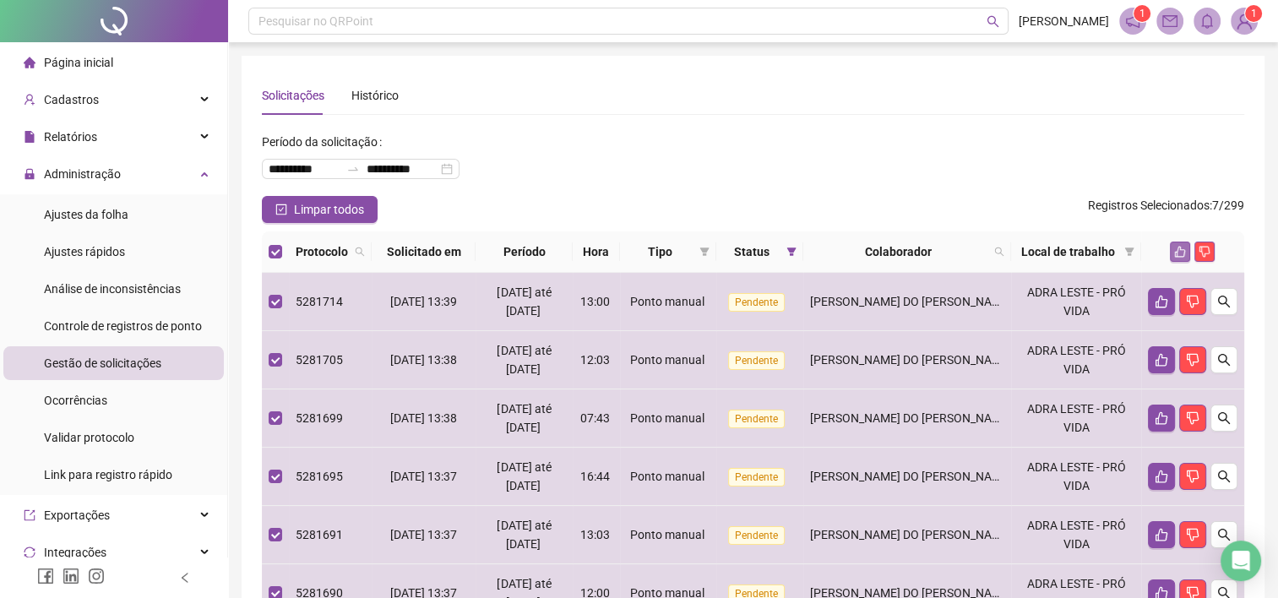
click at [1177, 253] on icon "like" at bounding box center [1180, 252] width 11 height 11
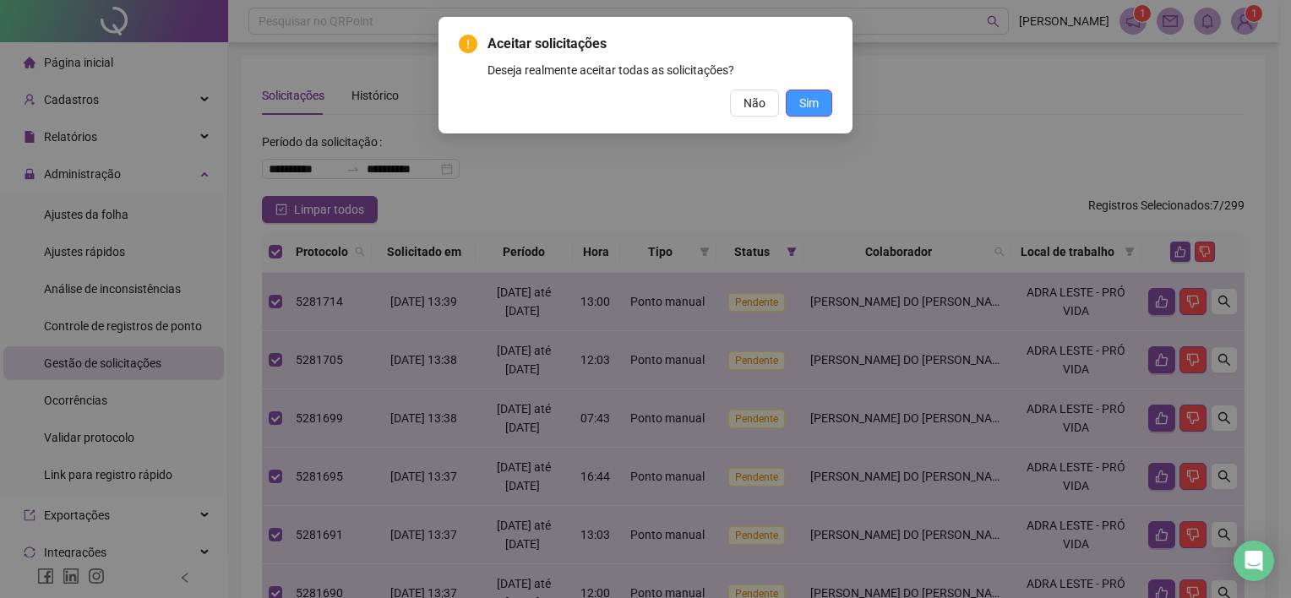
click at [816, 104] on span "Sim" at bounding box center [808, 103] width 19 height 19
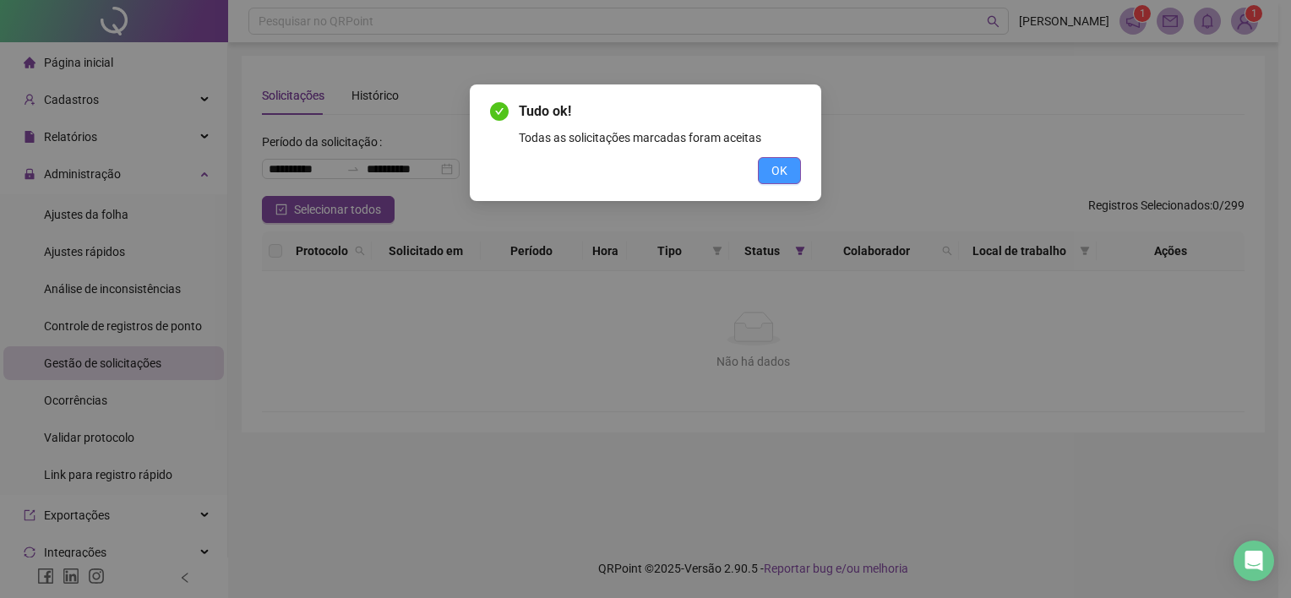
click at [773, 173] on span "OK" at bounding box center [779, 170] width 16 height 19
